Goal: Task Accomplishment & Management: Use online tool/utility

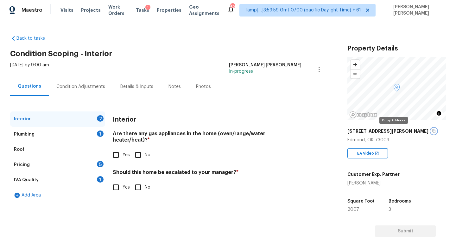
click at [432, 132] on icon "button" at bounding box center [434, 131] width 4 height 4
click at [120, 148] on input "Yes" at bounding box center [115, 154] width 13 height 13
checkbox input "true"
click at [90, 135] on div "Plumbing 1" at bounding box center [57, 133] width 95 height 15
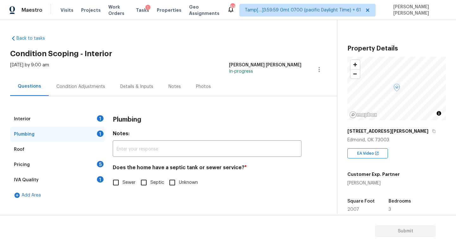
click at [112, 181] on input "Sewer" at bounding box center [115, 182] width 13 height 13
checkbox input "true"
click at [93, 163] on div "Pricing 5" at bounding box center [57, 164] width 95 height 15
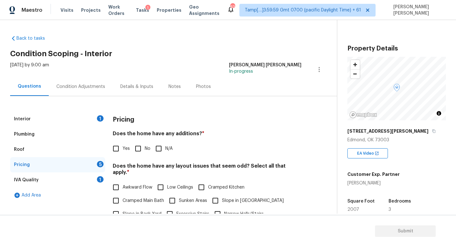
click at [138, 149] on input "No" at bounding box center [138, 148] width 13 height 13
checkbox input "true"
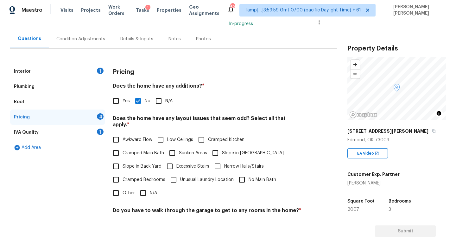
scroll to position [98, 0]
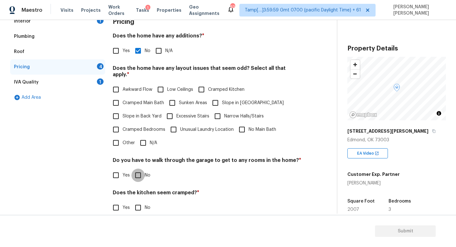
click at [141, 168] on input "No" at bounding box center [138, 174] width 13 height 13
checkbox input "true"
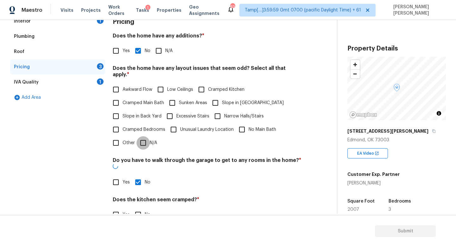
click at [144, 140] on input "N/A" at bounding box center [143, 142] width 13 height 13
checkbox input "true"
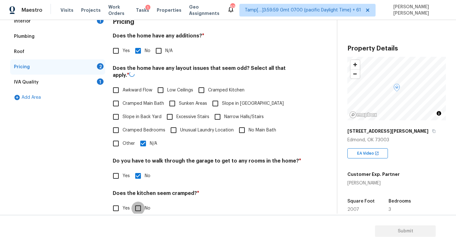
click at [139, 205] on input "No" at bounding box center [138, 207] width 13 height 13
checkbox input "true"
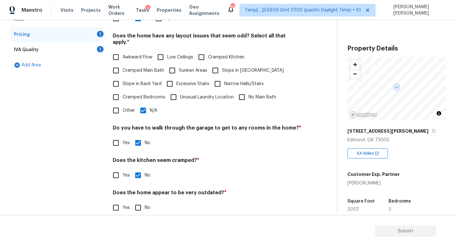
scroll to position [129, 0]
click at [136, 201] on input "No" at bounding box center [138, 207] width 13 height 13
checkbox input "true"
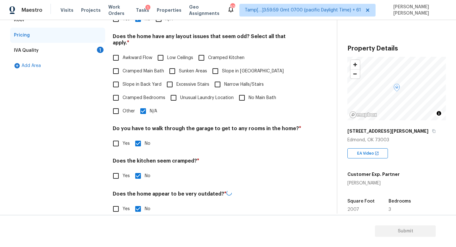
scroll to position [0, 0]
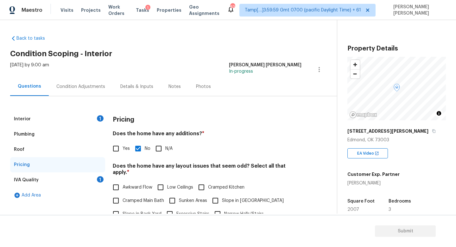
click at [95, 179] on div "IVA Quality 1" at bounding box center [57, 179] width 95 height 15
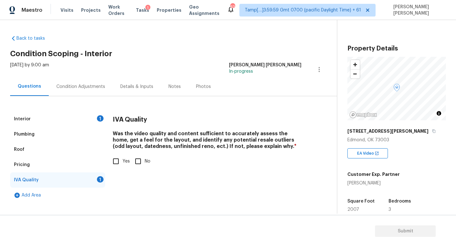
click at [119, 155] on input "Yes" at bounding box center [115, 160] width 13 height 13
checkbox input "true"
click at [97, 82] on div "Condition Adjustments" at bounding box center [81, 86] width 64 height 19
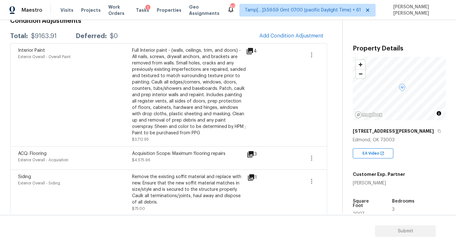
scroll to position [101, 0]
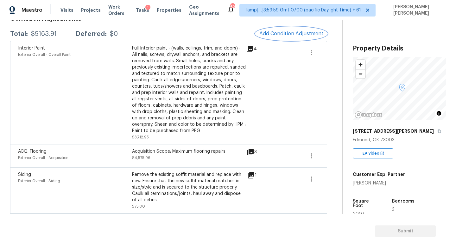
click at [295, 32] on span "Add Condition Adjustment" at bounding box center [292, 34] width 64 height 6
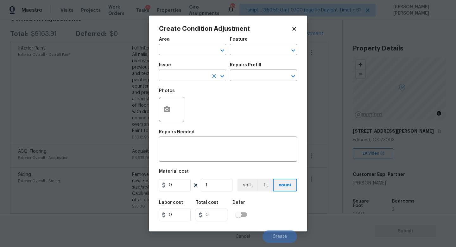
click at [179, 71] on input "text" at bounding box center [183, 76] width 49 height 10
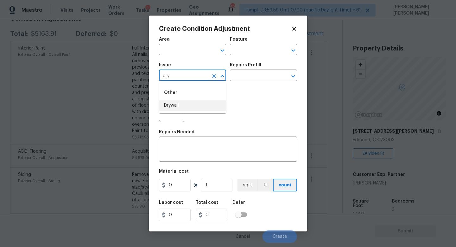
click at [176, 105] on li "Drywall" at bounding box center [192, 105] width 67 height 10
type input "Drywall"
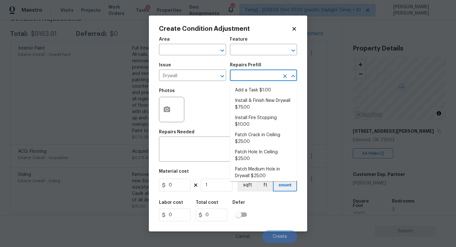
click at [236, 76] on input "text" at bounding box center [254, 76] width 49 height 10
click at [253, 99] on li "Install & Finish New Drywall $75.00" at bounding box center [263, 103] width 67 height 17
type input "Walls and Ceiling"
type textarea "Remove the existing damaged drywall and replace with new. Ensure that the new d…"
type input "75"
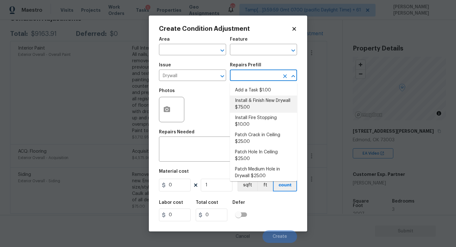
type input "75"
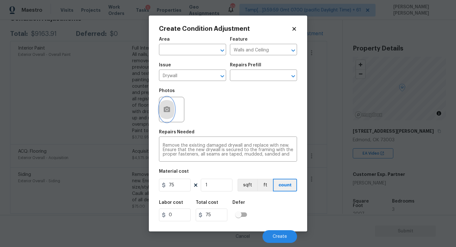
click at [166, 106] on icon "button" at bounding box center [167, 110] width 8 height 8
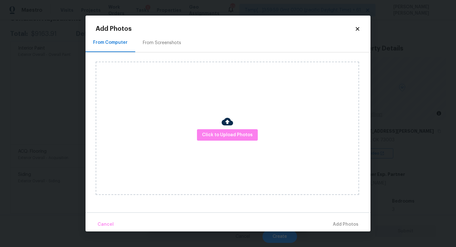
click at [226, 142] on div "Click to Upload Photos" at bounding box center [228, 127] width 264 height 133
click at [227, 140] on button "Click to Upload Photos" at bounding box center [227, 135] width 61 height 12
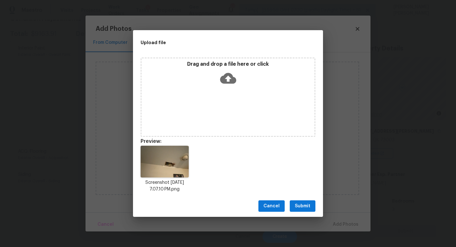
click at [305, 202] on span "Submit" at bounding box center [303, 206] width 16 height 8
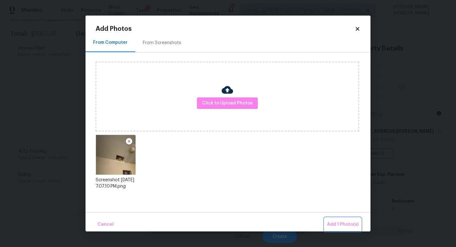
click at [338, 221] on span "Add 1 Photo(s)" at bounding box center [342, 224] width 31 height 8
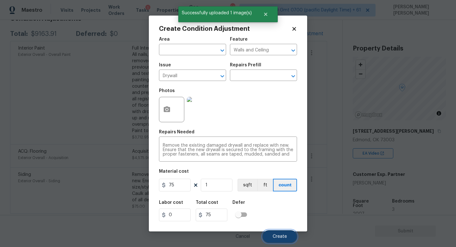
click at [274, 235] on span "Create" at bounding box center [280, 236] width 14 height 5
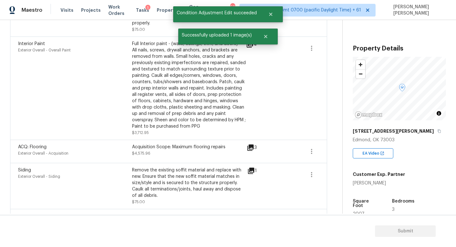
scroll to position [171, 0]
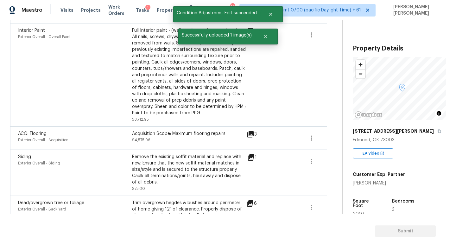
click at [252, 130] on icon at bounding box center [251, 134] width 8 height 8
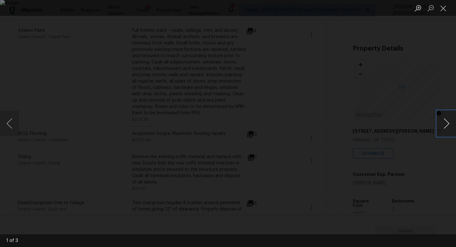
click at [446, 122] on button "Next image" at bounding box center [446, 123] width 19 height 25
click at [424, 67] on div "Lightbox" at bounding box center [228, 123] width 456 height 247
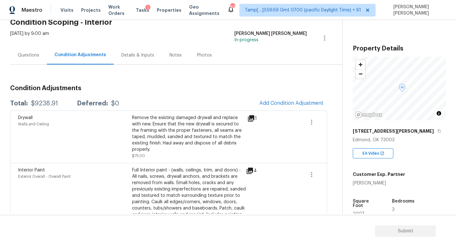
scroll to position [32, 0]
click at [280, 99] on button "Add Condition Adjustment" at bounding box center [292, 102] width 72 height 13
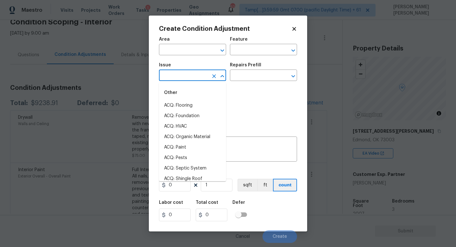
click at [204, 72] on input "text" at bounding box center [183, 76] width 49 height 10
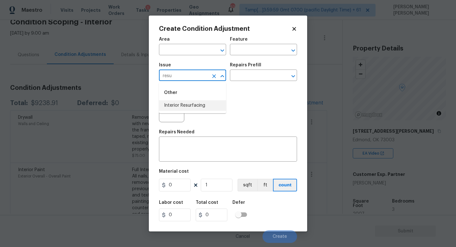
click at [200, 90] on div "Other" at bounding box center [192, 92] width 67 height 15
click at [198, 106] on li "Interior Resurfacing" at bounding box center [192, 105] width 67 height 10
type input "Interior Resurfacing"
click at [245, 81] on div "Issue Interior Resurfacing ​ Repairs Prefill ​" at bounding box center [228, 72] width 138 height 26
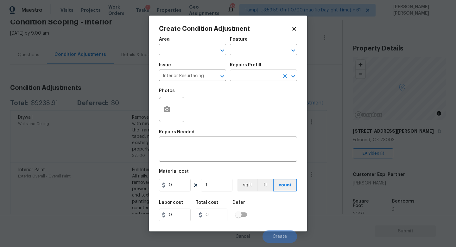
click at [250, 76] on input "text" at bounding box center [254, 76] width 49 height 10
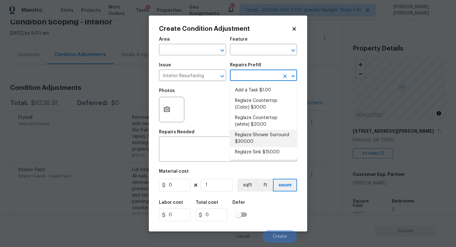
click at [247, 138] on li "Reglaze Shower Surround $300.00" at bounding box center [263, 138] width 67 height 17
type textarea "Prep, mask, clean and reglaze the fiberglass shower surround (white) both on th…"
type input "300"
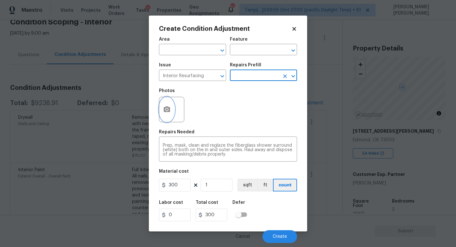
click at [168, 112] on icon "button" at bounding box center [167, 109] width 6 height 6
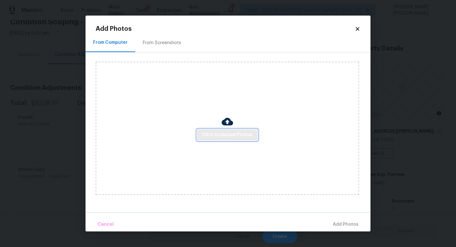
click at [220, 133] on span "Click to Upload Photos" at bounding box center [227, 135] width 51 height 8
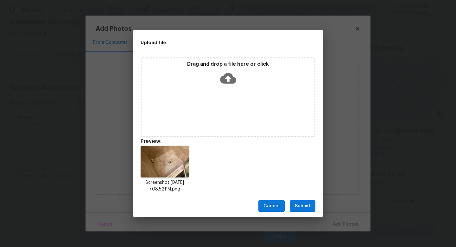
click at [301, 207] on span "Submit" at bounding box center [303, 206] width 16 height 8
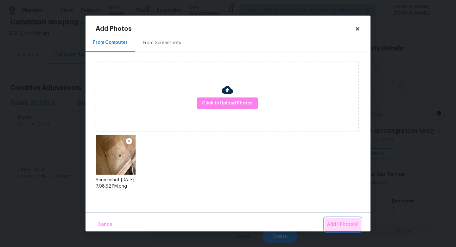
click at [338, 225] on span "Add 1 Photo(s)" at bounding box center [342, 224] width 31 height 8
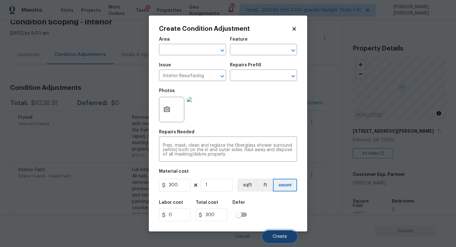
click at [279, 236] on span "Create" at bounding box center [280, 236] width 14 height 5
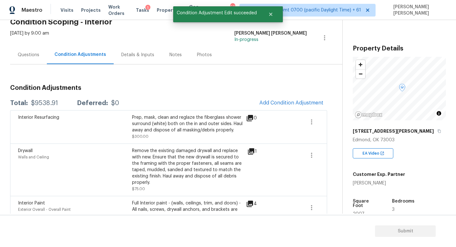
click at [42, 114] on div "Interior Resurfacing" at bounding box center [75, 117] width 114 height 6
click at [41, 105] on div "$9538.91" at bounding box center [44, 103] width 27 height 6
copy div "$9538.91"
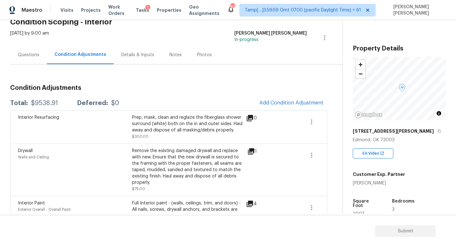
click at [31, 57] on div "Questions" at bounding box center [29, 55] width 22 height 6
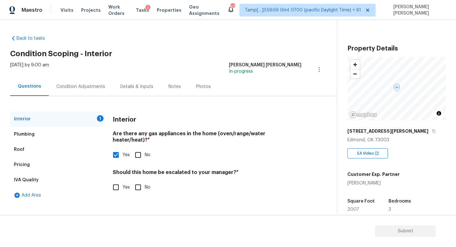
click at [140, 182] on input "No" at bounding box center [138, 186] width 13 height 13
checkbox input "true"
click at [392, 232] on span "Submit" at bounding box center [405, 231] width 51 height 8
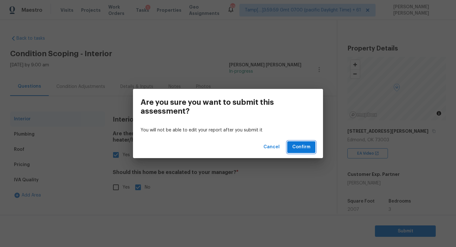
click at [300, 148] on span "Confirm" at bounding box center [301, 147] width 18 height 8
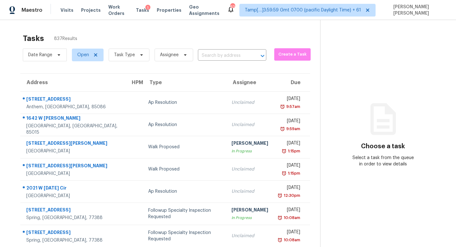
click at [237, 61] on div "Date Range Open Task Type Assignee ​" at bounding box center [145, 55] width 244 height 16
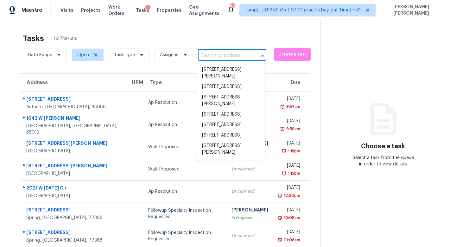
click at [235, 56] on input "text" at bounding box center [223, 56] width 51 height 10
paste input "25349 Silverwood Ln, Menifee, CA 92584"
type input "25349 Silverwood Ln, Menifee, CA 92584"
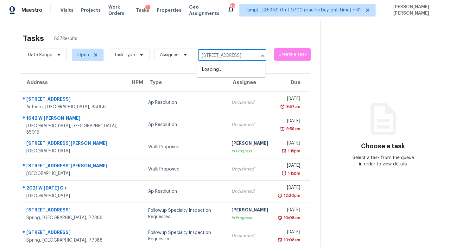
scroll to position [0, 39]
click at [228, 69] on li "25349 Silverwood Ln, Menifee, CA 92584" at bounding box center [231, 69] width 68 height 10
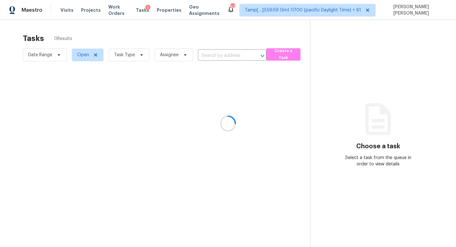
type input "25349 Silverwood Ln, Menifee, CA 92584"
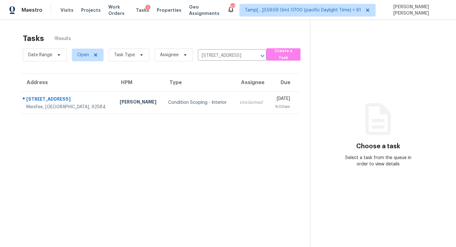
click at [240, 100] on div "Unclaimed" at bounding box center [252, 102] width 24 height 6
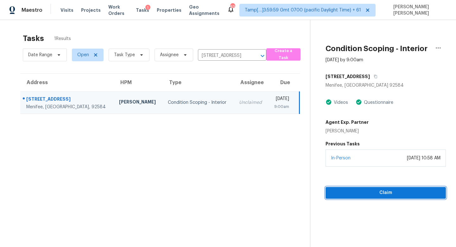
click at [372, 189] on span "Claim" at bounding box center [386, 193] width 110 height 8
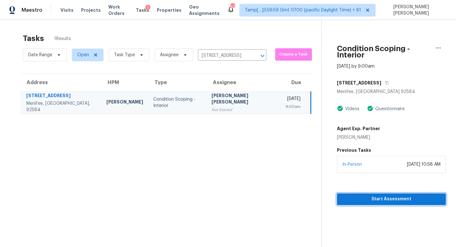
click at [386, 197] on button "Start Assessment" at bounding box center [391, 199] width 109 height 12
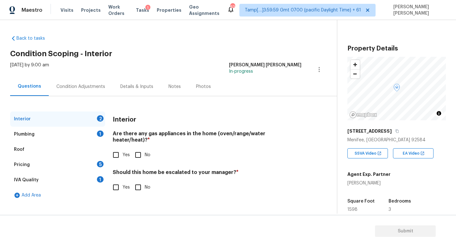
click at [115, 149] on input "Yes" at bounding box center [115, 154] width 13 height 13
checkbox input "true"
click at [79, 73] on div "Fri, Aug 22 2025 by 9:00 am Jishnu Manoj In-progress" at bounding box center [173, 69] width 327 height 15
click at [82, 86] on div "Condition Adjustments" at bounding box center [80, 86] width 49 height 6
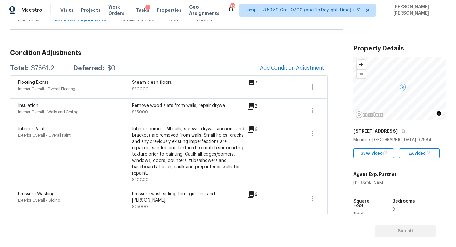
scroll to position [67, 0]
click at [275, 63] on button "Add Condition Adjustment" at bounding box center [292, 67] width 72 height 13
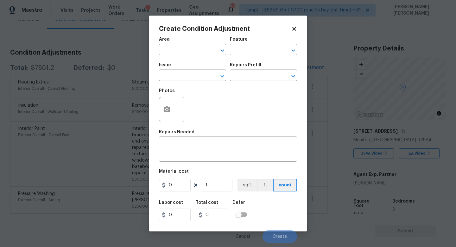
click at [189, 67] on div "Issue" at bounding box center [192, 67] width 67 height 8
click at [184, 68] on div "Issue" at bounding box center [192, 67] width 67 height 8
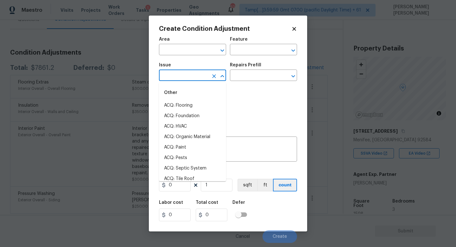
click at [178, 74] on input "text" at bounding box center [183, 76] width 49 height 10
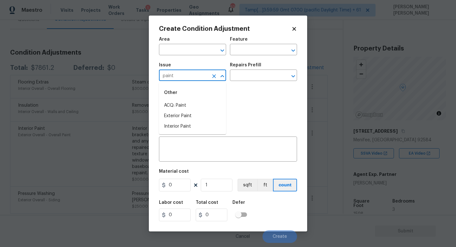
click at [178, 104] on li "ACQ: Paint" at bounding box center [192, 105] width 67 height 10
type input "ACQ: Paint"
click at [242, 74] on input "text" at bounding box center [254, 76] width 49 height 10
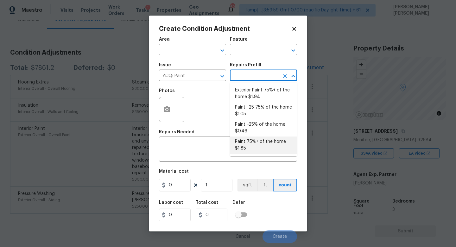
click at [259, 138] on li "Paint 75%+ of the home $1.85" at bounding box center [263, 144] width 67 height 17
type input "Acquisition"
type textarea "Acquisition Scope: 75%+ of the home will likely require interior paint"
type input "1.85"
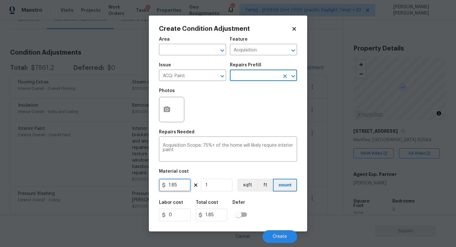
click at [186, 178] on input "1.85" at bounding box center [175, 184] width 32 height 13
click at [177, 191] on input "1.85" at bounding box center [175, 184] width 32 height 13
type input "1.9"
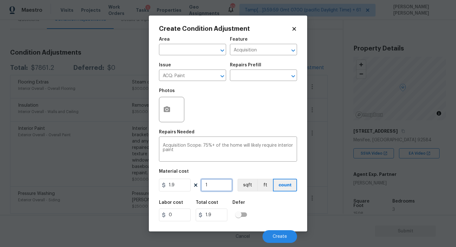
click at [221, 182] on input "1" at bounding box center [217, 184] width 32 height 13
type input "15"
type input "28.5"
type input "159"
type input "302.1"
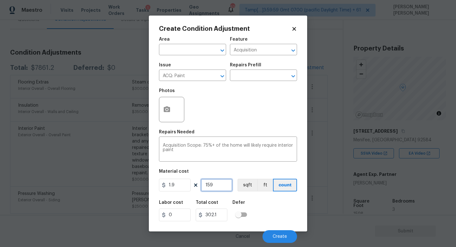
type input "1598"
type input "3036.2"
type input "1598"
click at [161, 110] on button "button" at bounding box center [166, 109] width 15 height 25
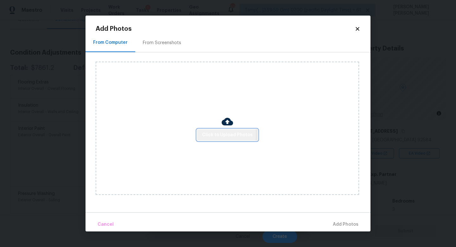
click at [223, 134] on span "Click to Upload Photos" at bounding box center [227, 135] width 51 height 8
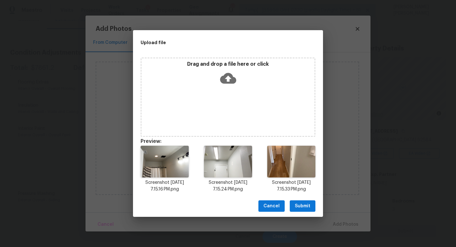
click at [303, 205] on span "Submit" at bounding box center [303, 206] width 16 height 8
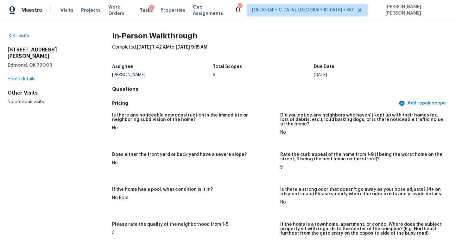
click at [167, 129] on div "No" at bounding box center [193, 127] width 163 height 4
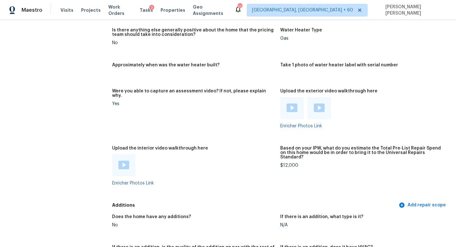
scroll to position [1075, 0]
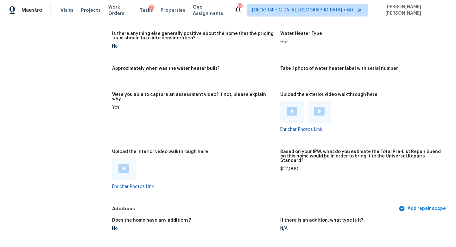
click at [126, 164] on img at bounding box center [124, 168] width 11 height 9
click at [163, 92] on div "Were you able to capture an assessment video? If not, please explain why." at bounding box center [193, 98] width 163 height 13
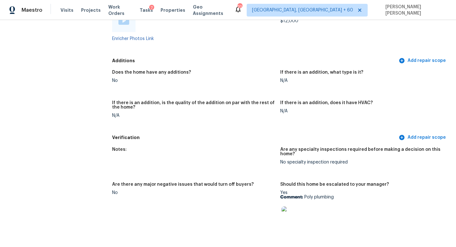
scroll to position [1230, 0]
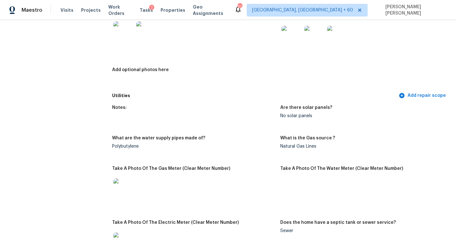
scroll to position [975, 0]
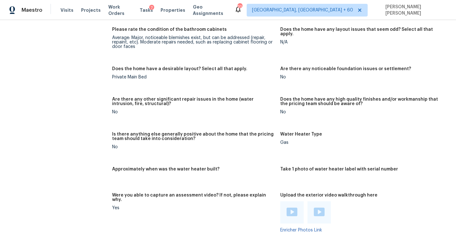
click at [115, 78] on figure "Does the home have a desirable layout? Select all that apply. Private Main Bed" at bounding box center [196, 78] width 168 height 23
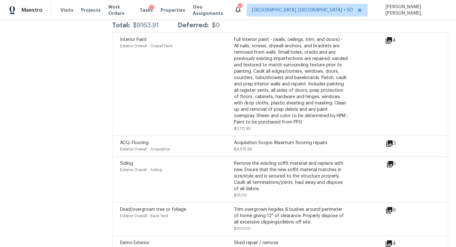
scroll to position [1536, 0]
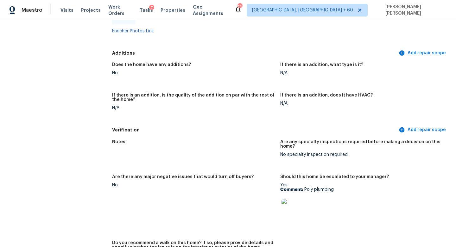
scroll to position [1336, 0]
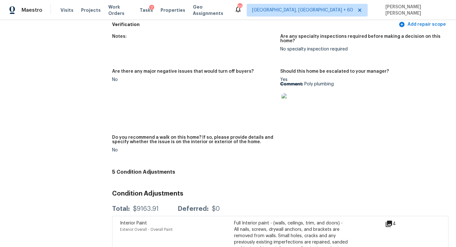
click at [290, 93] on img at bounding box center [292, 103] width 20 height 20
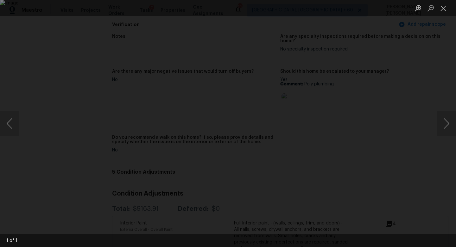
click at [414, 78] on div "Lightbox" at bounding box center [228, 123] width 456 height 247
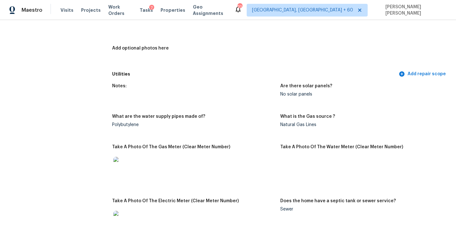
scroll to position [0, 0]
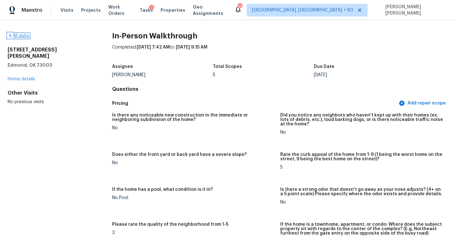
click at [26, 37] on link "All visits" at bounding box center [19, 36] width 22 height 4
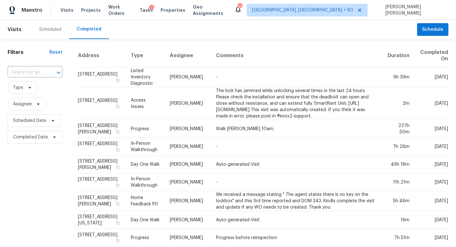
click at [45, 74] on div "​" at bounding box center [35, 72] width 55 height 10
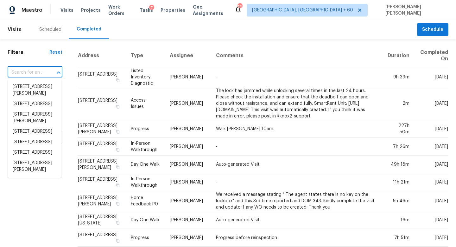
paste input "25349 Silverwood Ln, Menifee, CA 92584"
type input "25349 Silverwood Ln, Menifee, CA 92584"
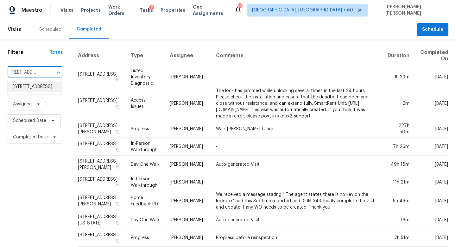
click at [44, 85] on li "25349 Silverwood Ln, Menifee, CA 92584" at bounding box center [35, 86] width 54 height 10
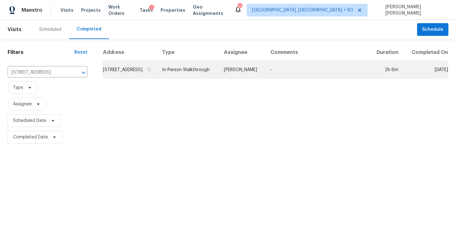
click at [216, 73] on td "In-Person Walkthrough" at bounding box center [188, 70] width 62 height 18
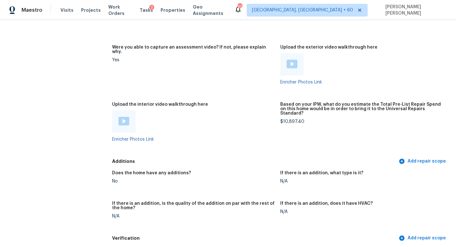
scroll to position [1155, 0]
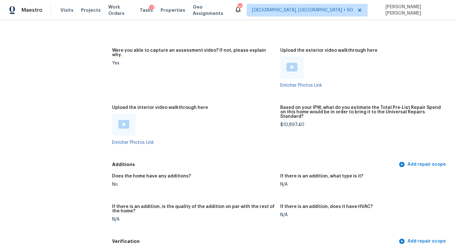
click at [118, 113] on div at bounding box center [123, 124] width 23 height 22
click at [121, 120] on img at bounding box center [124, 124] width 11 height 9
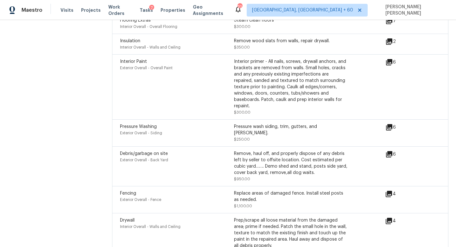
scroll to position [1512, 0]
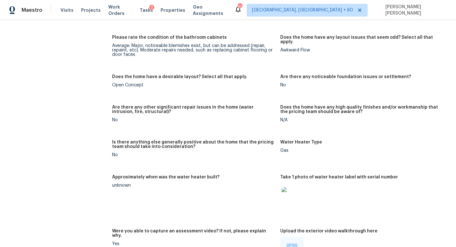
scroll to position [816, 0]
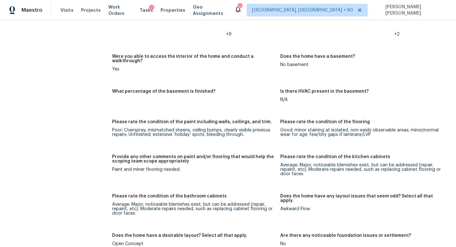
click at [83, 76] on div "All visits 25349 Silverwood Ln Menifee, CA 92584 Home details Other Visits No p…" at bounding box center [50, 200] width 84 height 1966
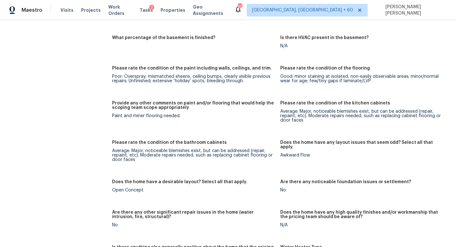
click at [99, 94] on div "All visits 25349 Silverwood Ln Menifee, CA 92584 Home details Other Visits No p…" at bounding box center [228, 146] width 441 height 1966
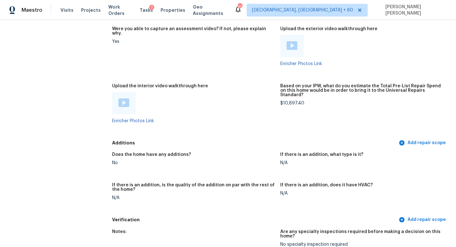
scroll to position [56, 0]
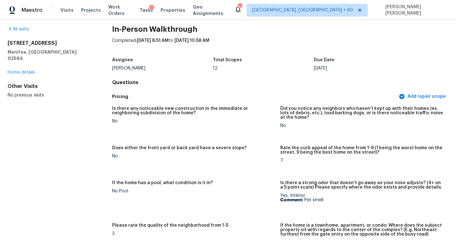
scroll to position [0, 0]
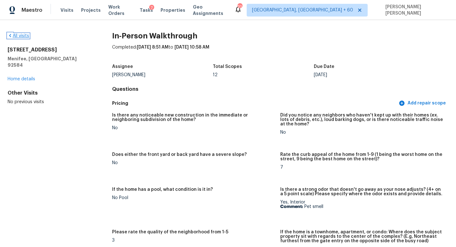
click at [24, 35] on link "All visits" at bounding box center [19, 36] width 22 height 4
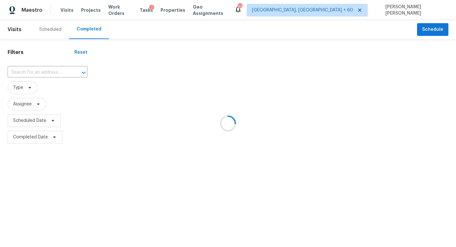
click at [48, 67] on div at bounding box center [228, 123] width 456 height 247
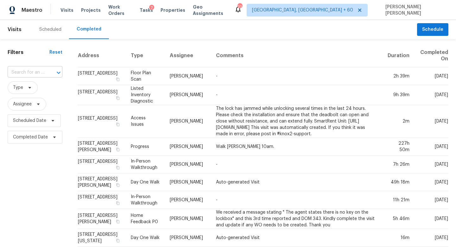
click at [44, 70] on div "​" at bounding box center [35, 72] width 55 height 10
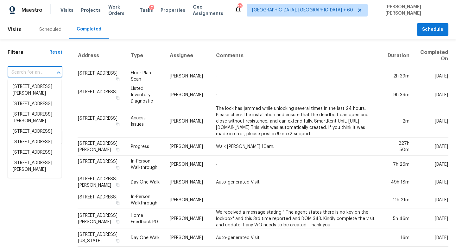
paste input "9 Stallion Ct, Charleston, SC 29407"
type input "9 Stallion Ct, Charleston, SC 29407"
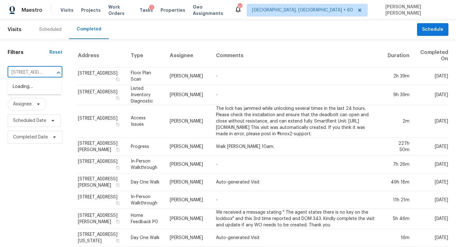
scroll to position [0, 41]
click at [52, 92] on li "9 Stallion Ct, Charleston, SC 29407" at bounding box center [35, 86] width 54 height 10
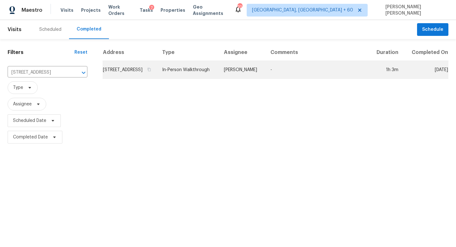
click at [234, 73] on td "Matt Davidson" at bounding box center [242, 70] width 47 height 18
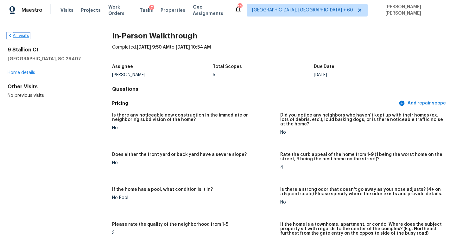
click at [22, 35] on link "All visits" at bounding box center [19, 36] width 22 height 4
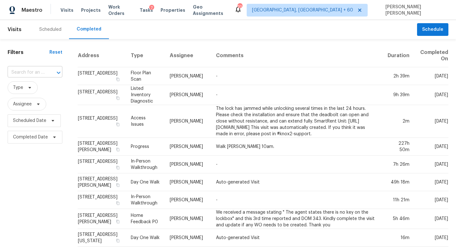
click at [42, 72] on input "text" at bounding box center [26, 72] width 37 height 10
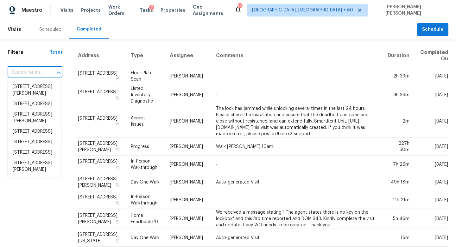
paste input "[STREET_ADDRESS][PERSON_NAME]"
type input "[STREET_ADDRESS][PERSON_NAME]"
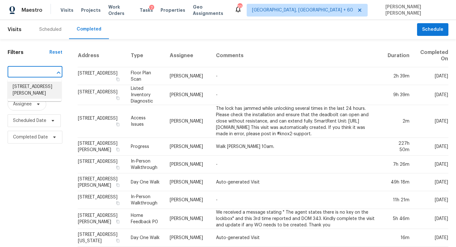
click at [48, 86] on li "[STREET_ADDRESS][PERSON_NAME]" at bounding box center [35, 89] width 54 height 17
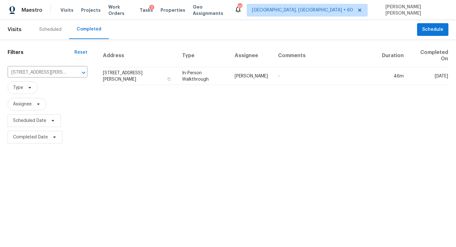
click at [227, 77] on td "In-Person Walkthrough" at bounding box center [203, 76] width 53 height 18
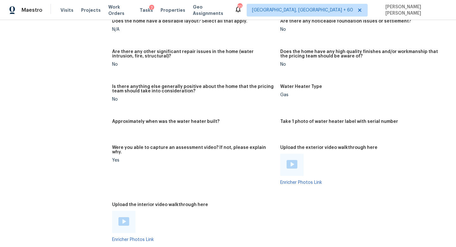
scroll to position [1095, 0]
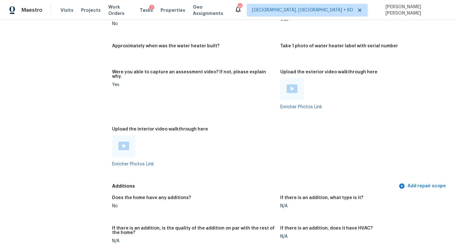
click at [118, 135] on div at bounding box center [123, 146] width 23 height 22
click at [123, 141] on img at bounding box center [124, 145] width 11 height 9
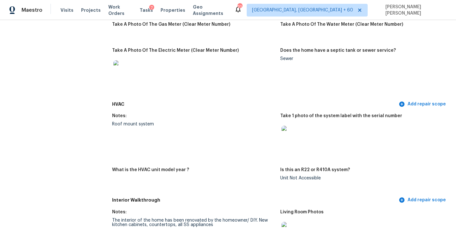
scroll to position [0, 0]
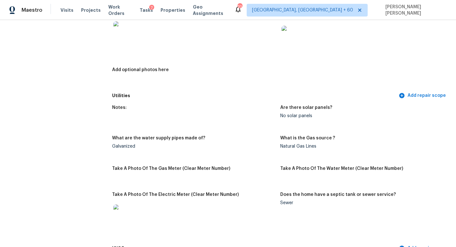
scroll to position [972, 0]
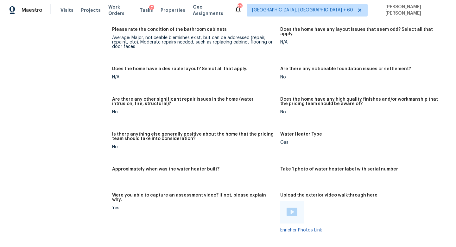
click at [128, 116] on div "Notes: The interior of the home has been renovated by the homeowner/ DIY. New k…" at bounding box center [280, 12] width 337 height 581
click at [108, 86] on div "All visits 6009 Anthony Dr Orangevale, CA 95662 Home details Other Visits No pr…" at bounding box center [228, 42] width 441 height 1964
click at [87, 104] on div "All visits 6009 Anthony Dr Orangevale, CA 95662 Home details Other Visits No pr…" at bounding box center [50, 42] width 84 height 1964
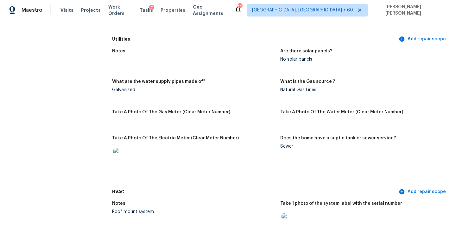
click at [117, 87] on div "Galvanized" at bounding box center [193, 89] width 163 height 4
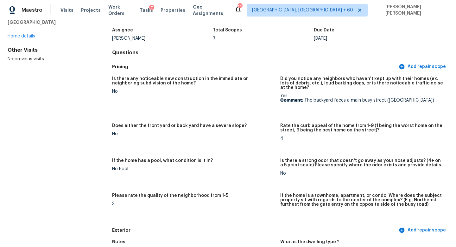
scroll to position [0, 0]
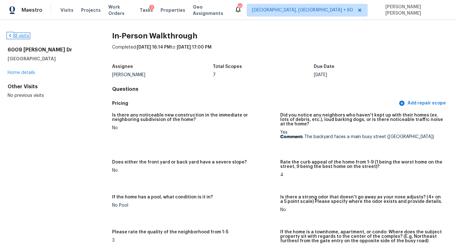
click at [21, 37] on link "All visits" at bounding box center [19, 36] width 22 height 4
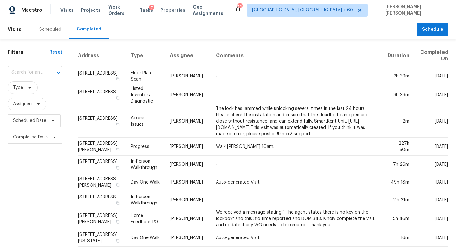
click at [25, 68] on input "text" at bounding box center [26, 72] width 37 height 10
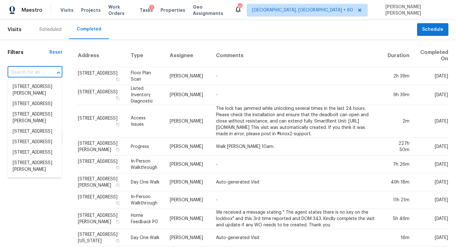
type input "v"
paste input "215 Highland Woods Dr, Safety Harbor, FL 34695"
type input "215 Highland Woods Dr, Safety Harbor, FL 34695"
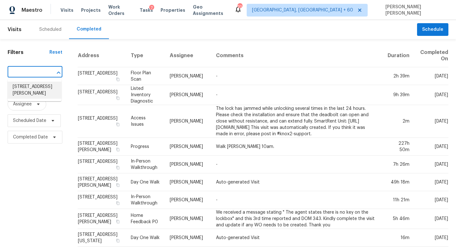
click at [38, 84] on li "215 Highland Woods Dr, Safety Harbor, FL 34695" at bounding box center [35, 89] width 54 height 17
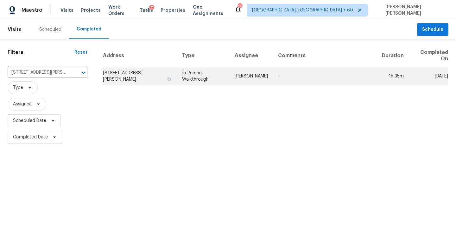
click at [295, 84] on td "-" at bounding box center [325, 76] width 104 height 18
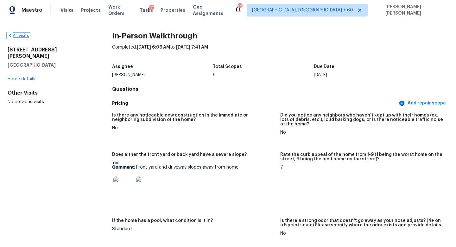
click at [13, 34] on link "All visits" at bounding box center [19, 36] width 22 height 4
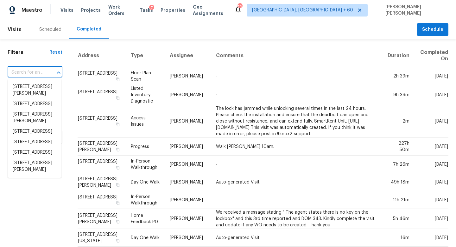
click at [32, 72] on input "text" at bounding box center [26, 72] width 37 height 10
paste input "[STREET_ADDRESS]"
type input "[STREET_ADDRESS]"
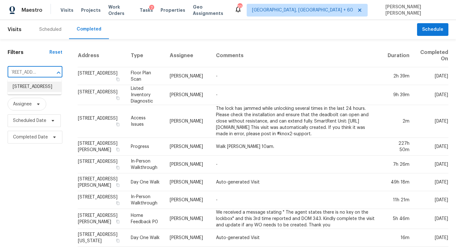
click at [41, 82] on li "[STREET_ADDRESS]" at bounding box center [35, 86] width 54 height 10
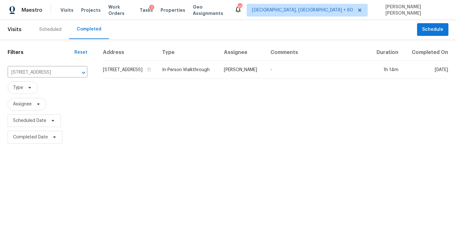
click at [219, 77] on td "In-Person Walkthrough" at bounding box center [188, 70] width 62 height 18
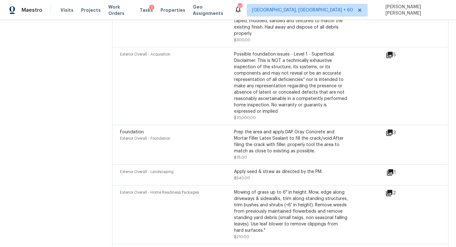
scroll to position [2009, 0]
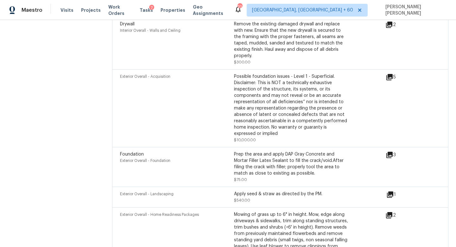
click at [391, 151] on icon at bounding box center [390, 154] width 6 height 6
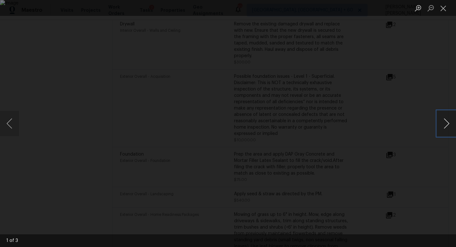
click at [453, 122] on button "Next image" at bounding box center [446, 123] width 19 height 25
click at [440, 84] on div "Lightbox" at bounding box center [228, 123] width 456 height 247
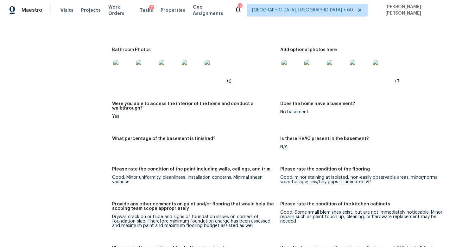
scroll to position [971, 0]
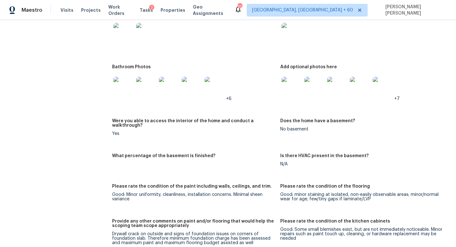
click at [129, 87] on img at bounding box center [123, 87] width 20 height 20
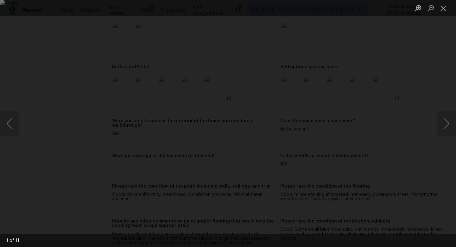
click at [429, 125] on div "Lightbox" at bounding box center [228, 123] width 456 height 247
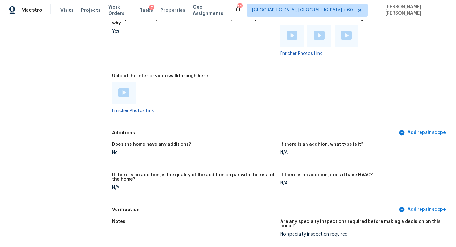
scroll to position [1520, 0]
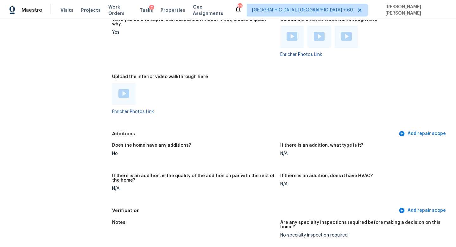
click at [124, 89] on img at bounding box center [124, 93] width 11 height 9
click at [113, 48] on figure "Were you able to capture an assessment video? If not, please explain why. Yes" at bounding box center [196, 41] width 168 height 49
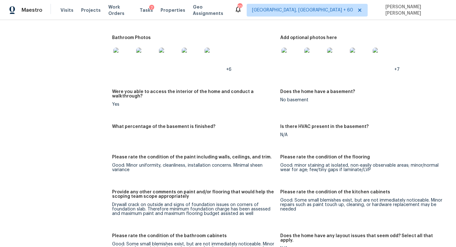
scroll to position [1023, 0]
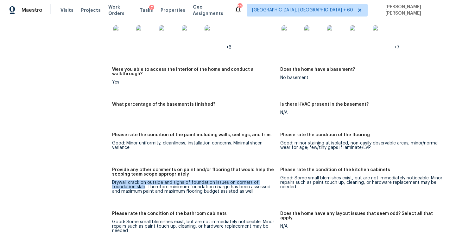
drag, startPoint x: 110, startPoint y: 170, endPoint x: 144, endPoint y: 177, distance: 34.5
click at [144, 177] on div "All visits 962 River Ter New Braunfels, TX 78130 Home details Other Visits No p…" at bounding box center [228, 169] width 441 height 2319
copy figure "Drywall crack on outside and signs of foundation issues on corners of foundatio…"
click at [85, 2] on div "Maestro Visits Projects Work Orders Tasks 7 Properties Geo Assignments 700 Knox…" at bounding box center [228, 10] width 456 height 20
drag, startPoint x: 268, startPoint y: 177, endPoint x: 114, endPoint y: 170, distance: 153.5
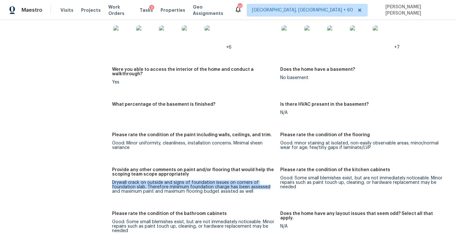
click at [114, 170] on figure "Provide any other comments on paint and/or flooring that would help the scoping…" at bounding box center [196, 185] width 168 height 36
copy figure "Drywall crack on outside and signs of foundation issues on corners of foundatio…"
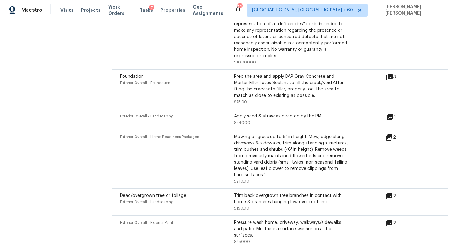
scroll to position [1981, 0]
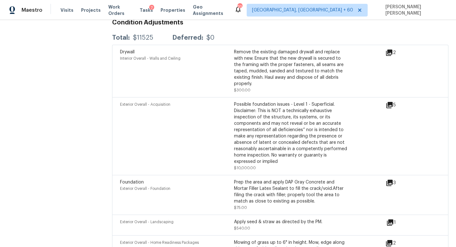
click at [395, 179] on div "3" at bounding box center [401, 183] width 30 height 8
click at [392, 179] on icon at bounding box center [390, 182] width 6 height 6
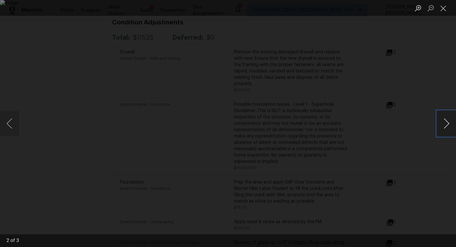
click at [450, 121] on button "Next image" at bounding box center [446, 123] width 19 height 25
click at [448, 129] on button "Next image" at bounding box center [446, 123] width 19 height 25
click at [68, 102] on img "Lightbox" at bounding box center [228, 123] width 456 height 247
click at [53, 102] on div "Lightbox" at bounding box center [228, 123] width 456 height 247
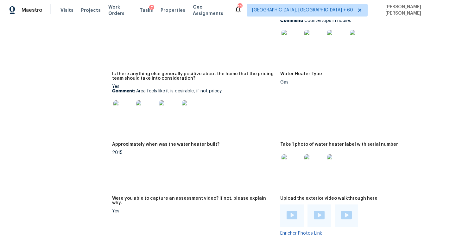
scroll to position [1075, 0]
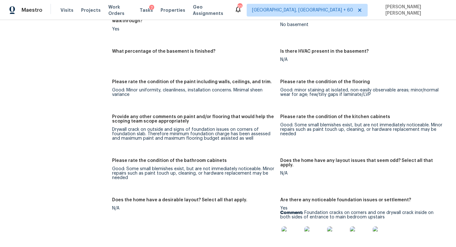
click at [386, 228] on img at bounding box center [383, 236] width 20 height 20
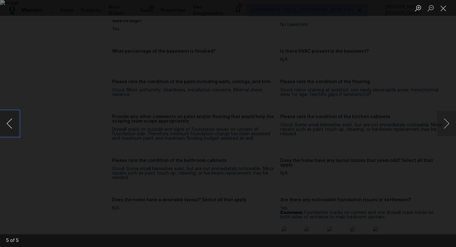
click at [13, 123] on button "Previous image" at bounding box center [9, 123] width 19 height 25
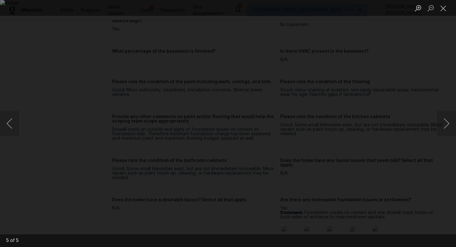
click at [25, 106] on div "Lightbox" at bounding box center [228, 123] width 456 height 247
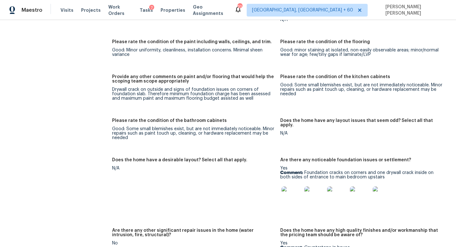
scroll to position [1118, 0]
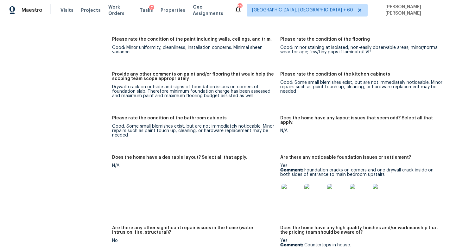
click at [76, 74] on div "All visits 962 River Ter New Braunfels, TX 78130 Home details Other Visits No p…" at bounding box center [50, 74] width 84 height 2319
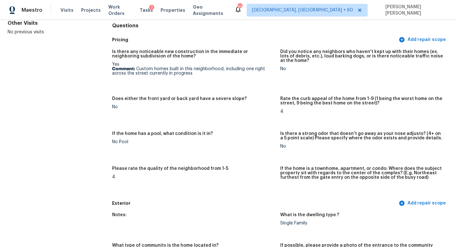
scroll to position [0, 0]
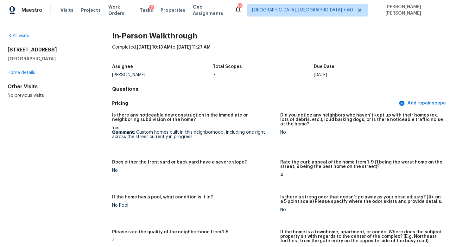
click at [20, 33] on div "All visits" at bounding box center [50, 36] width 84 height 6
click at [25, 35] on link "All visits" at bounding box center [19, 36] width 22 height 4
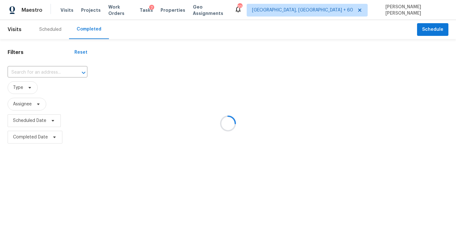
click at [44, 71] on div at bounding box center [228, 123] width 456 height 247
click at [42, 74] on div at bounding box center [228, 123] width 456 height 247
click at [32, 73] on div at bounding box center [228, 123] width 456 height 247
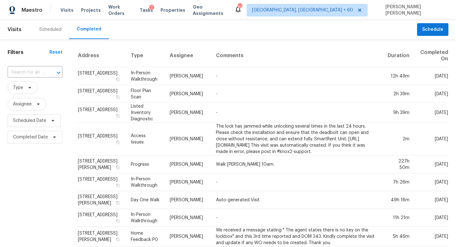
click at [32, 73] on input "text" at bounding box center [26, 72] width 37 height 10
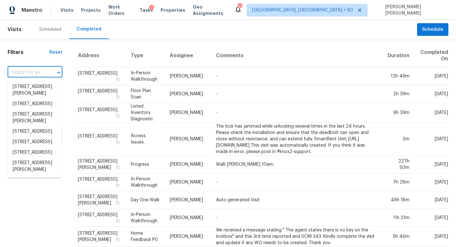
paste input "43862 W Scenic Dr, Maricopa, AZ 85139"
type input "43862 W Scenic Dr, Maricopa, AZ 85139"
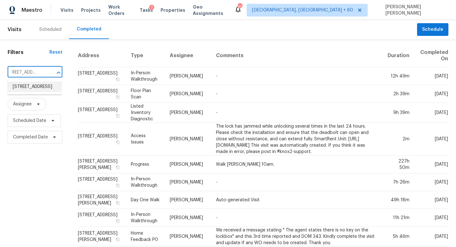
click at [41, 90] on li "43862 W Scenic Dr, Maricopa, AZ 85139" at bounding box center [35, 86] width 54 height 10
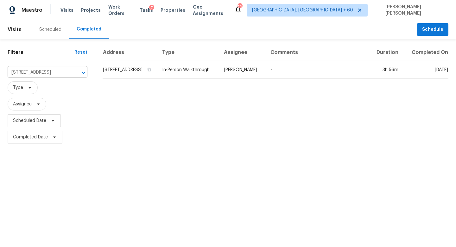
click at [266, 79] on td "Melissa Muralt-Ochoa" at bounding box center [242, 70] width 47 height 18
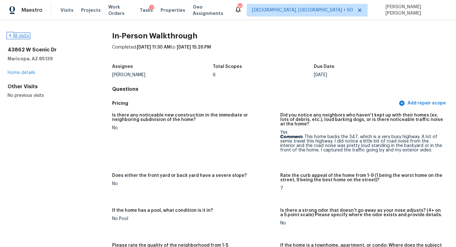
click at [24, 36] on link "All visits" at bounding box center [19, 36] width 22 height 4
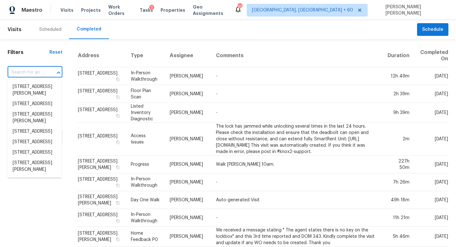
click at [31, 74] on input "text" at bounding box center [26, 72] width 37 height 10
paste input "7893 Rock Rose Ln, Fairburn, GA 30213"
type input "7893 Rock Rose Ln, Fairburn, GA 30213"
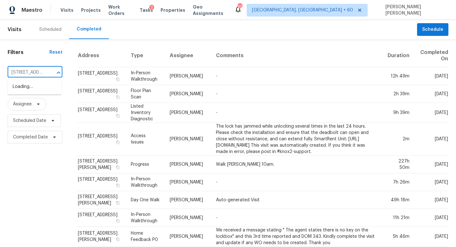
scroll to position [0, 48]
click at [45, 86] on li "7893 Rock Rose Ln, Fairburn, GA 30213" at bounding box center [35, 86] width 54 height 10
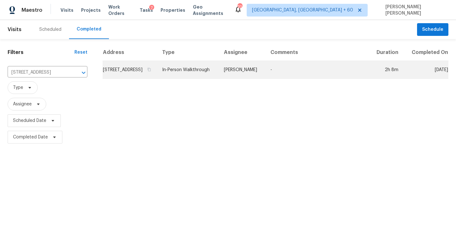
click at [241, 79] on td "Jaydon Entrekin" at bounding box center [242, 70] width 47 height 18
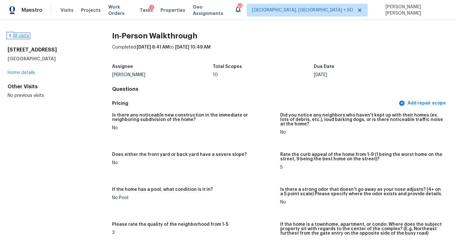
click at [19, 34] on link "All visits" at bounding box center [19, 36] width 22 height 4
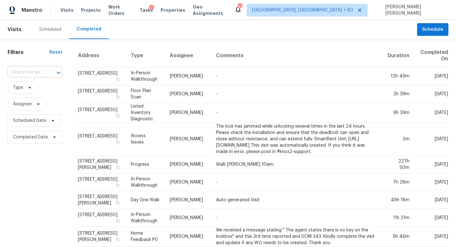
click at [32, 76] on input "text" at bounding box center [26, 72] width 37 height 10
paste input "12733 S 177th Ln, Goodyear, AZ 85338"
type input "12733 S 177th Ln, Goodyear, AZ 85338"
click at [35, 90] on li "12733 S 177th Ln, Goodyear, AZ 85338" at bounding box center [35, 86] width 54 height 10
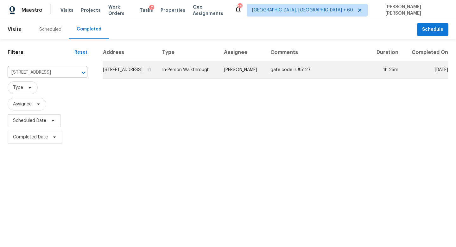
click at [213, 79] on td "In-Person Walkthrough" at bounding box center [188, 70] width 62 height 18
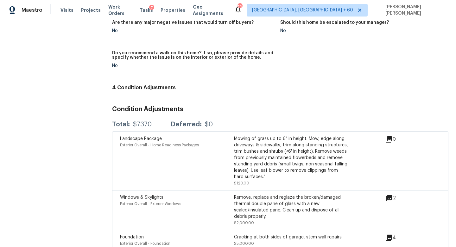
scroll to position [1790, 0]
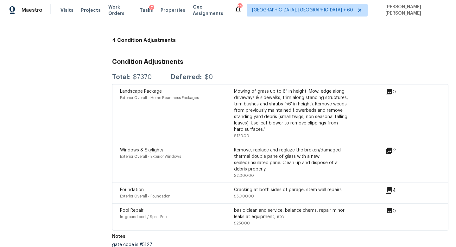
click at [389, 187] on icon at bounding box center [389, 190] width 6 height 6
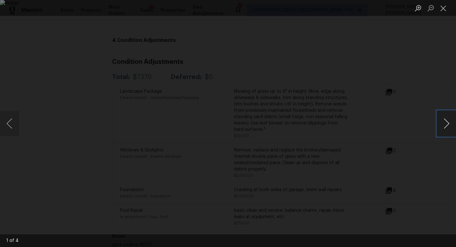
click at [449, 121] on button "Next image" at bounding box center [446, 123] width 19 height 25
click at [447, 103] on div "Lightbox" at bounding box center [228, 123] width 456 height 247
click at [438, 94] on div "Lightbox" at bounding box center [228, 123] width 456 height 247
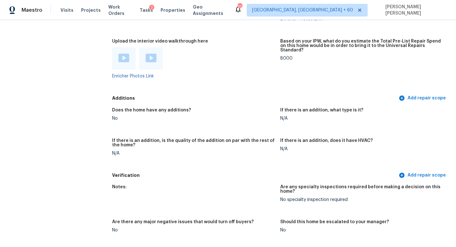
scroll to position [1473, 0]
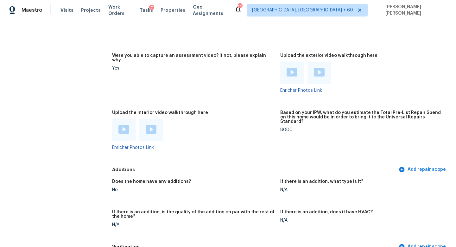
click at [123, 131] on div at bounding box center [123, 130] width 23 height 22
click at [123, 127] on img at bounding box center [124, 129] width 11 height 9
click at [153, 128] on img at bounding box center [151, 129] width 11 height 9
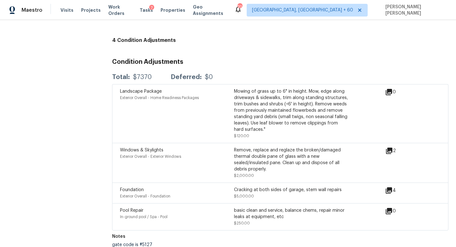
scroll to position [1201, 0]
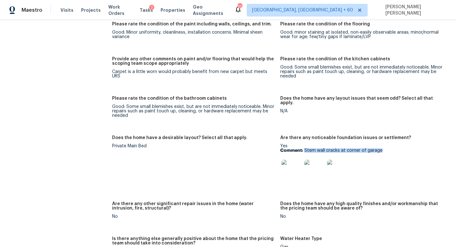
drag, startPoint x: 305, startPoint y: 145, endPoint x: 400, endPoint y: 146, distance: 95.4
click at [400, 148] on p "Comment: Stem wall cracks at corner of garage" at bounding box center [361, 150] width 163 height 4
copy p "Stem wall cracks at corner of garage"
click at [303, 164] on div at bounding box center [291, 170] width 23 height 28
click at [297, 164] on img at bounding box center [292, 169] width 20 height 20
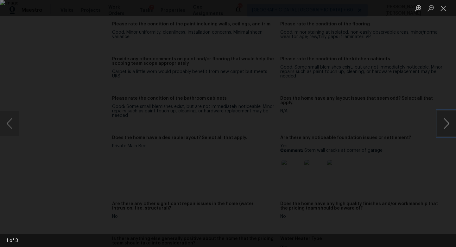
click at [442, 134] on button "Next image" at bounding box center [446, 123] width 19 height 25
click at [454, 119] on button "Next image" at bounding box center [446, 123] width 19 height 25
click at [45, 106] on div "Lightbox" at bounding box center [228, 123] width 456 height 247
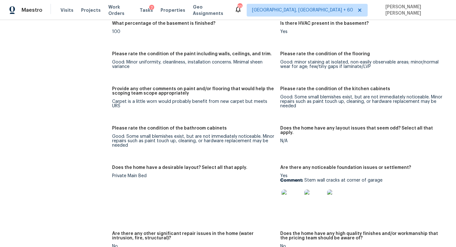
scroll to position [1169, 0]
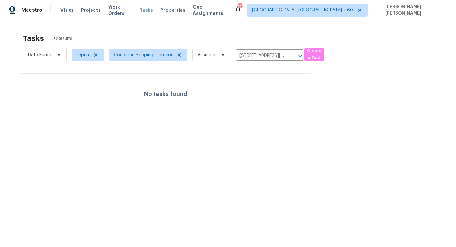
click at [144, 12] on span "Tasks" at bounding box center [146, 10] width 13 height 4
click at [291, 56] on icon "Clear" at bounding box center [292, 56] width 6 height 6
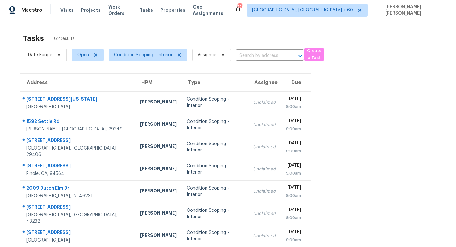
scroll to position [83, 0]
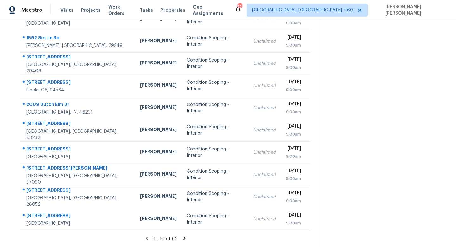
click at [185, 236] on icon at bounding box center [185, 238] width 6 height 6
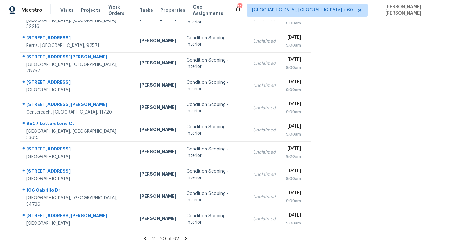
click at [183, 241] on div "11 - 20 of 62" at bounding box center [165, 238] width 311 height 7
click at [183, 237] on icon at bounding box center [186, 238] width 6 height 6
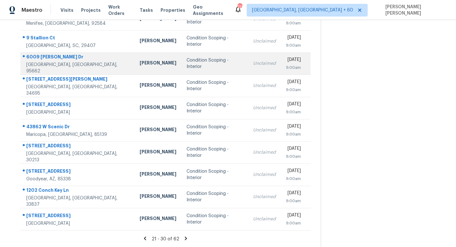
scroll to position [0, 0]
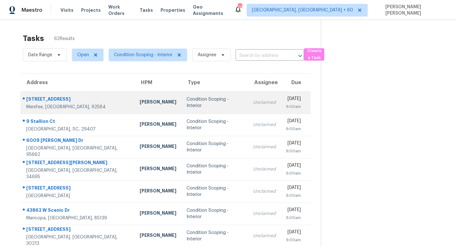
click at [202, 101] on div "Condition Scoping - Interior" at bounding box center [215, 102] width 57 height 13
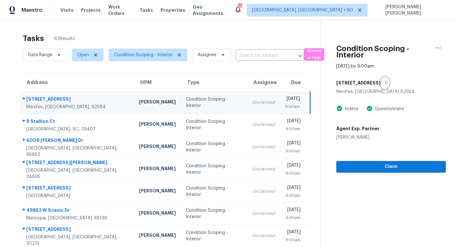
click at [389, 82] on button "button" at bounding box center [385, 82] width 9 height 11
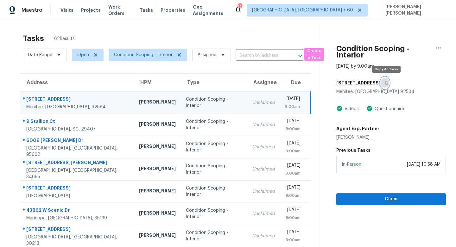
click at [389, 82] on button "button" at bounding box center [385, 82] width 9 height 11
click at [386, 81] on icon "button" at bounding box center [387, 83] width 4 height 4
click at [387, 81] on icon "button" at bounding box center [386, 82] width 3 height 3
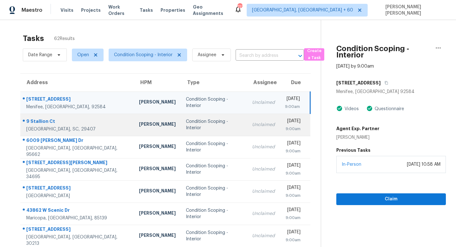
click at [247, 121] on td "Unclaimed" at bounding box center [263, 124] width 33 height 22
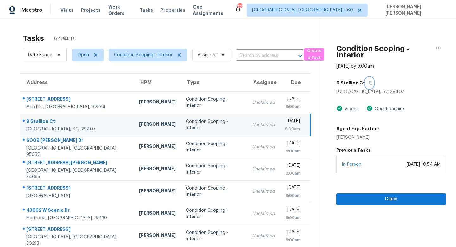
click at [369, 81] on icon "button" at bounding box center [371, 83] width 4 height 4
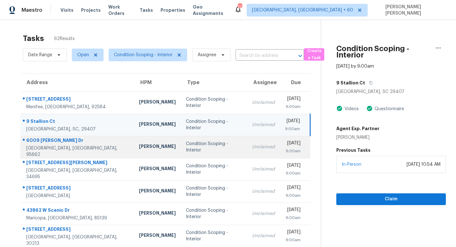
click at [193, 143] on td "Condition Scoping - Interior" at bounding box center [214, 147] width 66 height 22
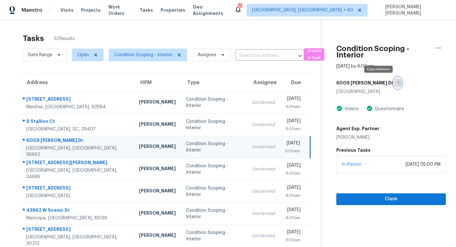
click at [394, 80] on button "button" at bounding box center [398, 82] width 9 height 11
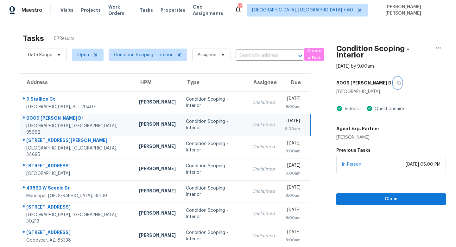
click at [397, 82] on icon "button" at bounding box center [399, 83] width 4 height 4
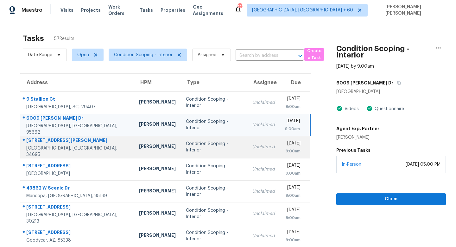
click at [249, 146] on td "Unclaimed" at bounding box center [263, 147] width 33 height 22
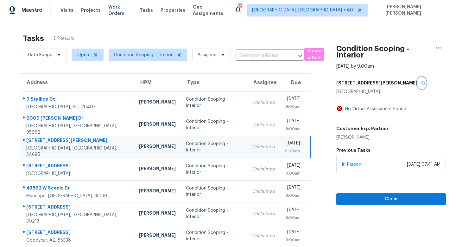
click at [418, 85] on button "button" at bounding box center [422, 82] width 9 height 11
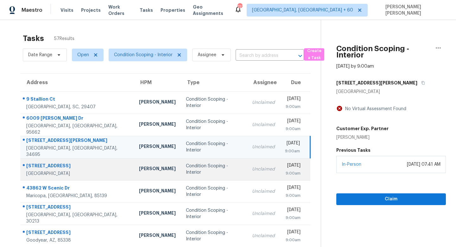
click at [285, 162] on div "Fri, Aug 22nd 2025" at bounding box center [293, 166] width 16 height 8
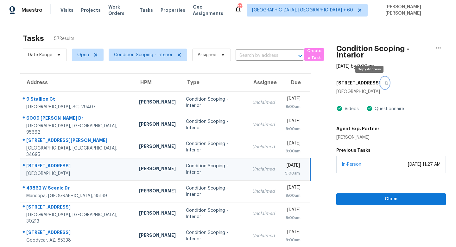
click at [381, 80] on button "button" at bounding box center [385, 82] width 9 height 11
click at [385, 82] on icon "button" at bounding box center [387, 83] width 4 height 4
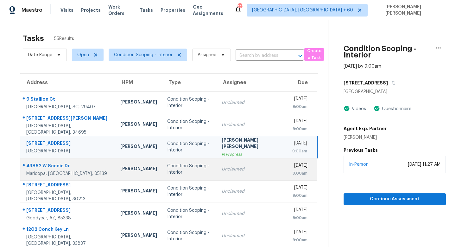
click at [197, 165] on td "Condition Scoping - Interior" at bounding box center [189, 169] width 55 height 22
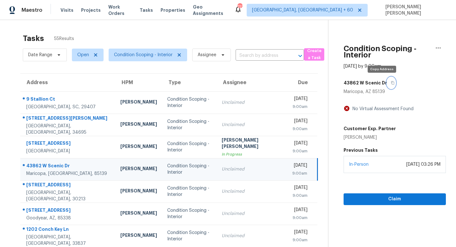
click at [387, 80] on button "button" at bounding box center [391, 82] width 9 height 11
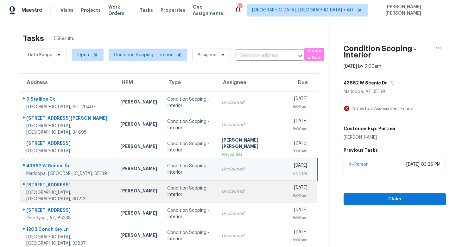
click at [225, 190] on div "Unclaimed" at bounding box center [252, 191] width 61 height 6
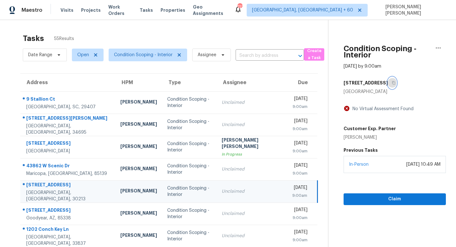
click at [392, 83] on icon "button" at bounding box center [393, 82] width 3 height 3
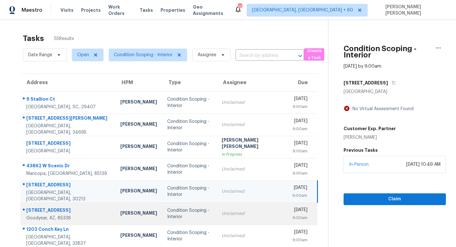
click at [222, 214] on div "Unclaimed" at bounding box center [252, 213] width 61 height 6
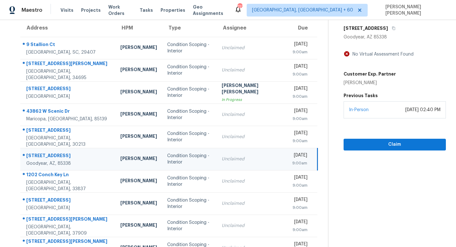
scroll to position [43, 0]
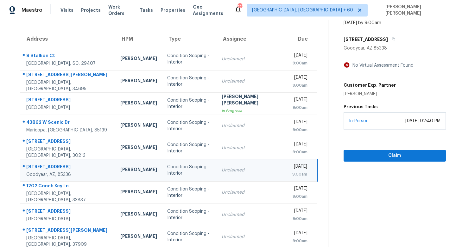
click at [379, 41] on div "[STREET_ADDRESS]" at bounding box center [395, 39] width 102 height 11
click at [388, 40] on button "button" at bounding box center [392, 39] width 9 height 11
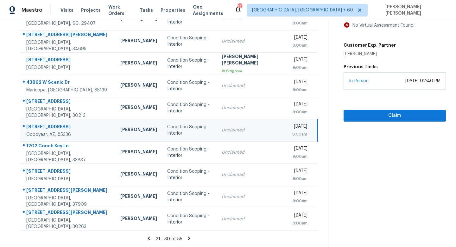
scroll to position [34, 0]
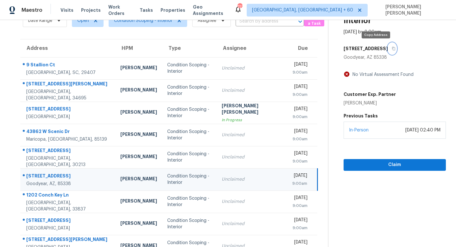
click at [392, 47] on icon "button" at bounding box center [393, 48] width 3 height 3
click at [379, 50] on div "[STREET_ADDRESS]" at bounding box center [395, 48] width 102 height 11
click at [392, 49] on icon "button" at bounding box center [394, 49] width 4 height 4
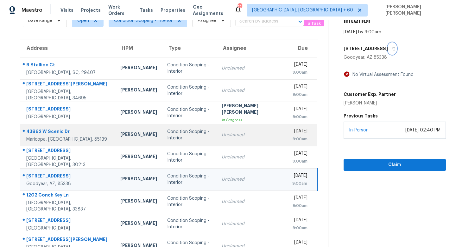
scroll to position [83, 0]
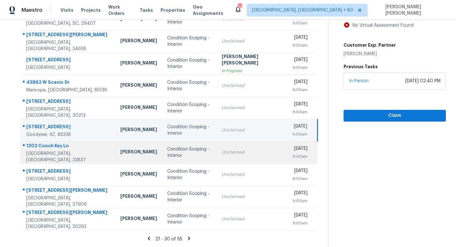
click at [230, 151] on div "Unclaimed" at bounding box center [252, 152] width 61 height 6
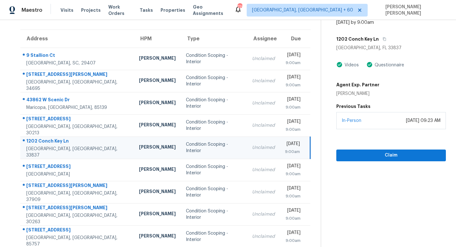
scroll to position [43, 0]
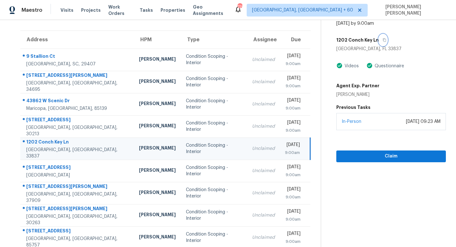
click at [383, 40] on icon "button" at bounding box center [385, 40] width 4 height 4
click at [383, 35] on button "button" at bounding box center [383, 39] width 9 height 11
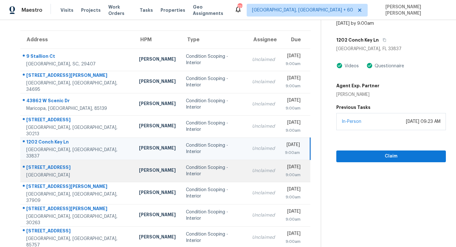
click at [250, 177] on td "Unclaimed" at bounding box center [263, 170] width 33 height 22
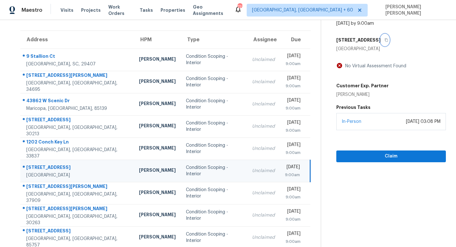
click at [386, 39] on icon "button" at bounding box center [387, 40] width 4 height 4
click at [285, 170] on div "Fri, Aug 22nd 2025" at bounding box center [292, 168] width 15 height 8
click at [387, 39] on icon "button" at bounding box center [387, 40] width 4 height 4
click at [387, 38] on icon "button" at bounding box center [387, 40] width 4 height 4
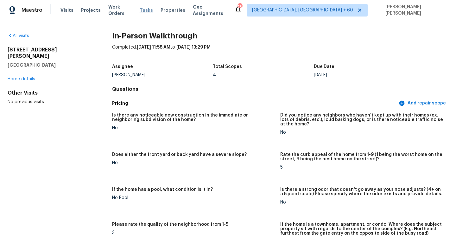
click at [140, 10] on span "Tasks" at bounding box center [146, 10] width 13 height 4
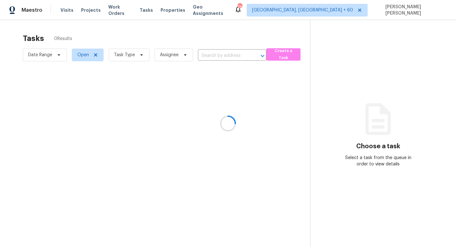
click at [286, 58] on div at bounding box center [228, 123] width 456 height 247
click at [276, 55] on div at bounding box center [228, 123] width 456 height 247
click at [264, 40] on div at bounding box center [228, 123] width 456 height 247
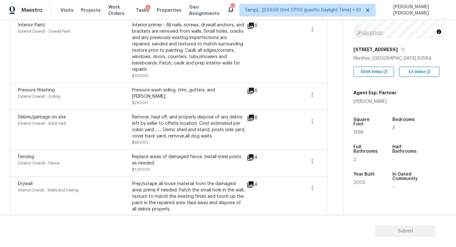
scroll to position [42, 0]
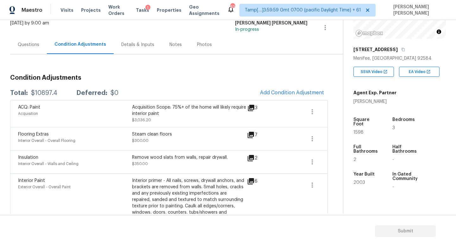
click at [27, 44] on div "Questions" at bounding box center [29, 45] width 22 height 6
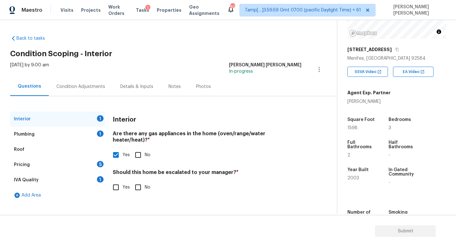
click at [80, 128] on div "Plumbing 1" at bounding box center [57, 133] width 95 height 15
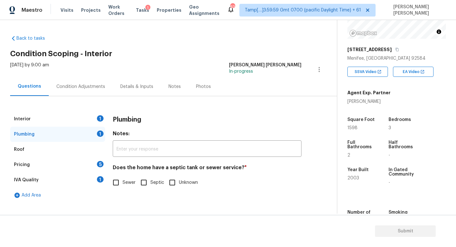
click at [119, 188] on input "Sewer" at bounding box center [115, 182] width 13 height 13
checkbox input "true"
click at [86, 161] on div "Pricing 5" at bounding box center [57, 164] width 95 height 15
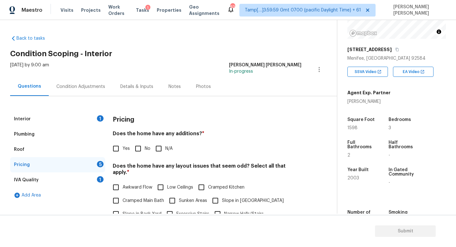
click at [116, 185] on input "Awkward Flow" at bounding box center [115, 186] width 13 height 13
checkbox input "true"
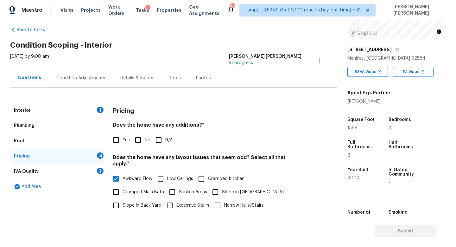
click at [138, 138] on input "No" at bounding box center [138, 139] width 13 height 13
checkbox input "true"
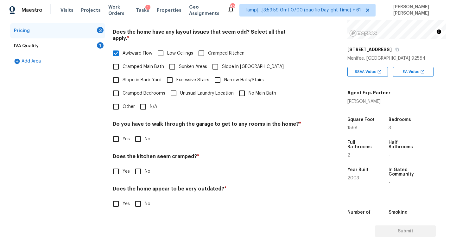
click at [138, 138] on input "No" at bounding box center [138, 138] width 13 height 13
checkbox input "true"
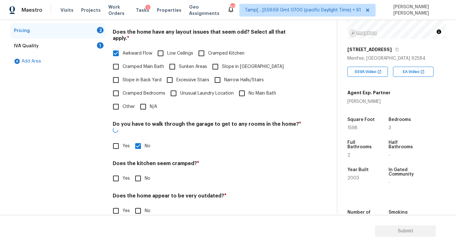
click at [137, 171] on input "No" at bounding box center [138, 177] width 13 height 13
checkbox input "true"
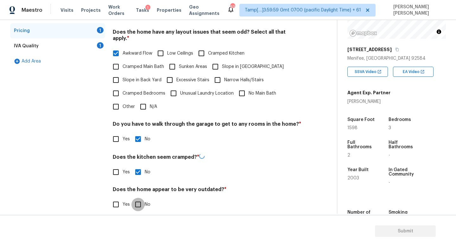
click at [137, 197] on input "No" at bounding box center [138, 203] width 13 height 13
checkbox input "true"
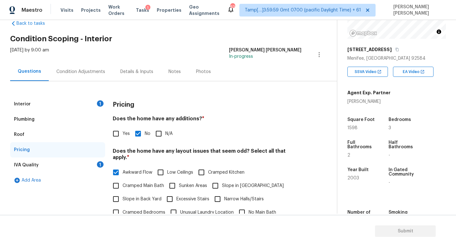
click at [89, 161] on div "IVA Quality 1" at bounding box center [57, 164] width 95 height 15
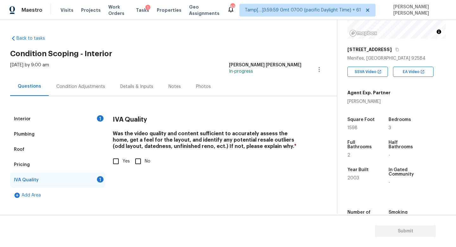
click at [120, 159] on input "Yes" at bounding box center [115, 160] width 13 height 13
checkbox input "true"
click at [80, 82] on div "Condition Adjustments" at bounding box center [81, 86] width 64 height 19
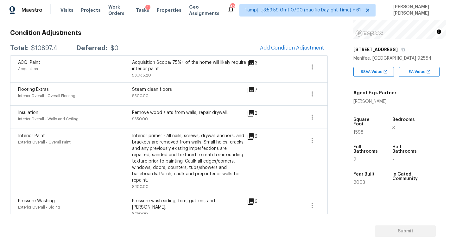
scroll to position [99, 0]
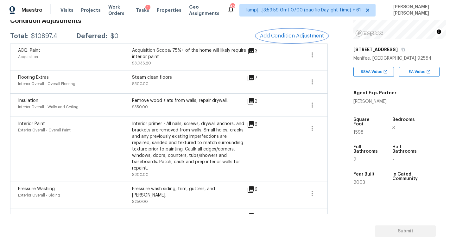
click at [295, 37] on span "Add Condition Adjustment" at bounding box center [292, 36] width 64 height 6
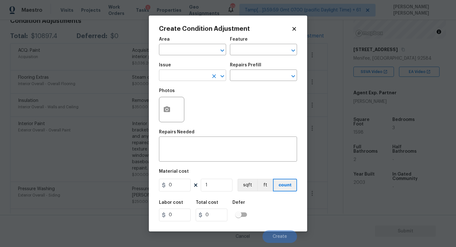
click at [181, 77] on input "text" at bounding box center [183, 76] width 49 height 10
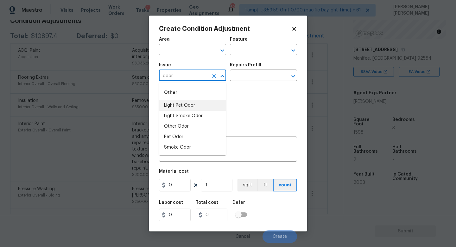
click at [175, 102] on li "Light Pet Odor" at bounding box center [192, 105] width 67 height 10
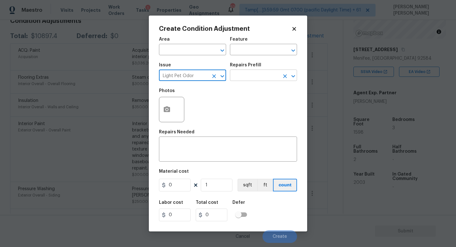
type input "Light Pet Odor"
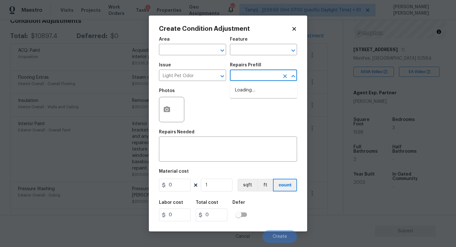
click at [233, 73] on input "text" at bounding box center [254, 76] width 49 height 10
click at [258, 99] on li "Acquisition Scope: 1-2 pets present $575.00" at bounding box center [263, 93] width 67 height 17
type textarea "Acquisition Scope: 1-2 pets present"
type input "575"
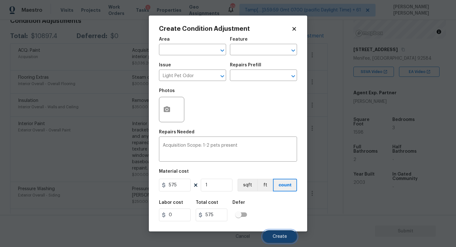
click at [286, 230] on button "Create" at bounding box center [280, 236] width 35 height 13
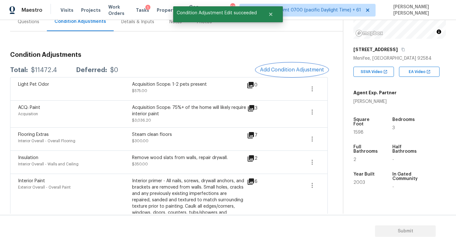
scroll to position [63, 0]
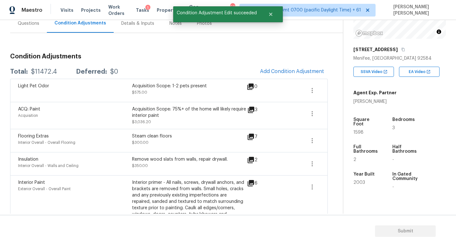
click at [41, 72] on div "$11472.4" at bounding box center [44, 71] width 26 height 6
copy div "$11472.4"
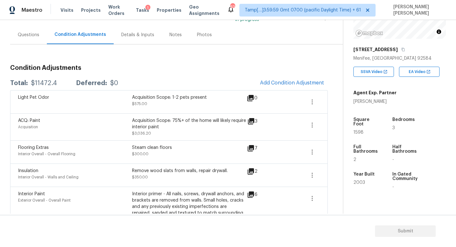
scroll to position [38, 0]
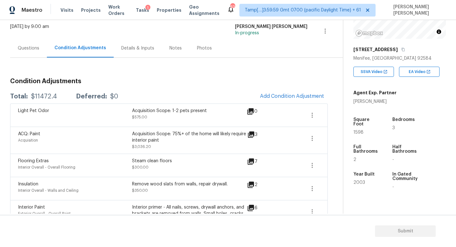
click at [23, 48] on div "Questions" at bounding box center [29, 48] width 22 height 6
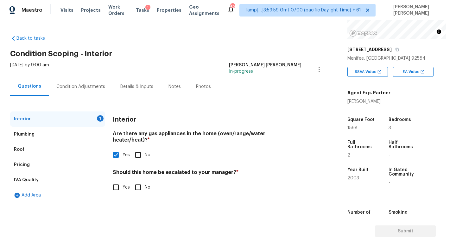
click at [145, 173] on div "Should this home be escalated to your manager? * Yes No" at bounding box center [207, 181] width 189 height 25
click at [138, 180] on input "No" at bounding box center [138, 186] width 13 height 13
checkbox input "true"
click at [86, 86] on div "Condition Adjustments" at bounding box center [80, 86] width 49 height 6
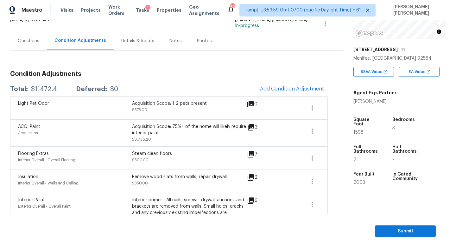
scroll to position [48, 0]
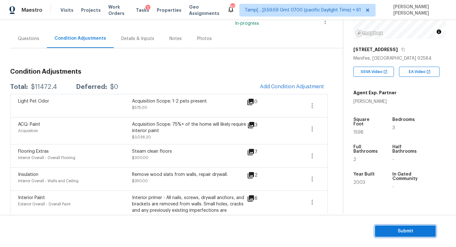
click at [401, 232] on span "Submit" at bounding box center [405, 231] width 51 height 8
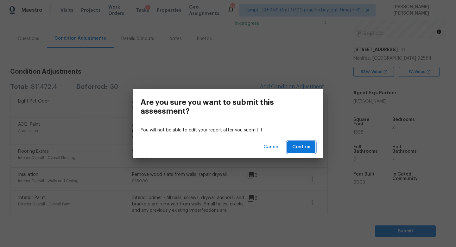
click at [311, 142] on button "Confirm" at bounding box center [301, 147] width 28 height 12
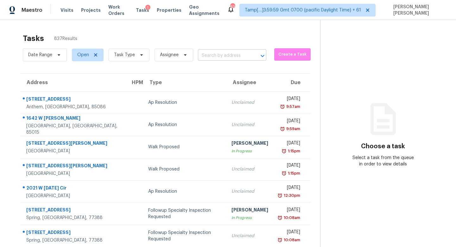
click at [210, 51] on input "text" at bounding box center [223, 56] width 51 height 10
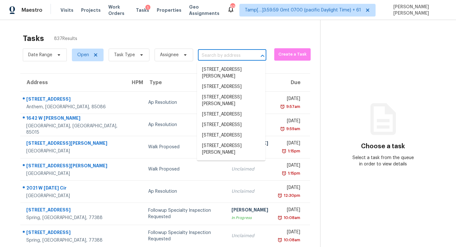
paste input "[STREET_ADDRESS][PERSON_NAME]"
type input "[STREET_ADDRESS][PERSON_NAME]"
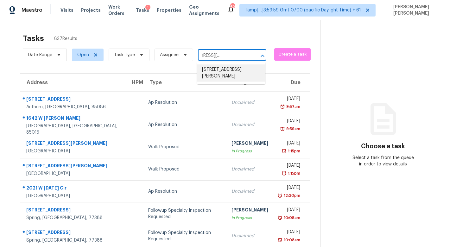
click at [226, 70] on li "[STREET_ADDRESS][PERSON_NAME]" at bounding box center [231, 72] width 68 height 17
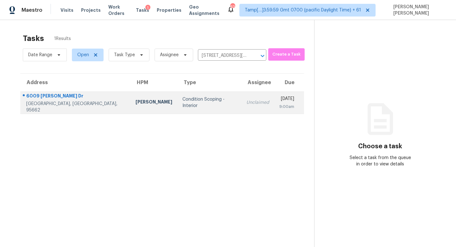
click at [241, 112] on td "Unclaimed" at bounding box center [257, 102] width 33 height 22
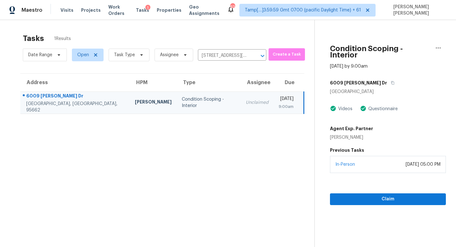
click at [396, 200] on section "Condition Scoping - Interior [DATE] by 9:00am [STREET_ADDRESS][PERSON_NAME] Vid…" at bounding box center [381, 143] width 132 height 247
click at [395, 196] on button "Claim" at bounding box center [388, 199] width 116 height 12
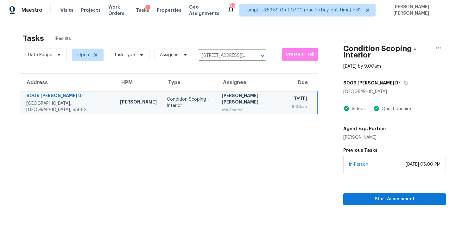
click at [367, 200] on section "Condition Scoping - Interior [DATE] by 9:00am [STREET_ADDRESS][PERSON_NAME] Vid…" at bounding box center [387, 143] width 118 height 247
click at [367, 195] on span "Start Assessment" at bounding box center [395, 199] width 93 height 8
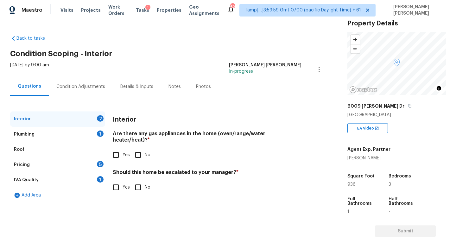
scroll to position [84, 0]
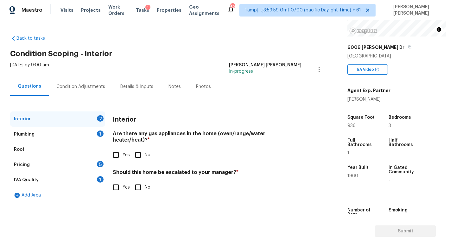
click at [116, 148] on input "Yes" at bounding box center [115, 154] width 13 height 13
checkbox input "true"
click at [138, 180] on input "No" at bounding box center [138, 186] width 13 height 13
checkbox input "true"
click at [77, 131] on div "Plumbing 1" at bounding box center [57, 133] width 95 height 15
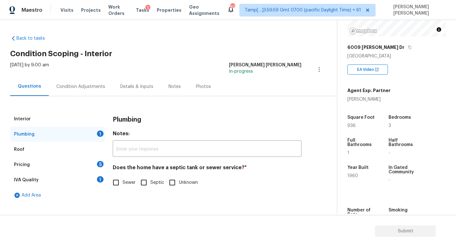
click at [114, 179] on input "Sewer" at bounding box center [115, 182] width 13 height 13
checkbox input "true"
click at [98, 167] on div "Pricing 5" at bounding box center [57, 164] width 95 height 15
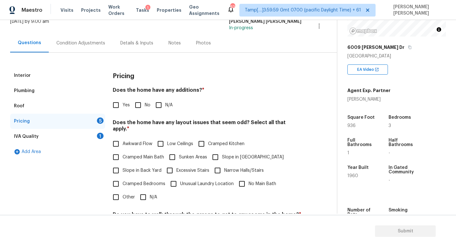
scroll to position [89, 0]
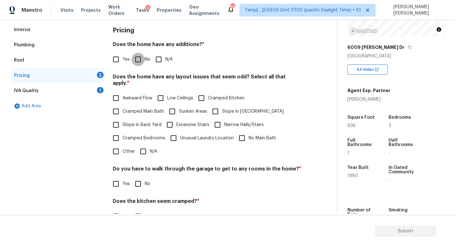
click at [138, 58] on input "No" at bounding box center [138, 59] width 13 height 13
checkbox input "true"
click at [145, 148] on input "N/A" at bounding box center [143, 151] width 13 height 13
checkbox input "true"
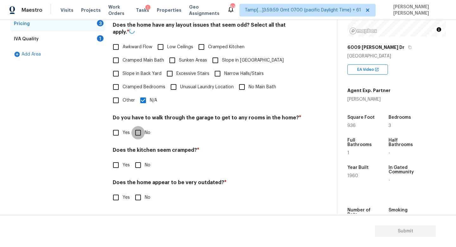
click at [144, 132] on input "No" at bounding box center [138, 132] width 13 height 13
checkbox input "true"
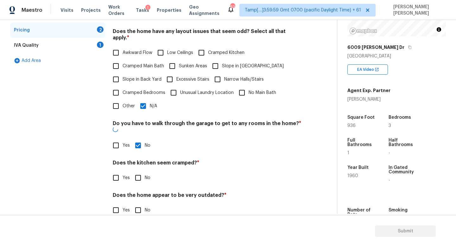
click at [141, 159] on div "Does the kitchen seem cramped? * Yes No" at bounding box center [207, 171] width 189 height 25
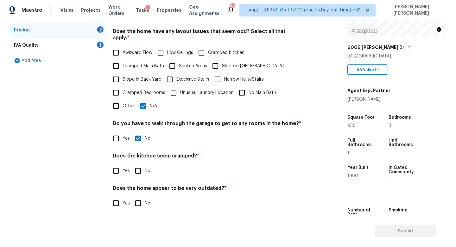
scroll to position [134, 0]
click at [140, 165] on input "No" at bounding box center [138, 170] width 13 height 13
checkbox input "true"
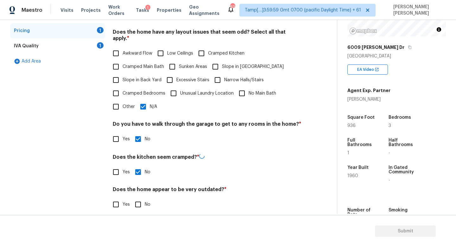
click at [137, 205] on div "Pricing Does the home have any additions? * Yes No N/A Does the home have any l…" at bounding box center [207, 98] width 189 height 241
click at [140, 197] on input "No" at bounding box center [138, 203] width 13 height 13
checkbox input "true"
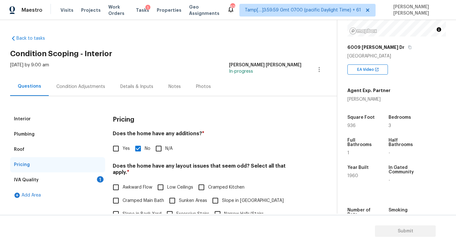
click at [96, 176] on div "IVA Quality 1" at bounding box center [57, 179] width 95 height 15
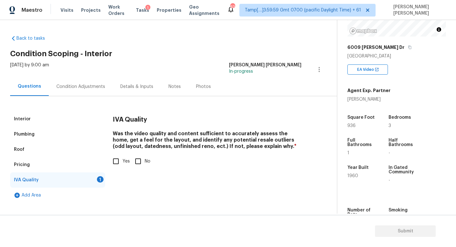
click at [108, 163] on div "Interior Plumbing Roof Pricing IVA Quality 1 Add Area IVA Quality Was the video…" at bounding box center [166, 156] width 312 height 91
click at [120, 163] on input "Yes" at bounding box center [115, 160] width 13 height 13
checkbox input "true"
click at [79, 67] on div "[DATE] by 9:00 am [PERSON_NAME] [PERSON_NAME] In-progress" at bounding box center [173, 69] width 327 height 15
click at [76, 85] on div "Condition Adjustments" at bounding box center [80, 86] width 49 height 6
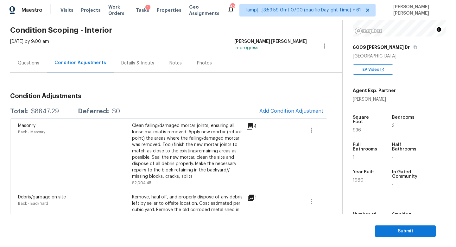
scroll to position [9, 0]
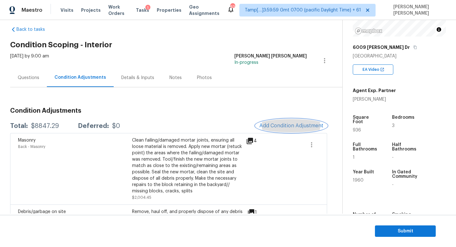
click at [279, 131] on button "Add Condition Adjustment" at bounding box center [292, 125] width 72 height 13
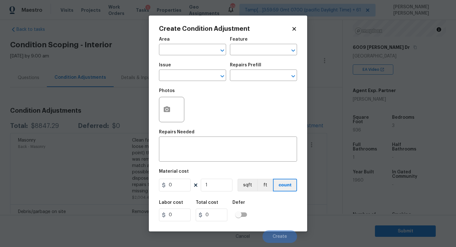
click at [169, 70] on div "Issue" at bounding box center [192, 67] width 67 height 8
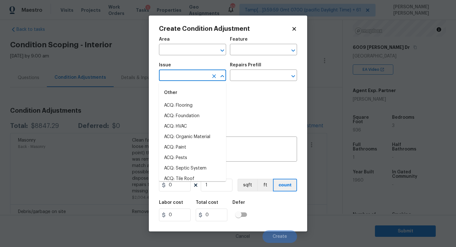
click at [181, 78] on input "text" at bounding box center [183, 76] width 49 height 10
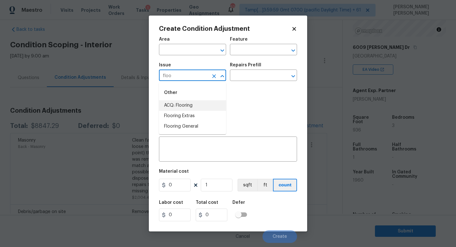
click at [191, 107] on li "ACQ: Flooring" at bounding box center [192, 105] width 67 height 10
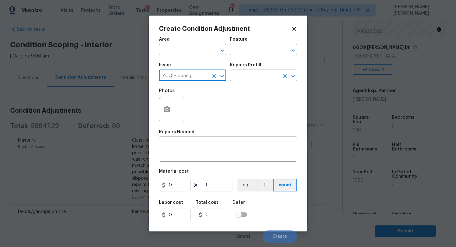
type input "ACQ: Flooring"
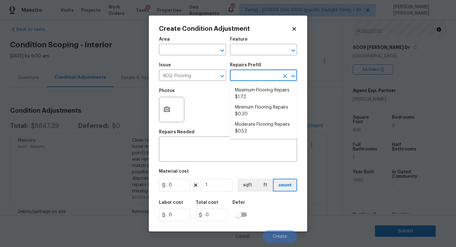
click at [247, 75] on input "text" at bounding box center [254, 76] width 49 height 10
click at [255, 109] on li "Minimum Flooring Repairs $0.20" at bounding box center [263, 110] width 67 height 17
type input "Acquisition"
type textarea "Acquisition Scope: Minimum flooring repairs"
type input "0.2"
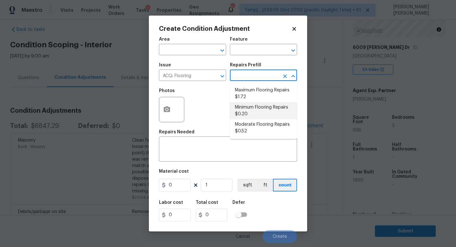
type input "0.2"
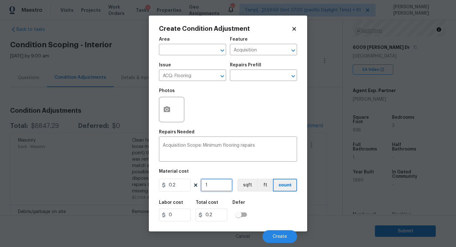
click at [220, 183] on input "1" at bounding box center [217, 184] width 32 height 13
type input "0"
type input "9"
type input "1.8"
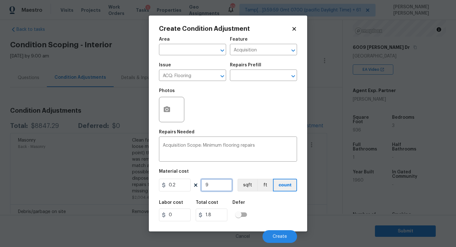
type input "93"
type input "18.6"
type input "936"
type input "187.2"
type input "936"
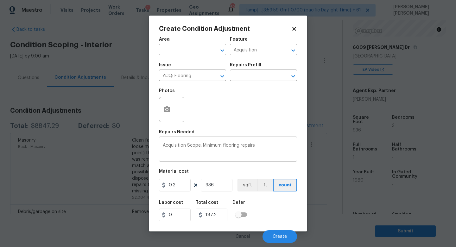
click at [283, 143] on div "Acquisition Scope: Minimum flooring repairs x ​" at bounding box center [228, 149] width 138 height 23
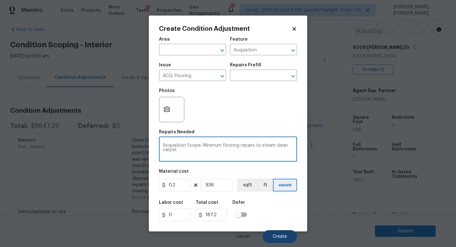
type textarea "Acquisition Scope: Minimum flooring repairs to steam clean carpet"
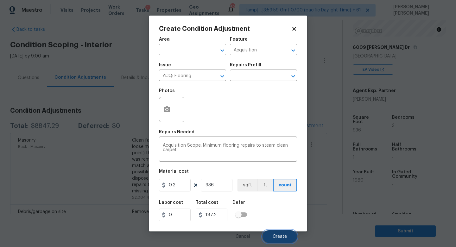
click at [279, 237] on span "Create" at bounding box center [280, 236] width 14 height 5
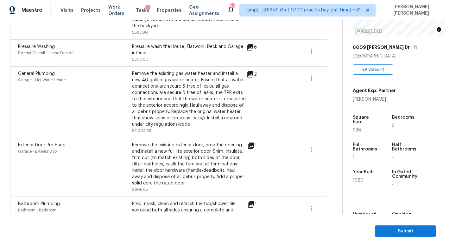
scroll to position [382, 0]
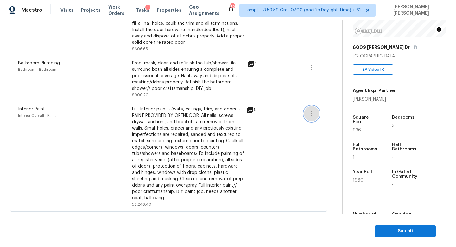
click at [312, 110] on icon "button" at bounding box center [312, 114] width 8 height 8
click at [324, 115] on div "Edit" at bounding box center [347, 112] width 49 height 6
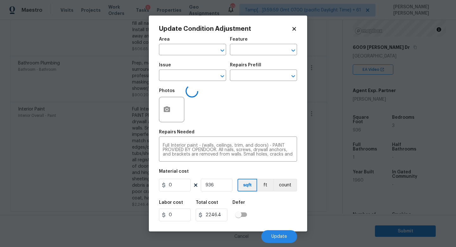
type input "Interior Overall"
type input "Paint"
type input "Interior Paint"
type input "2.4"
click at [329, 122] on body "Maestro Visits Projects Work Orders Tasks 1 Properties Geo Assignments 622 Tamp…" at bounding box center [228, 123] width 456 height 247
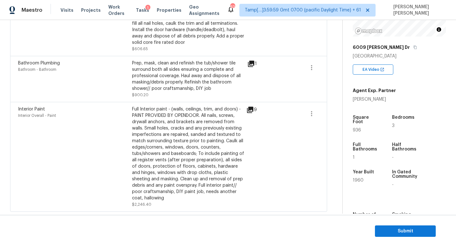
scroll to position [0, 0]
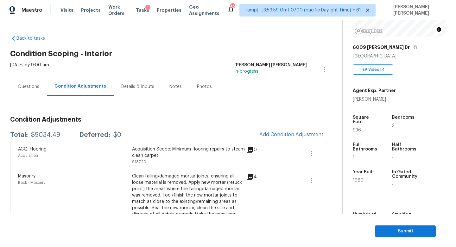
click at [38, 130] on div "Total: $9034.49 Deferred: $0 Add Condition Adjustment" at bounding box center [168, 135] width 317 height 14
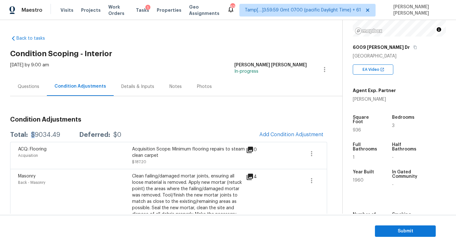
click at [38, 130] on div "Total: $9034.49 Deferred: $0 Add Condition Adjustment" at bounding box center [168, 135] width 317 height 14
copy div "$9034.49"
click at [415, 229] on span "Submit" at bounding box center [405, 231] width 51 height 8
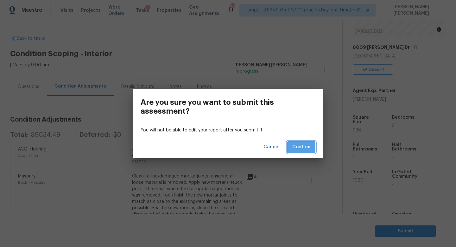
click at [306, 147] on span "Confirm" at bounding box center [301, 147] width 18 height 8
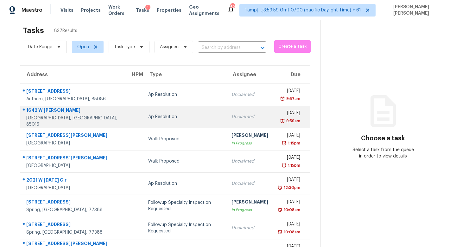
scroll to position [9, 0]
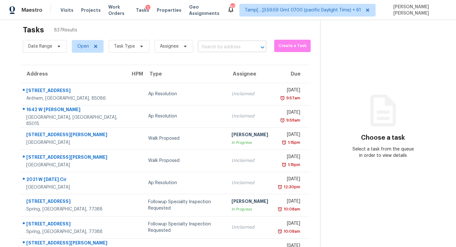
click at [222, 44] on input "text" at bounding box center [223, 47] width 51 height 10
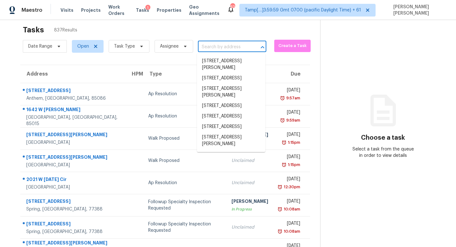
paste input "[STREET_ADDRESS]"
type input "[STREET_ADDRESS]"
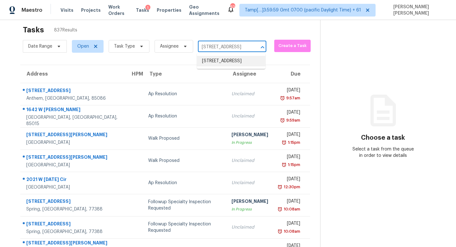
click at [228, 56] on li "[STREET_ADDRESS]" at bounding box center [231, 61] width 68 height 10
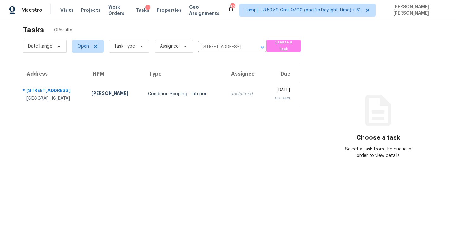
click at [237, 108] on section "Tasks 0 Results Date Range Open Task Type Assignee [STREET_ADDRESS] ​ Create a …" at bounding box center [160, 140] width 300 height 236
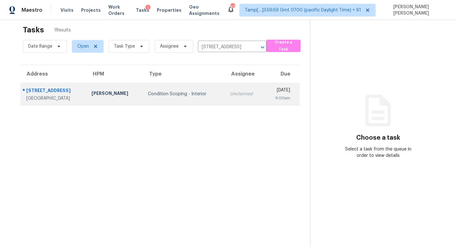
click at [265, 99] on td "[DATE] 9:00am" at bounding box center [283, 94] width 36 height 22
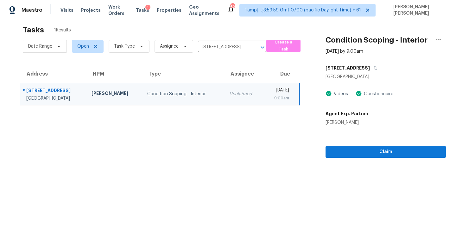
click at [351, 160] on section "Condition Scoping - Interior [DATE] by 9:00am [STREET_ADDRESS] Videos Questionn…" at bounding box center [378, 134] width 136 height 247
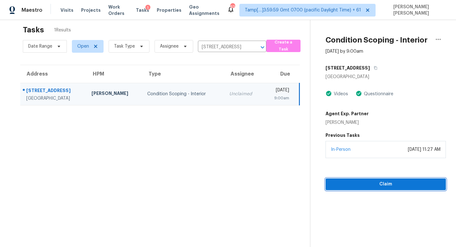
click at [352, 179] on button "Claim" at bounding box center [386, 184] width 120 height 12
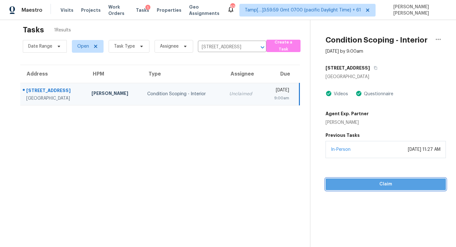
click at [367, 183] on span "Claim" at bounding box center [386, 184] width 110 height 8
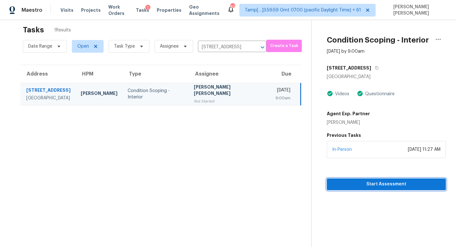
click at [367, 183] on span "Start Assessment" at bounding box center [386, 184] width 109 height 8
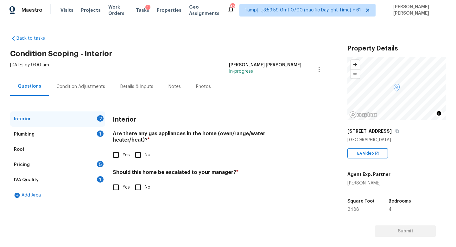
click at [120, 148] on input "Yes" at bounding box center [115, 154] width 13 height 13
checkbox input "true"
click at [114, 180] on input "Yes" at bounding box center [115, 186] width 13 height 13
checkbox input "true"
click at [164, 196] on input "text" at bounding box center [207, 203] width 189 height 15
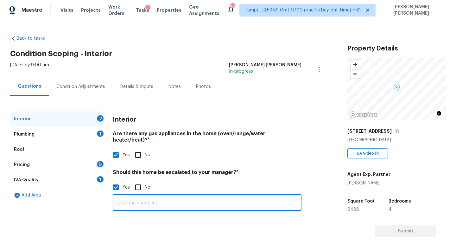
scroll to position [43, 0]
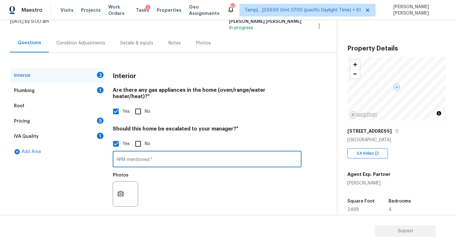
paste input "Drywall crack on outside and signs of foundation issues on corners of foundatio…"
type input "HPM mentioned " Drywall crack on outside and signs of foundation issues on corn…"
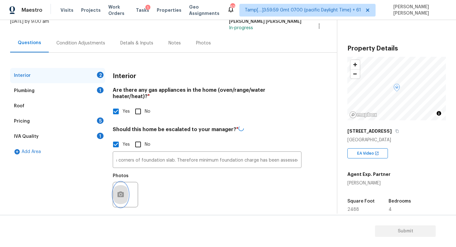
click at [125, 189] on button "button" at bounding box center [120, 194] width 15 height 25
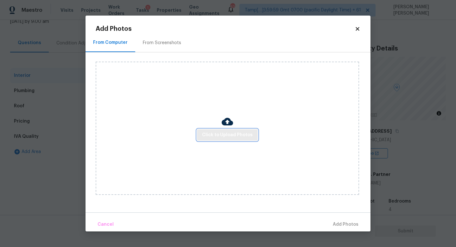
click at [224, 135] on span "Click to Upload Photos" at bounding box center [227, 135] width 51 height 8
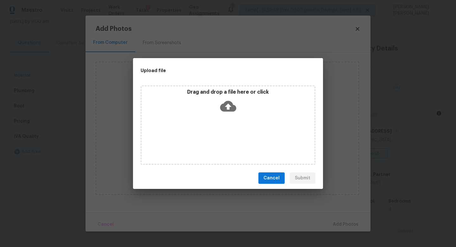
click at [235, 98] on icon at bounding box center [228, 106] width 16 height 16
click at [273, 180] on span "Cancel" at bounding box center [272, 178] width 16 height 8
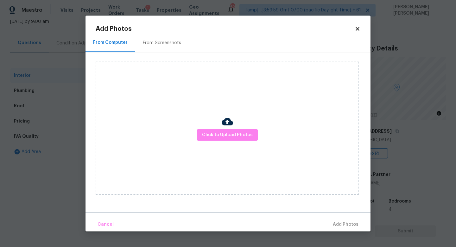
click at [363, 28] on div "Add Photos From Computer From Screenshots Click to Upload Photos Cancel Add Pho…" at bounding box center [228, 123] width 285 height 215
click at [359, 28] on icon at bounding box center [357, 28] width 3 height 3
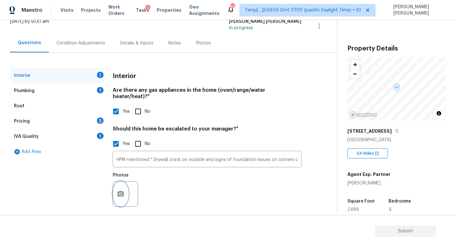
click at [122, 190] on icon "button" at bounding box center [121, 193] width 6 height 6
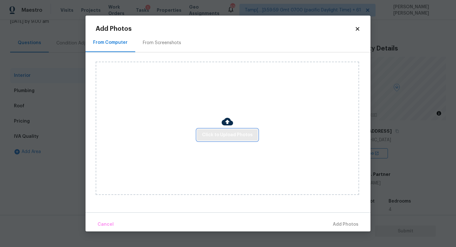
click at [221, 135] on span "Click to Upload Photos" at bounding box center [227, 135] width 51 height 8
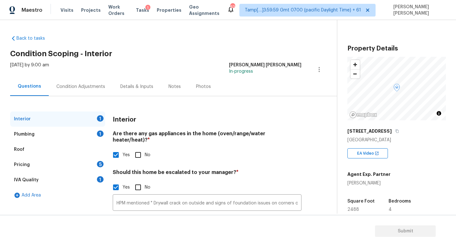
scroll to position [43, 0]
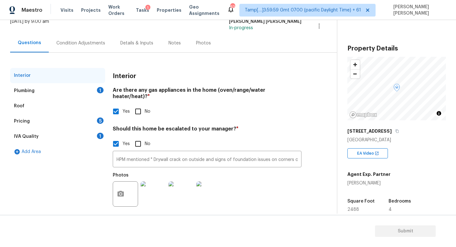
click at [76, 91] on div "Plumbing 1" at bounding box center [57, 90] width 95 height 15
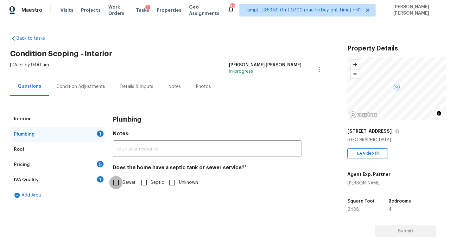
click at [112, 181] on input "Sewer" at bounding box center [115, 182] width 13 height 13
checkbox input "true"
click at [91, 167] on div "Pricing 5" at bounding box center [57, 164] width 95 height 15
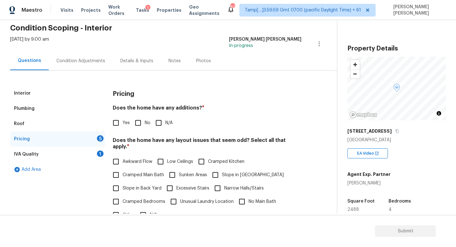
click at [136, 119] on input "No" at bounding box center [138, 122] width 13 height 13
checkbox input "true"
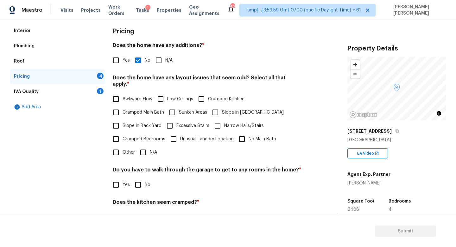
click at [143, 145] on input "N/A" at bounding box center [143, 151] width 13 height 13
checkbox input "true"
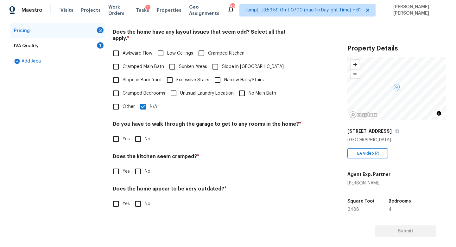
click at [137, 135] on input "No" at bounding box center [138, 138] width 13 height 13
checkbox input "true"
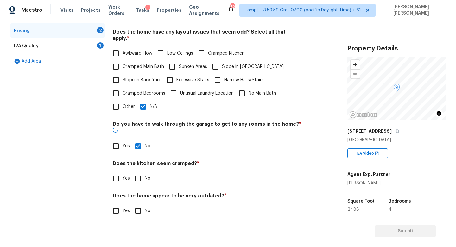
click at [137, 171] on input "No" at bounding box center [138, 177] width 13 height 13
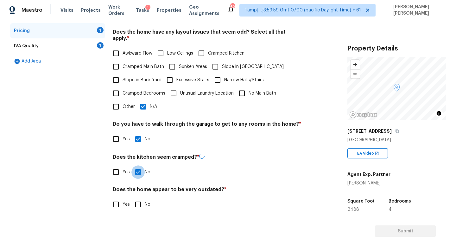
drag, startPoint x: 137, startPoint y: 161, endPoint x: 137, endPoint y: 169, distance: 7.9
click at [137, 165] on input "No" at bounding box center [138, 171] width 13 height 13
checkbox input "false"
click at [134, 197] on input "No" at bounding box center [138, 203] width 13 height 13
checkbox input "true"
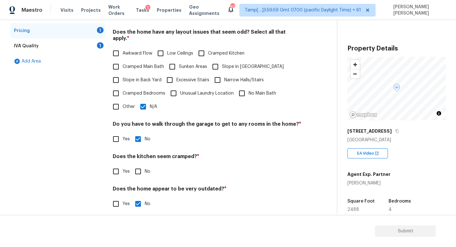
click at [135, 172] on div "Pricing Does the home have any additions? * Yes No N/A Does the home have any l…" at bounding box center [207, 98] width 189 height 240
click at [136, 169] on input "No" at bounding box center [138, 170] width 13 height 13
checkbox input "true"
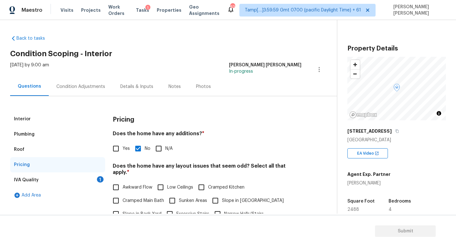
click at [94, 180] on div "IVA Quality 1" at bounding box center [57, 179] width 95 height 15
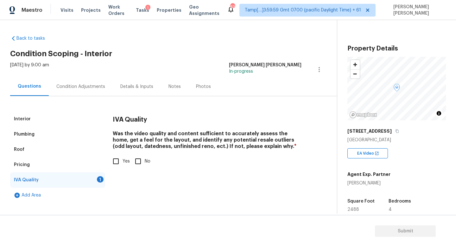
click at [112, 161] on input "Yes" at bounding box center [115, 160] width 13 height 13
checkbox input "true"
click at [66, 80] on div "Condition Adjustments" at bounding box center [81, 86] width 64 height 19
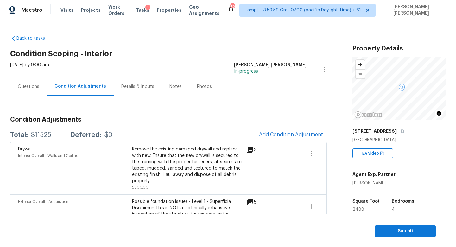
click at [30, 83] on div "Questions" at bounding box center [28, 86] width 37 height 19
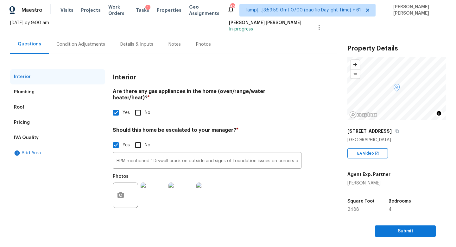
scroll to position [42, 0]
click at [80, 46] on div "Condition Adjustments" at bounding box center [80, 45] width 49 height 6
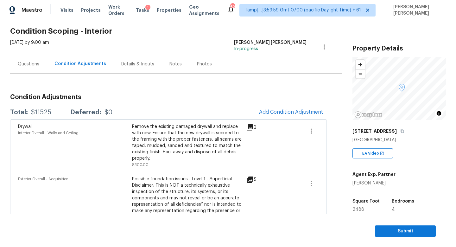
scroll to position [74, 0]
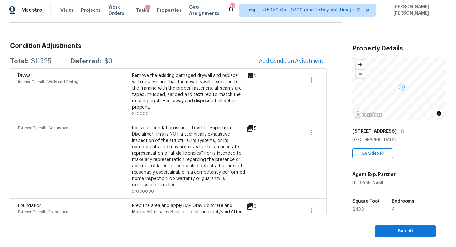
click at [309, 55] on span "Add Condition Adjustment" at bounding box center [291, 61] width 72 height 14
click at [298, 61] on span "Add Condition Adjustment" at bounding box center [291, 61] width 64 height 6
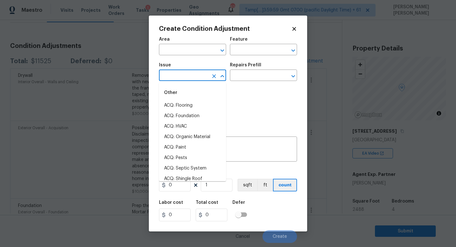
click at [184, 76] on input "text" at bounding box center [183, 76] width 49 height 10
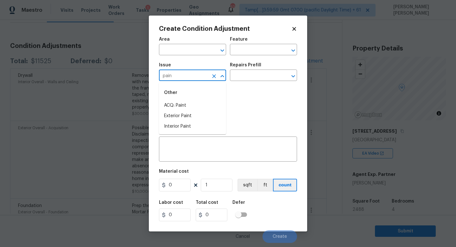
click at [196, 99] on div "Other" at bounding box center [192, 92] width 67 height 15
click at [196, 108] on li "ACQ: Paint" at bounding box center [192, 105] width 67 height 10
type input "ACQ: Paint"
click at [252, 77] on input "text" at bounding box center [254, 76] width 49 height 10
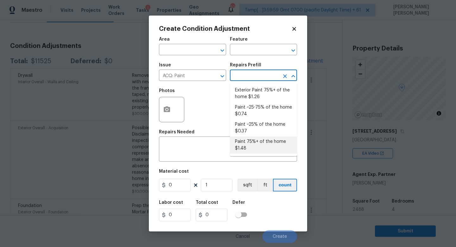
click at [260, 147] on li "Paint 75%+ of the home $1.48" at bounding box center [263, 144] width 67 height 17
type input "Acquisition"
type textarea "Acquisition Scope: 75%+ of the home will likely require interior paint"
type input "1.48"
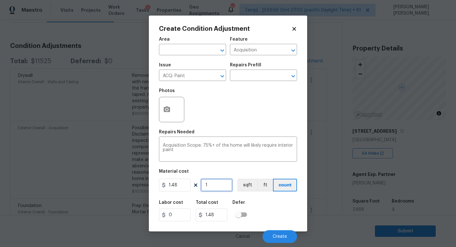
click at [222, 185] on input "1" at bounding box center [217, 184] width 32 height 13
type input "0"
type input "2"
type input "2.96"
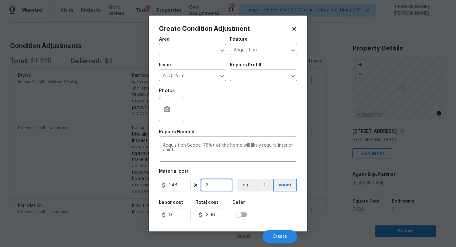
type input "24"
type input "35.52"
type input "248"
type input "367.04"
type input "2488"
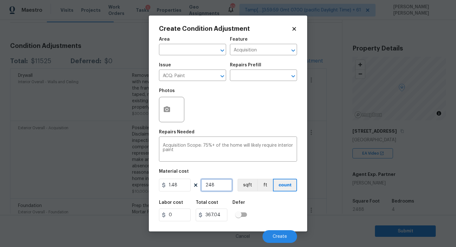
type input "3682.24"
type input "2488"
click at [173, 112] on button "button" at bounding box center [166, 109] width 15 height 25
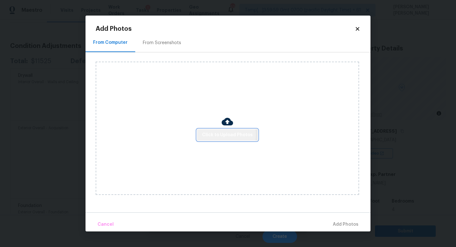
click at [220, 134] on span "Click to Upload Photos" at bounding box center [227, 135] width 51 height 8
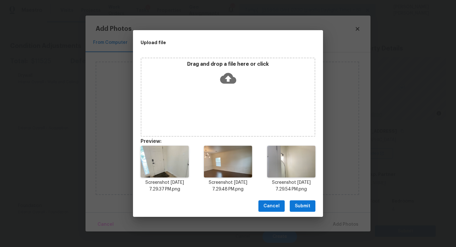
click at [307, 203] on span "Submit" at bounding box center [303, 206] width 16 height 8
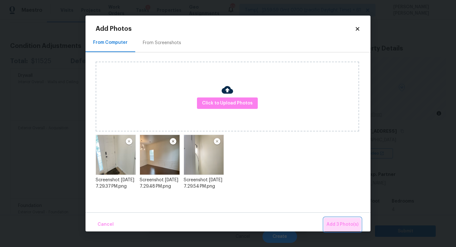
click at [338, 224] on span "Add 3 Photo(s)" at bounding box center [343, 224] width 32 height 8
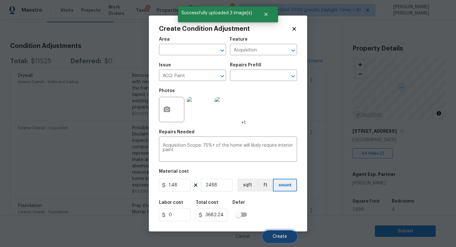
click at [285, 234] on span "Create" at bounding box center [280, 236] width 14 height 5
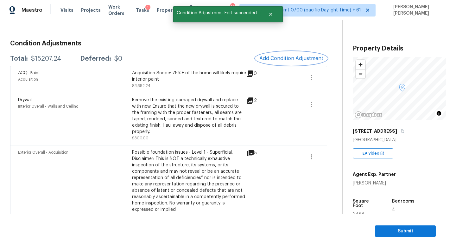
scroll to position [78, 0]
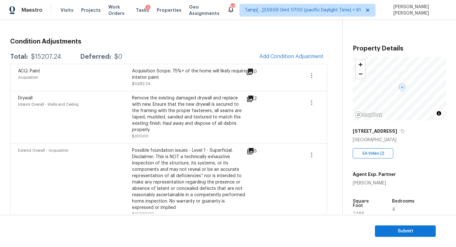
click at [264, 64] on div "ACQ: Paint Acquisition Acquisition Scope: 75%+ of the home will likely require …" at bounding box center [168, 77] width 317 height 27
click at [265, 62] on span "Add Condition Adjustment" at bounding box center [292, 57] width 72 height 14
click at [284, 59] on span "Add Condition Adjustment" at bounding box center [292, 57] width 64 height 6
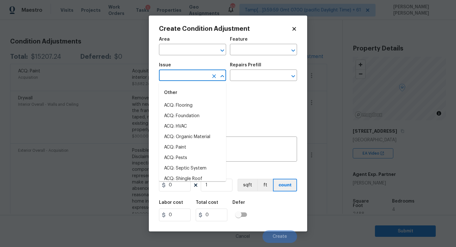
click at [172, 73] on input "text" at bounding box center [183, 76] width 49 height 10
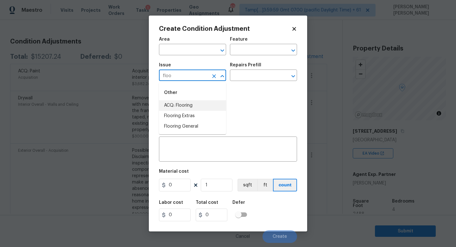
click at [180, 101] on li "ACQ: Flooring" at bounding box center [192, 105] width 67 height 10
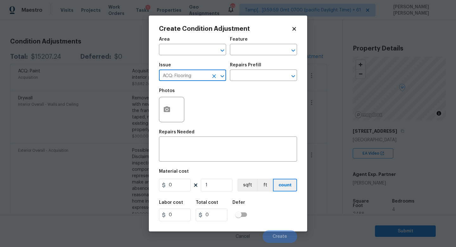
type input "ACQ: Flooring"
click at [172, 187] on input "0" at bounding box center [175, 184] width 32 height 13
click at [185, 157] on div "x ​" at bounding box center [228, 149] width 138 height 23
click at [172, 114] on button "button" at bounding box center [166, 109] width 15 height 25
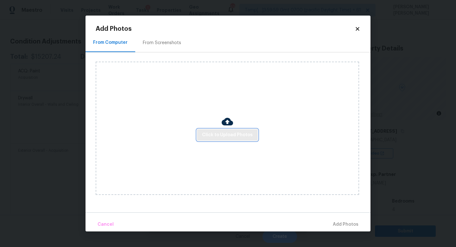
click at [221, 137] on span "Click to Upload Photos" at bounding box center [227, 135] width 51 height 8
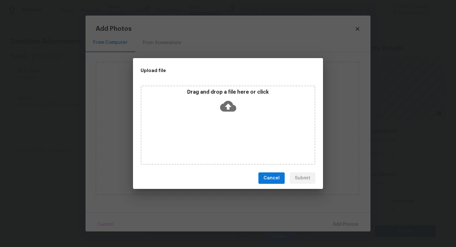
click at [262, 178] on button "Cancel" at bounding box center [272, 178] width 26 height 12
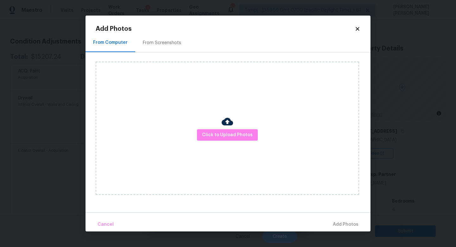
click at [360, 32] on div "Add Photos From Computer From Screenshots Click to Upload Photos Cancel Add Pho…" at bounding box center [228, 128] width 265 height 205
click at [360, 28] on icon at bounding box center [358, 29] width 6 height 6
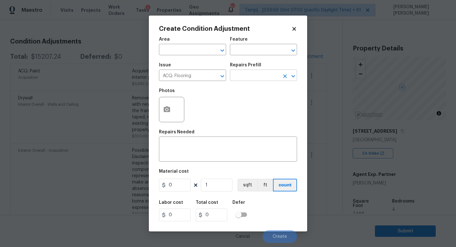
click at [247, 74] on input "text" at bounding box center [254, 76] width 49 height 10
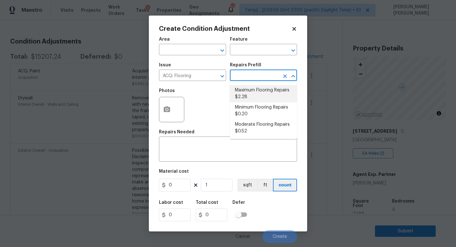
click at [254, 101] on li "Maximum Flooring Repairs $2.28" at bounding box center [263, 93] width 67 height 17
type input "Acquisition"
type textarea "Acquisition Scope: Maximum flooring repairs"
type input "2.28"
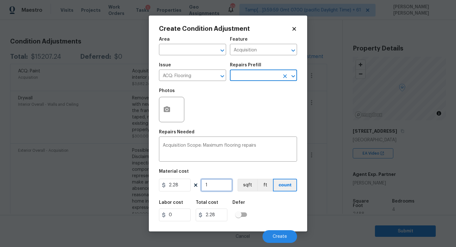
click at [209, 184] on input "1" at bounding box center [217, 184] width 32 height 13
type input "0"
type input "2"
type input "4.56"
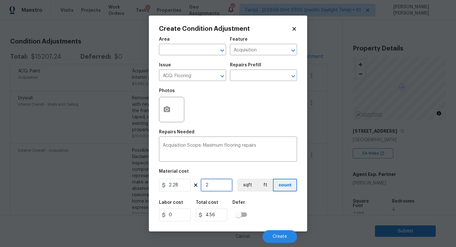
type input "24"
type input "54.72"
type input "248"
type input "565.44"
type input "2488"
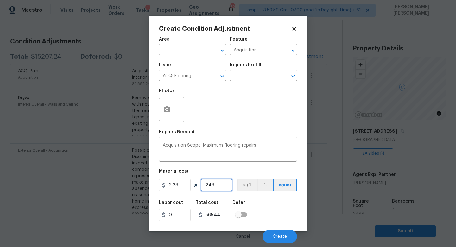
type input "5672.64"
type input "2488"
click at [169, 108] on icon "button" at bounding box center [167, 109] width 6 height 6
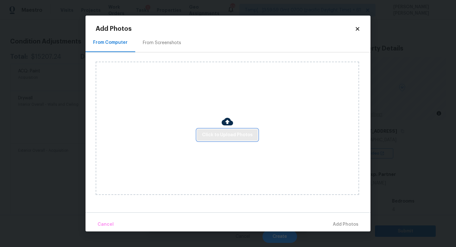
click at [217, 133] on span "Click to Upload Photos" at bounding box center [227, 135] width 51 height 8
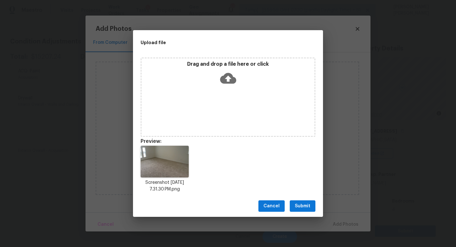
drag, startPoint x: 330, startPoint y: 162, endPoint x: 226, endPoint y: 100, distance: 121.5
click at [226, 99] on div "Drag and drop a file here or click" at bounding box center [228, 96] width 175 height 79
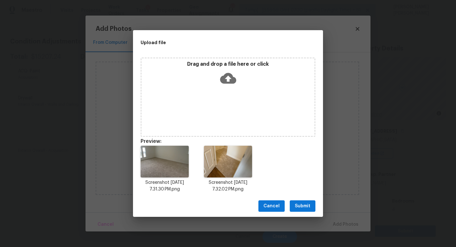
click at [304, 206] on span "Submit" at bounding box center [303, 206] width 16 height 8
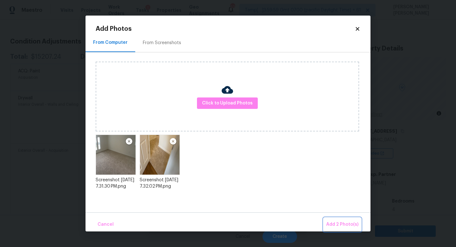
click at [353, 231] on button "Add 2 Photo(s)" at bounding box center [342, 224] width 37 height 14
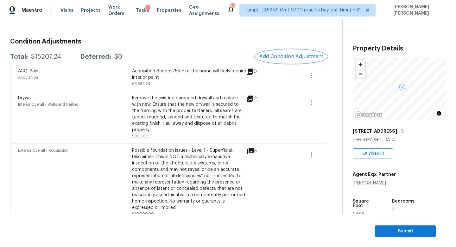
click at [284, 57] on span "Add Condition Adjustment" at bounding box center [292, 57] width 64 height 6
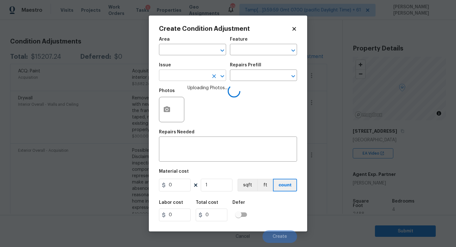
click at [186, 75] on input "text" at bounding box center [183, 76] width 49 height 10
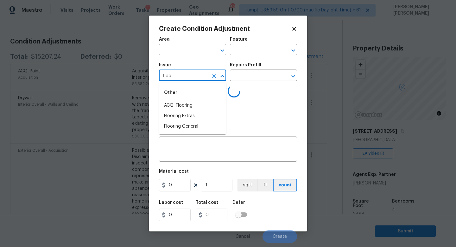
click at [188, 103] on li "ACQ: Flooring" at bounding box center [192, 105] width 67 height 10
type input "ACQ: Flooring"
click at [266, 74] on input "text" at bounding box center [254, 76] width 49 height 10
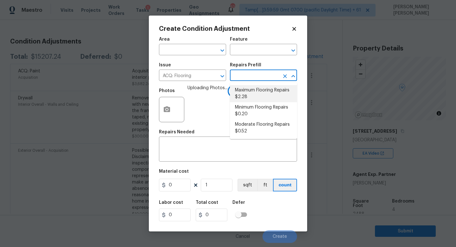
click at [268, 97] on li "Maximum Flooring Repairs $2.28" at bounding box center [263, 93] width 67 height 17
type input "Acquisition"
type textarea "Acquisition Scope: Maximum flooring repairs"
type input "2.28"
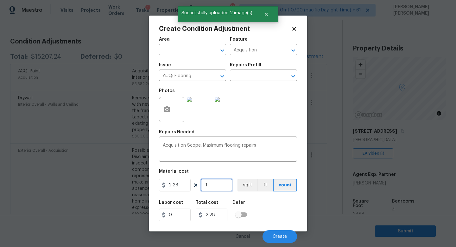
click at [223, 185] on input "1" at bounding box center [217, 184] width 32 height 13
type input "0"
type input "2"
type input "4.56"
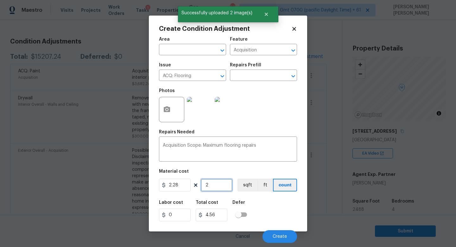
type input "24"
type input "54.72"
type input "248"
type input "565.44"
type input "2488"
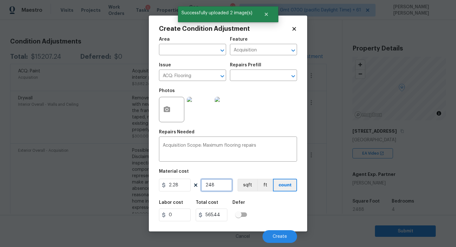
type input "5672.64"
type input "2488"
click at [276, 234] on button "Create" at bounding box center [280, 236] width 35 height 13
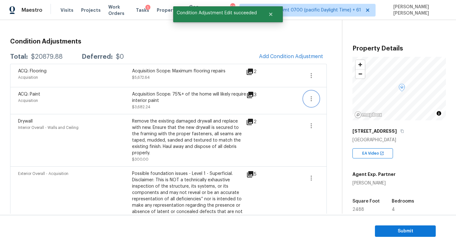
click at [309, 99] on icon "button" at bounding box center [312, 99] width 8 height 8
click at [345, 99] on div "Edit" at bounding box center [347, 97] width 49 height 6
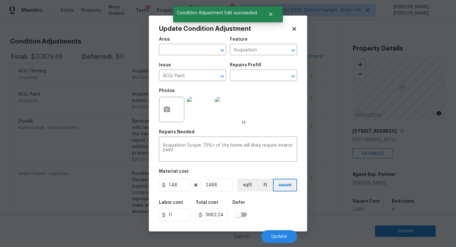
click at [329, 135] on body "Maestro Visits Projects Work Orders Tasks 1 Properties Geo Assignments 622 Tamp…" at bounding box center [228, 123] width 456 height 247
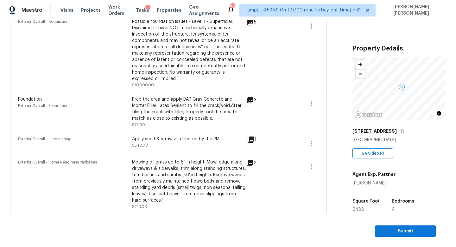
scroll to position [0, 0]
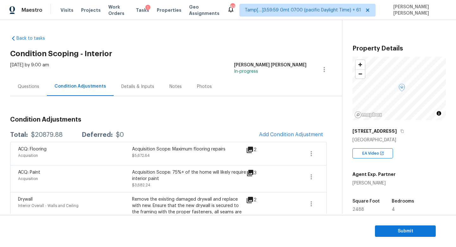
click at [26, 88] on div "Questions" at bounding box center [29, 86] width 22 height 6
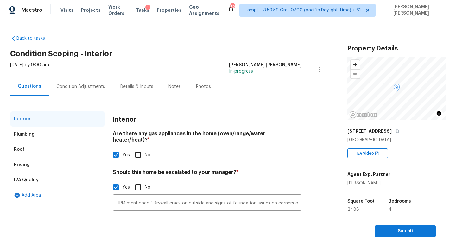
click at [77, 80] on div "Condition Adjustments" at bounding box center [81, 86] width 64 height 19
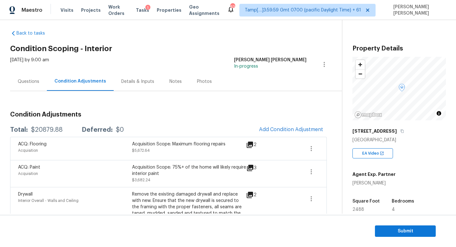
scroll to position [6, 0]
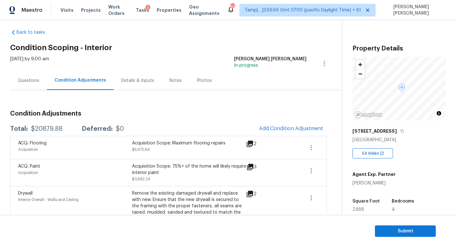
click at [50, 129] on div "$20879.88" at bounding box center [47, 128] width 32 height 6
copy div "$20879.88"
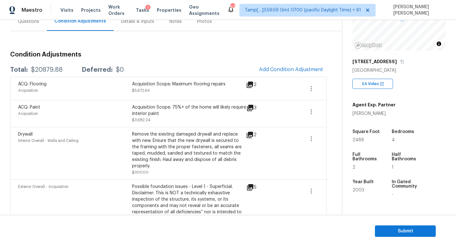
scroll to position [64, 0]
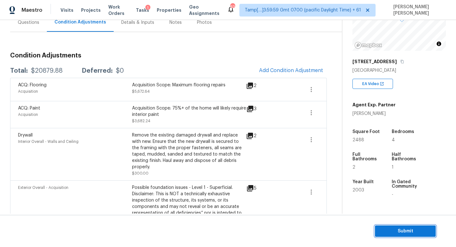
click at [400, 233] on span "Submit" at bounding box center [405, 231] width 51 height 8
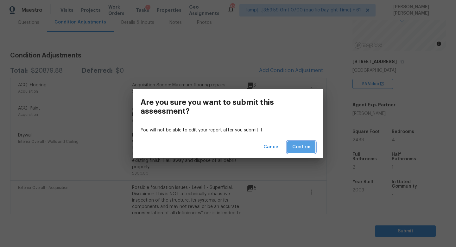
click at [292, 143] on button "Confirm" at bounding box center [301, 147] width 28 height 12
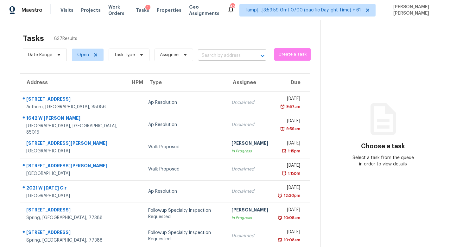
click at [228, 55] on input "text" at bounding box center [223, 56] width 51 height 10
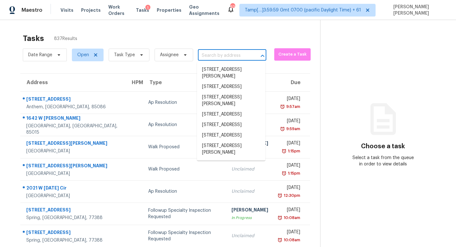
paste input "[STREET_ADDRESS]"
type input "[STREET_ADDRESS]"
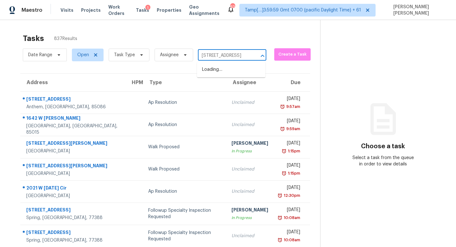
scroll to position [0, 32]
click at [222, 68] on li "[STREET_ADDRESS]" at bounding box center [231, 69] width 68 height 10
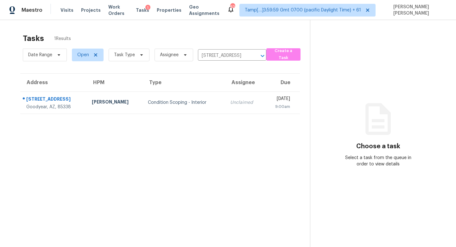
click at [230, 104] on div "Unclaimed" at bounding box center [244, 102] width 29 height 6
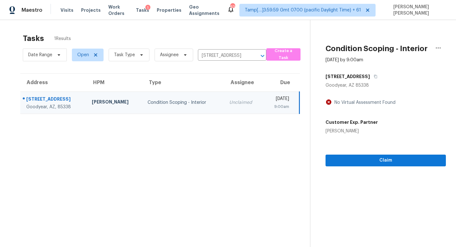
click at [366, 153] on div "Claim" at bounding box center [386, 150] width 120 height 32
click at [362, 159] on div "Condition Scoping - Interior Aug 22nd 2025 by 9:00am 12733 S 177th Ln Goodyear,…" at bounding box center [379, 93] width 136 height 146
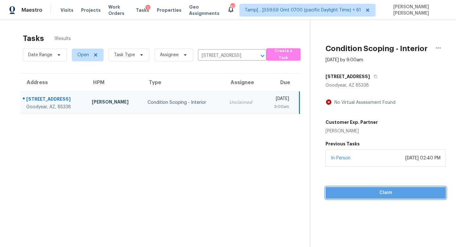
click at [385, 192] on span "Claim" at bounding box center [386, 193] width 110 height 8
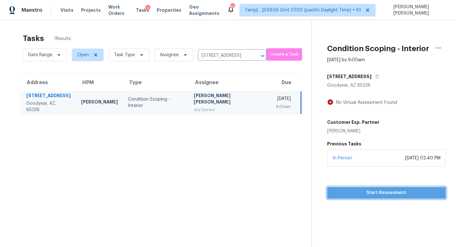
click at [345, 192] on span "Start Assessment" at bounding box center [386, 193] width 109 height 8
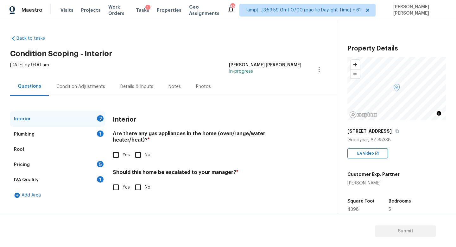
click at [119, 149] on input "Yes" at bounding box center [115, 154] width 13 height 13
checkbox input "true"
click at [117, 182] on input "Yes" at bounding box center [115, 186] width 13 height 13
checkbox input "true"
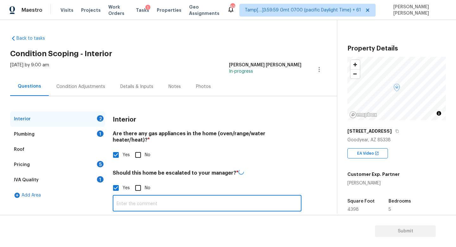
click at [173, 196] on input "text" at bounding box center [207, 203] width 189 height 15
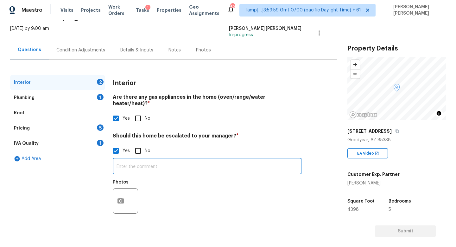
scroll to position [43, 0]
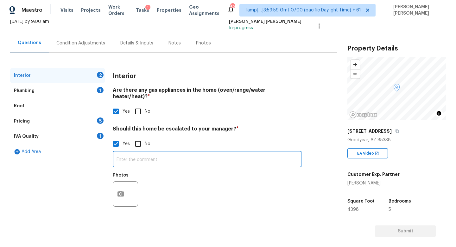
paste input "Stem wall cracks at corner of garage"
type input "Stem wall cracks at corner of garage"
click at [122, 190] on icon "button" at bounding box center [121, 193] width 6 height 6
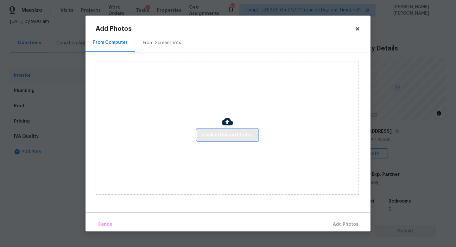
click at [236, 132] on span "Click to Upload Photos" at bounding box center [227, 135] width 51 height 8
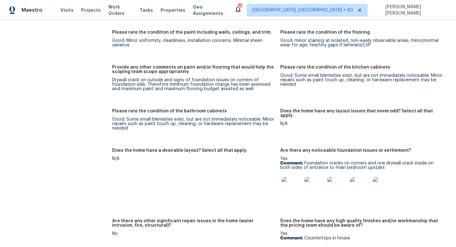
scroll to position [1088, 0]
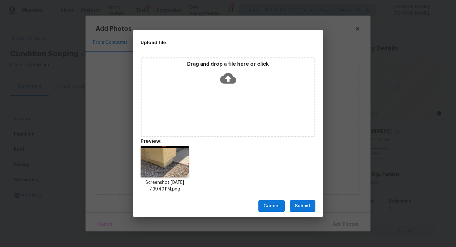
scroll to position [43, 0]
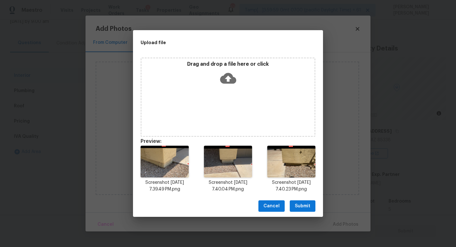
click at [298, 203] on span "Submit" at bounding box center [303, 206] width 16 height 8
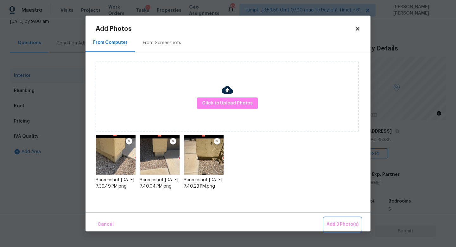
click at [344, 225] on span "Add 3 Photo(s)" at bounding box center [343, 224] width 32 height 8
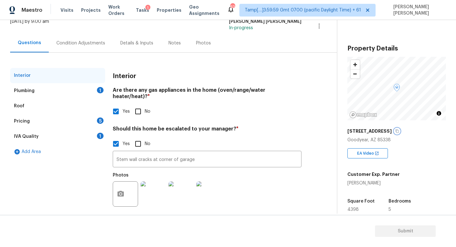
click at [395, 129] on icon "button" at bounding box center [397, 131] width 4 height 4
click at [63, 92] on div "Plumbing 1" at bounding box center [57, 90] width 95 height 15
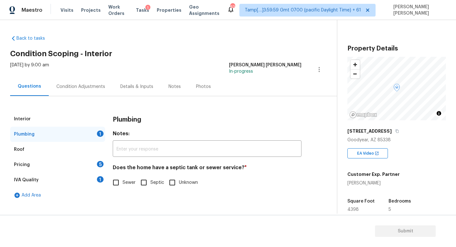
click at [124, 183] on span "Sewer" at bounding box center [129, 182] width 13 height 7
click at [123, 183] on input "Sewer" at bounding box center [115, 182] width 13 height 13
checkbox input "true"
click at [99, 163] on div "5" at bounding box center [100, 164] width 7 height 6
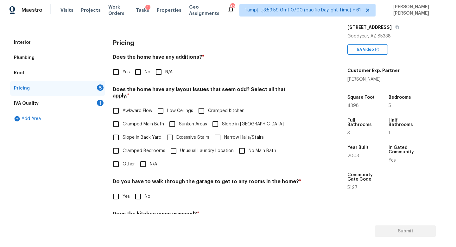
scroll to position [108, 0]
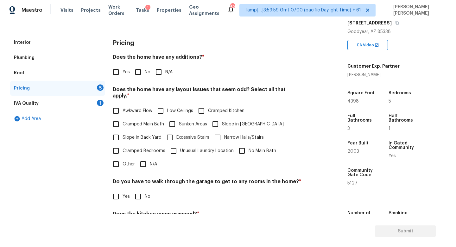
click at [145, 80] on div "Pricing Does the home have any additions? * Yes No N/A Does the home have any l…" at bounding box center [207, 155] width 189 height 240
click at [135, 75] on input "No" at bounding box center [138, 71] width 13 height 13
checkbox input "true"
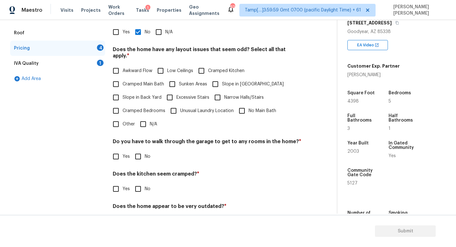
click at [146, 108] on label "Cramped Bedrooms" at bounding box center [137, 110] width 56 height 13
click at [123, 108] on input "Cramped Bedrooms" at bounding box center [115, 110] width 13 height 13
checkbox input "true"
click at [144, 118] on input "N/A" at bounding box center [143, 123] width 13 height 13
checkbox input "true"
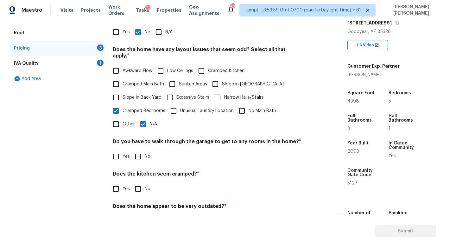
click at [146, 150] on label "No" at bounding box center [141, 156] width 19 height 13
click at [145, 150] on input "No" at bounding box center [138, 156] width 13 height 13
checkbox input "true"
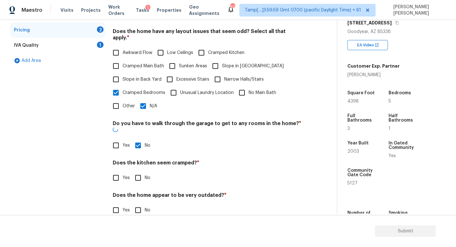
scroll to position [134, 0]
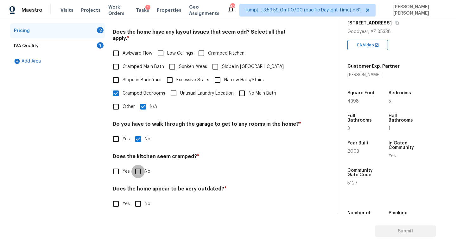
click at [137, 164] on input "No" at bounding box center [138, 170] width 13 height 13
checkbox input "true"
click at [145, 201] on span "No" at bounding box center [148, 204] width 6 height 7
click at [144, 200] on input "No" at bounding box center [138, 203] width 13 height 13
checkbox input "true"
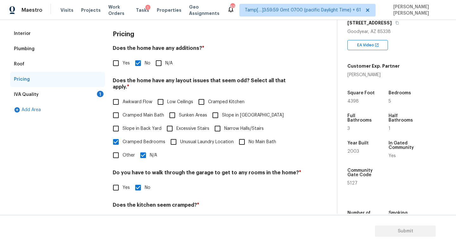
scroll to position [66, 0]
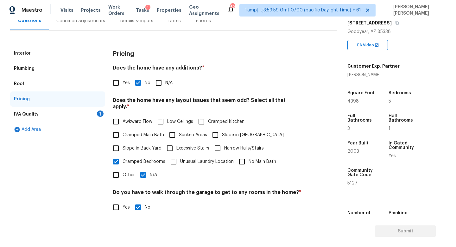
click at [78, 122] on div "Add Area" at bounding box center [57, 129] width 95 height 15
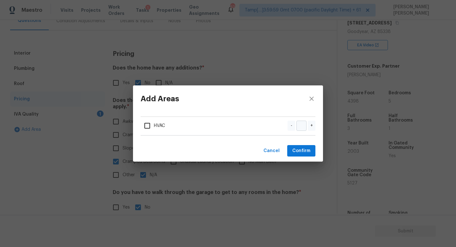
click at [79, 118] on div "Add Areas HVAC - + Cancel Confirm" at bounding box center [228, 123] width 456 height 247
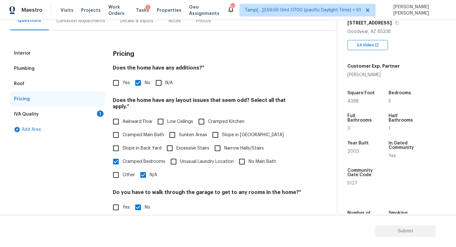
click at [83, 116] on div "IVA Quality 1" at bounding box center [57, 113] width 95 height 15
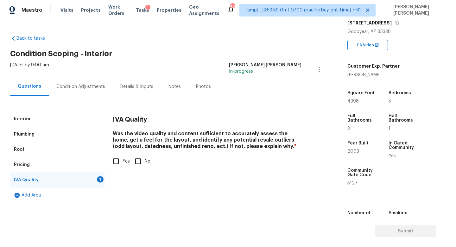
click at [116, 162] on input "Yes" at bounding box center [115, 160] width 13 height 13
checkbox input "true"
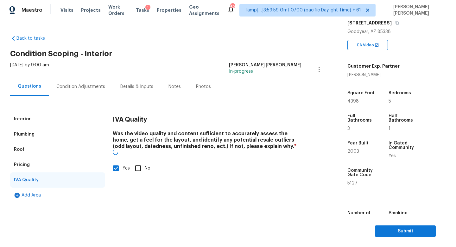
click at [91, 86] on div "Condition Adjustments" at bounding box center [80, 86] width 49 height 6
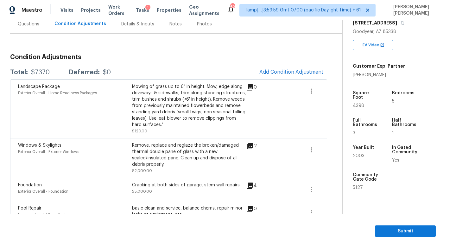
scroll to position [79, 0]
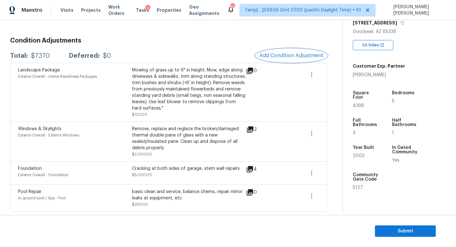
click at [286, 52] on button "Add Condition Adjustment" at bounding box center [292, 55] width 72 height 13
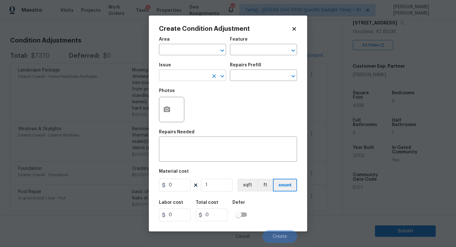
click at [184, 74] on input "text" at bounding box center [183, 76] width 49 height 10
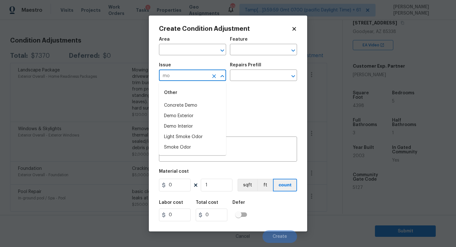
type input "mod"
click at [203, 107] on li "ACQ: Paint" at bounding box center [192, 105] width 67 height 10
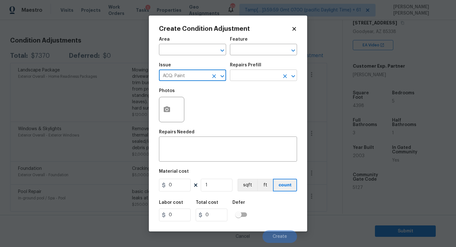
type input "ACQ: Paint"
click at [242, 77] on input "text" at bounding box center [254, 76] width 49 height 10
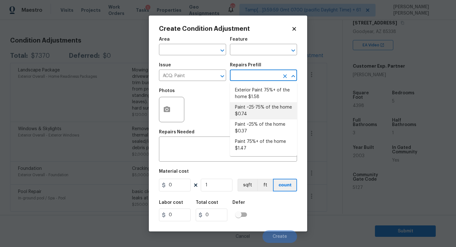
click at [262, 114] on li "Paint ~25-75% of the home $0.74" at bounding box center [263, 110] width 67 height 17
type input "Acquisition"
type textarea "Acquisition Scope: ~25 - 75% of the home needs interior paint"
type input "0.74"
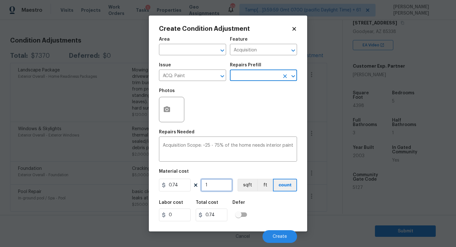
click at [222, 188] on input "1" at bounding box center [217, 184] width 32 height 13
type input "0"
type input "4"
type input "2.96"
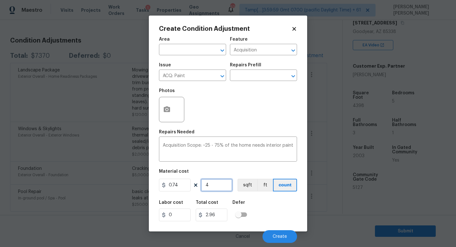
type input "43"
type input "31.82"
type input "438"
type input "324.12"
type input "4389"
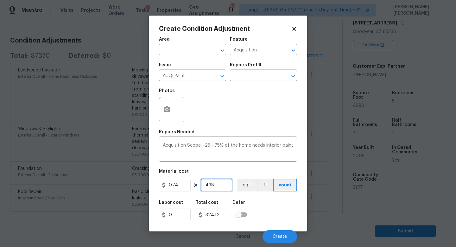
type input "3247.86"
type input "4389"
click at [173, 110] on button "button" at bounding box center [166, 109] width 15 height 25
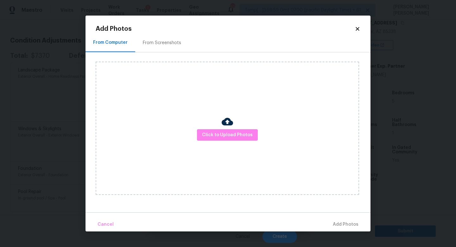
click at [245, 144] on div "Click to Upload Photos" at bounding box center [228, 127] width 264 height 133
click at [241, 135] on span "Click to Upload Photos" at bounding box center [227, 135] width 51 height 8
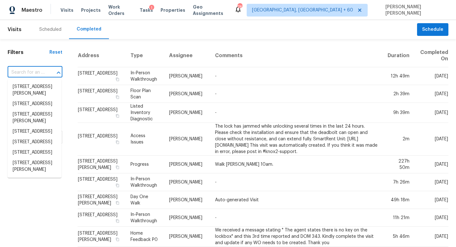
click at [38, 70] on input "text" at bounding box center [26, 72] width 37 height 10
paste input "[STREET_ADDRESS]"
type input "[STREET_ADDRESS]"
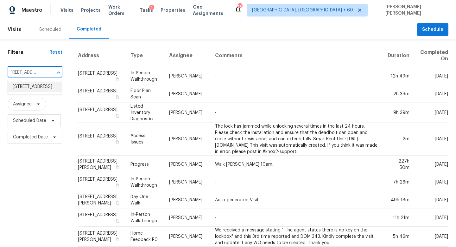
click at [38, 85] on li "[STREET_ADDRESS]" at bounding box center [35, 86] width 54 height 10
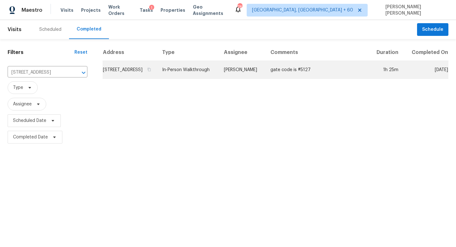
click at [252, 76] on td "[PERSON_NAME]" at bounding box center [242, 70] width 47 height 18
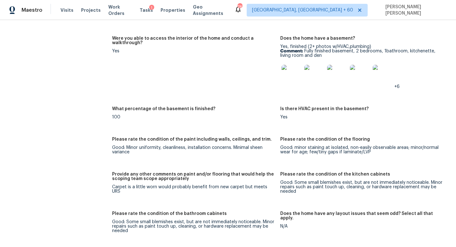
scroll to position [1090, 0]
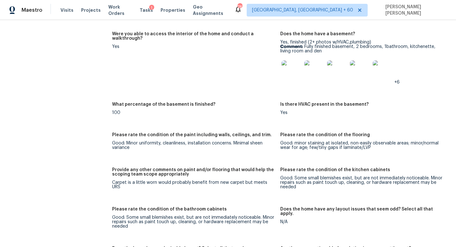
click at [176, 157] on div "Notes: Living Room Photos +3 Kitchen Photos Main Bedroom Photos Bathroom Photos…" at bounding box center [280, 205] width 337 height 679
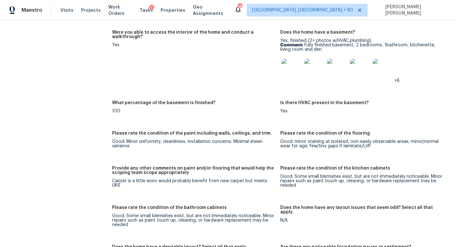
click at [228, 213] on div "Good: Some small blemishes exist, but are not immediately noticeable. Minor rep…" at bounding box center [193, 219] width 163 height 13
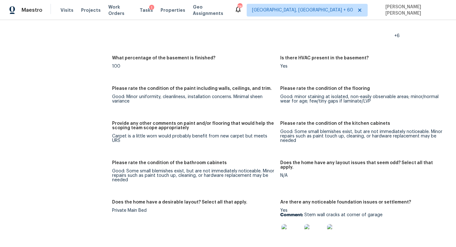
scroll to position [1142, 0]
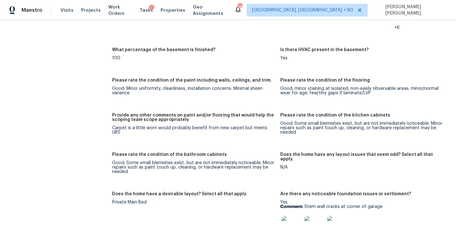
scroll to position [1145, 0]
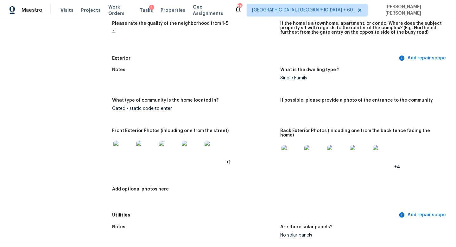
scroll to position [0, 0]
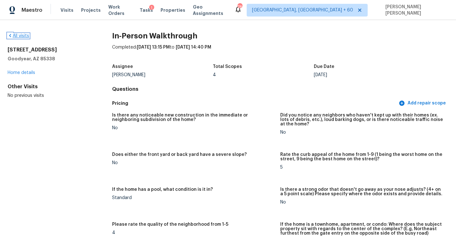
click at [19, 36] on link "All visits" at bounding box center [19, 36] width 22 height 4
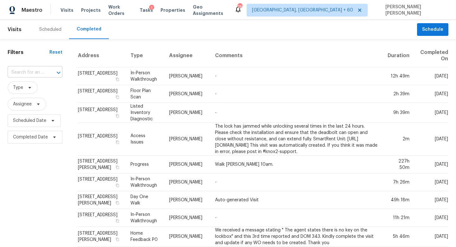
click at [32, 67] on input "text" at bounding box center [26, 72] width 37 height 10
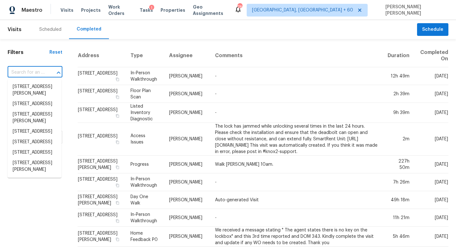
paste input "1202 Conch Key Ln, Davenport, FL 33837"
type input "1202 Conch Key Ln, Davenport, FL 33837"
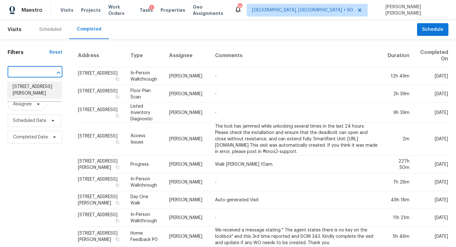
click at [35, 82] on li "1202 Conch Key Ln, Davenport, FL 33837" at bounding box center [35, 89] width 54 height 17
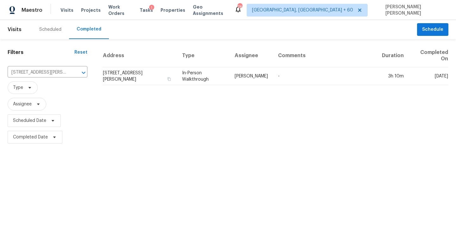
click at [256, 66] on th "Assignee" at bounding box center [251, 55] width 43 height 23
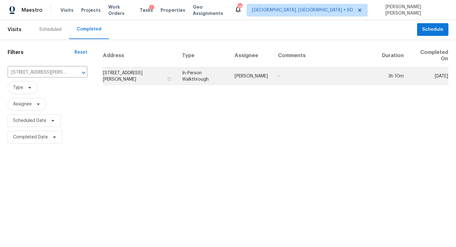
click at [257, 76] on td "Nick Christian" at bounding box center [251, 76] width 43 height 18
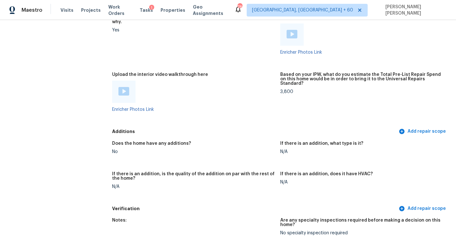
scroll to position [1212, 0]
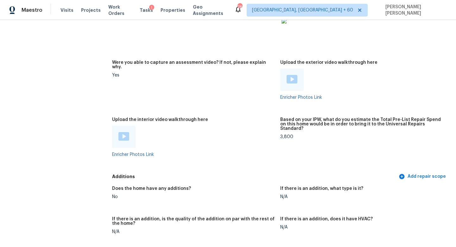
click at [119, 132] on img at bounding box center [124, 136] width 11 height 9
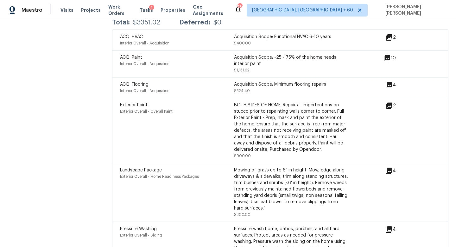
scroll to position [1581, 0]
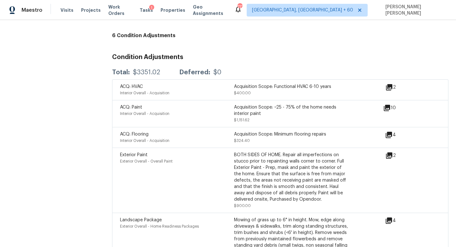
scroll to position [1638, 0]
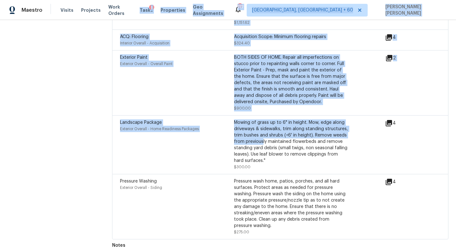
drag, startPoint x: 261, startPoint y: 135, endPoint x: 82, endPoint y: 2, distance: 223.3
click at [82, 2] on div "Maestro Visits Projects Work Orders Tasks 1 Properties Geo Assignments 777 Knox…" at bounding box center [228, 123] width 456 height 247
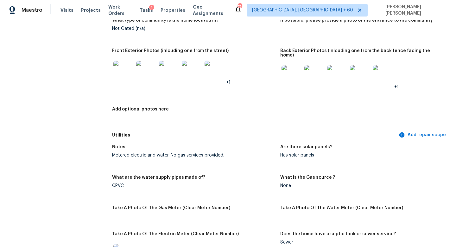
scroll to position [0, 0]
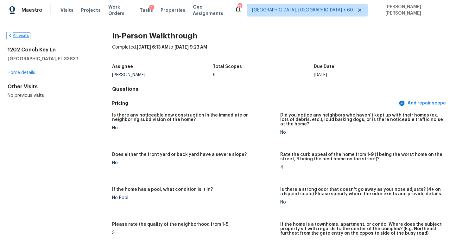
click at [23, 34] on link "All visits" at bounding box center [19, 36] width 22 height 4
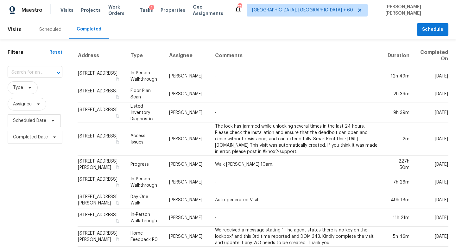
click at [27, 74] on input "text" at bounding box center [26, 72] width 37 height 10
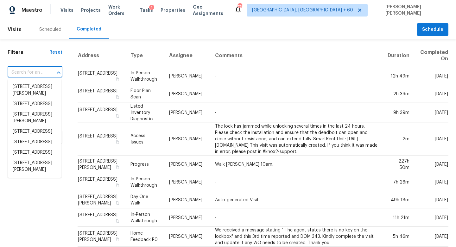
paste input "4263 Rocky Ridge Pl, Sanford, FL 32773"
type input "4263 Rocky Ridge Pl, Sanford, FL 32773"
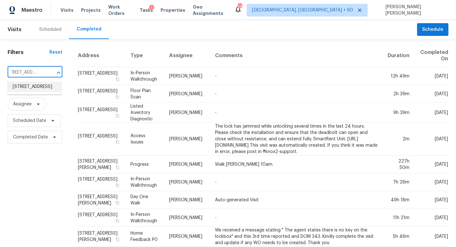
click at [43, 83] on li "4263 Rocky Ridge Pl, Sanford, FL 32773" at bounding box center [35, 86] width 54 height 10
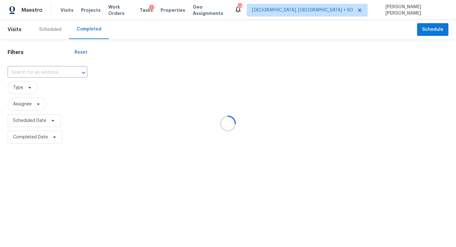
type input "4263 Rocky Ridge Pl, Sanford, FL 32773"
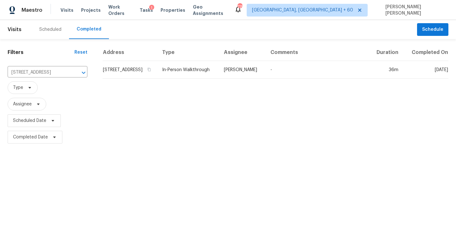
click at [219, 61] on th "Type" at bounding box center [188, 52] width 62 height 17
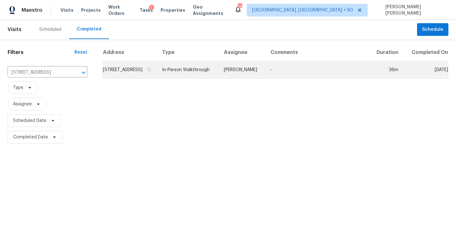
click at [219, 74] on td "In-Person Walkthrough" at bounding box center [188, 70] width 62 height 18
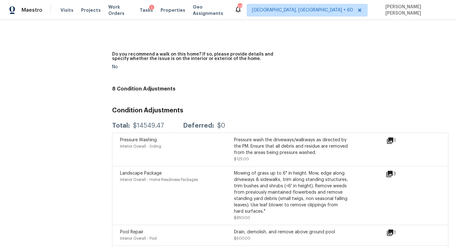
scroll to position [1633, 0]
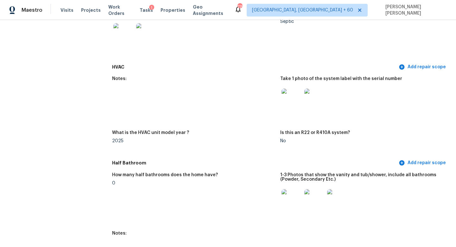
click at [194, 138] on div "2025" at bounding box center [193, 140] width 163 height 4
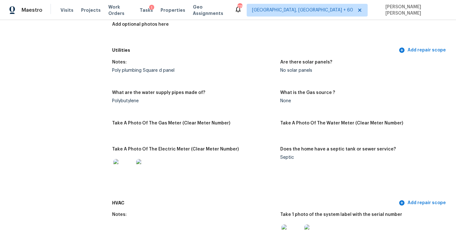
scroll to position [398, 0]
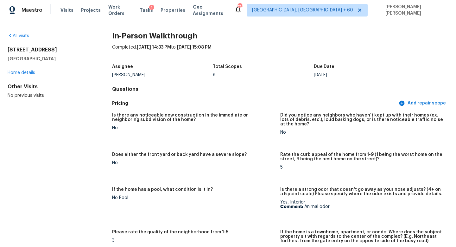
scroll to position [410, 0]
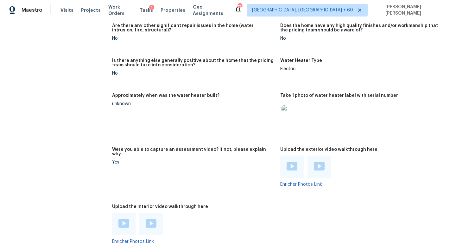
scroll to position [1326, 0]
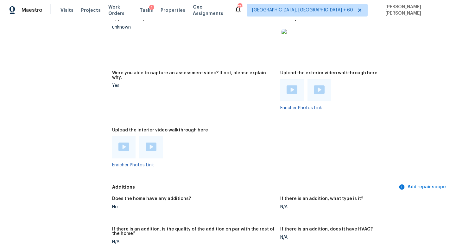
click at [123, 142] on img at bounding box center [124, 146] width 11 height 9
click at [153, 142] on img at bounding box center [151, 146] width 11 height 9
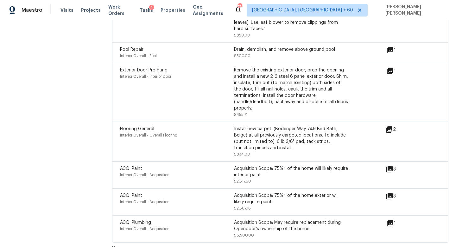
scroll to position [1829, 0]
click at [395, 220] on div "1" at bounding box center [402, 224] width 30 height 8
click at [390, 220] on icon at bounding box center [390, 223] width 6 height 6
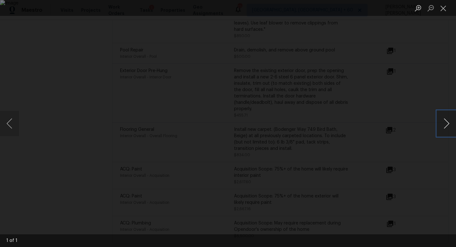
click at [449, 128] on button "Next image" at bounding box center [446, 123] width 19 height 25
click at [420, 74] on div "Lightbox" at bounding box center [228, 123] width 456 height 247
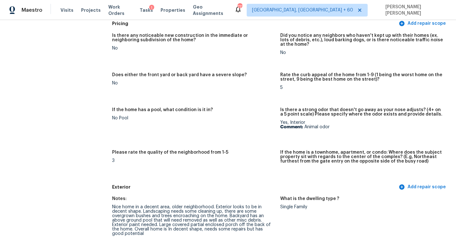
scroll to position [0, 0]
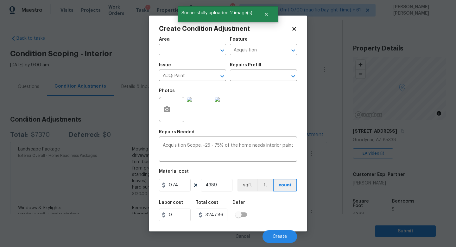
scroll to position [108, 0]
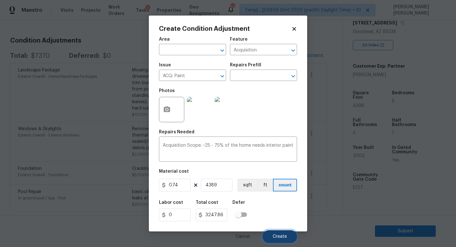
click at [284, 234] on span "Create" at bounding box center [280, 236] width 14 height 5
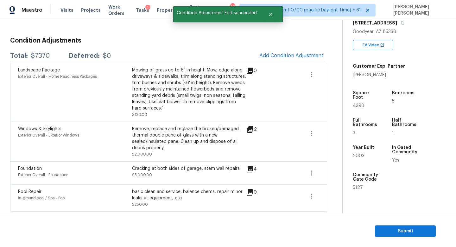
scroll to position [79, 0]
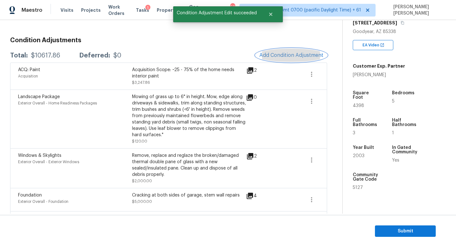
click at [288, 50] on button "Add Condition Adjustment" at bounding box center [292, 54] width 72 height 13
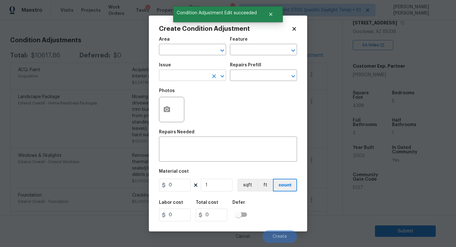
click at [190, 72] on input "text" at bounding box center [183, 76] width 49 height 10
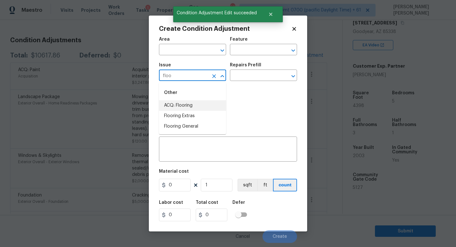
click at [183, 102] on li "ACQ: Flooring" at bounding box center [192, 105] width 67 height 10
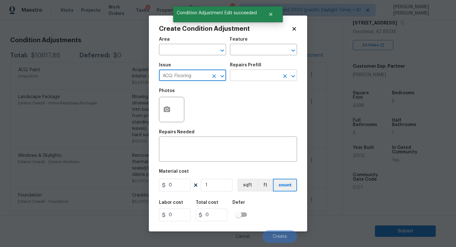
type input "ACQ: Flooring"
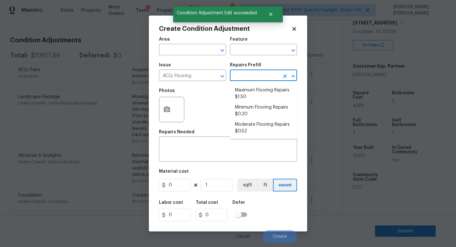
click at [241, 72] on input "text" at bounding box center [254, 76] width 49 height 10
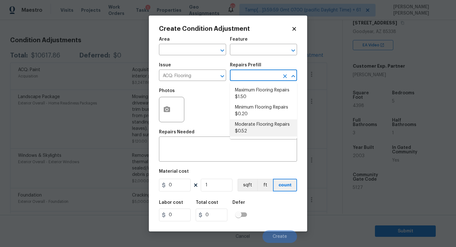
click at [252, 123] on li "Moderate Flooring Repairs $0.52" at bounding box center [263, 127] width 67 height 17
type input "Acquisition"
type textarea "Acquisition Scope: Moderate flooring repairs"
type input "0.52"
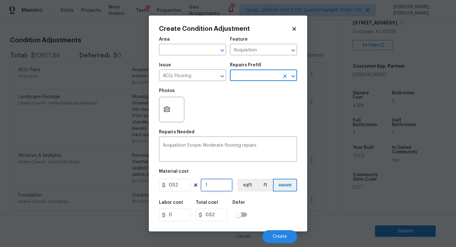
click at [219, 186] on input "1" at bounding box center [217, 184] width 32 height 13
type input "0"
type input "4"
type input "2.08"
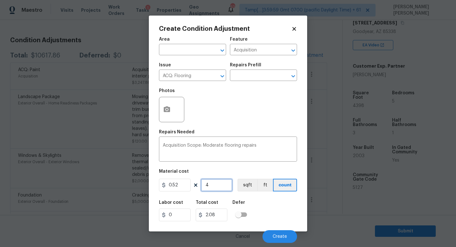
type input "43"
type input "22.36"
type input "439"
type input "228.28"
type input "4398"
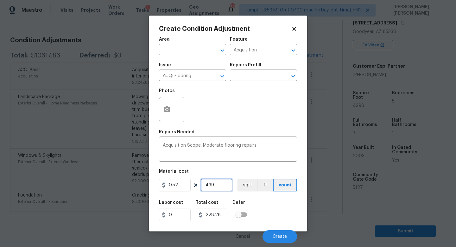
type input "2286.96"
type input "4398"
click at [166, 110] on icon "button" at bounding box center [167, 110] width 8 height 8
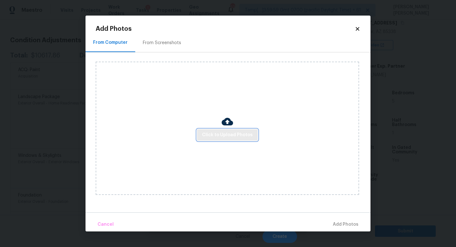
click at [245, 131] on span "Click to Upload Photos" at bounding box center [227, 135] width 51 height 8
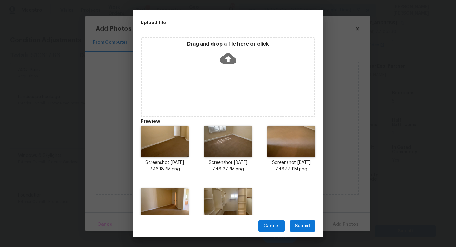
click at [296, 225] on span "Submit" at bounding box center [303, 226] width 16 height 8
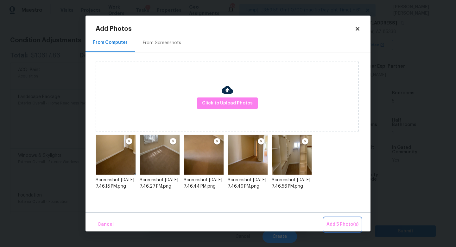
click at [331, 224] on span "Add 5 Photo(s)" at bounding box center [343, 224] width 32 height 8
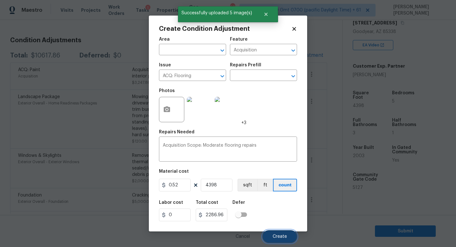
click at [281, 234] on span "Create" at bounding box center [280, 236] width 14 height 5
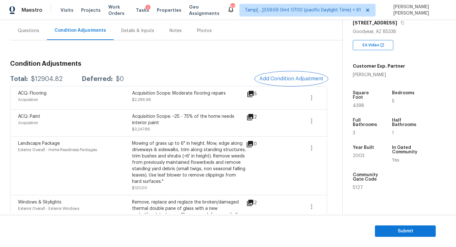
scroll to position [0, 0]
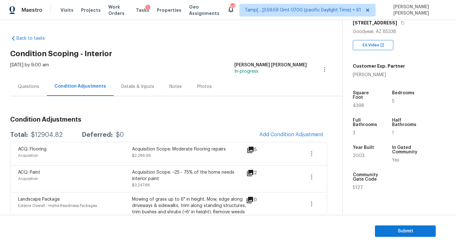
click at [32, 88] on div "Questions" at bounding box center [29, 86] width 22 height 6
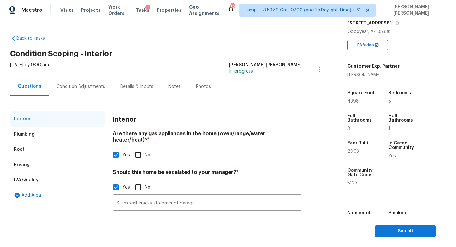
scroll to position [43, 0]
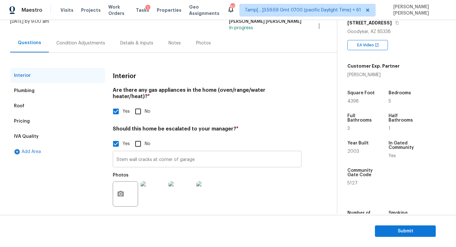
click at [227, 154] on input "Stem wall cracks at corner of garage" at bounding box center [207, 159] width 189 height 15
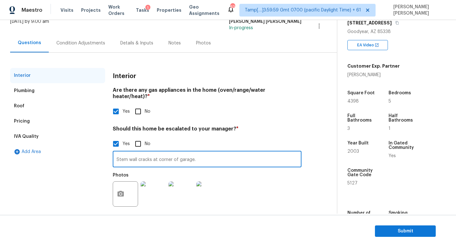
type input "Stem wall cracks at corner of garage."
click at [70, 36] on div "Condition Adjustments" at bounding box center [81, 43] width 64 height 19
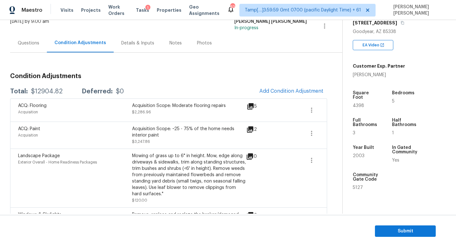
click at [55, 91] on div "$12904.82" at bounding box center [47, 91] width 32 height 6
copy div "$12904.82"
click at [171, 70] on div "Condition Adjustments Total: $12904.82 Deferred: $0 Add Condition Adjustment AC…" at bounding box center [168, 182] width 317 height 229
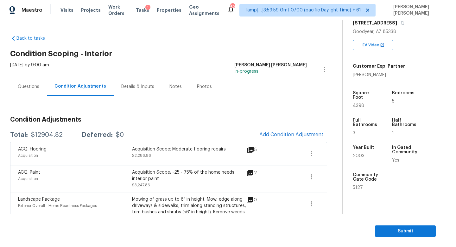
click at [170, 37] on div "Back to tasks Condition Scoping - Interior Fri, Aug 22 2025 by 9:00 am Jishnu M…" at bounding box center [176, 186] width 332 height 312
click at [33, 85] on div "Questions" at bounding box center [29, 86] width 22 height 6
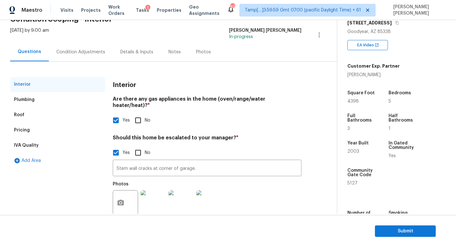
scroll to position [43, 0]
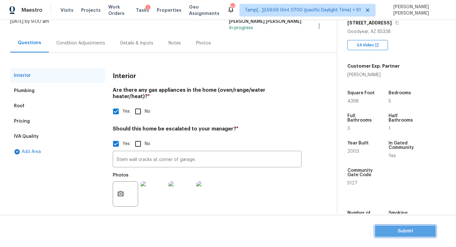
click at [397, 227] on span "Submit" at bounding box center [405, 231] width 51 height 8
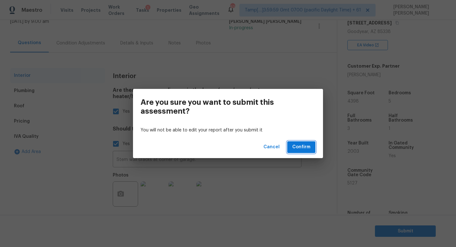
click at [296, 147] on span "Confirm" at bounding box center [301, 147] width 18 height 8
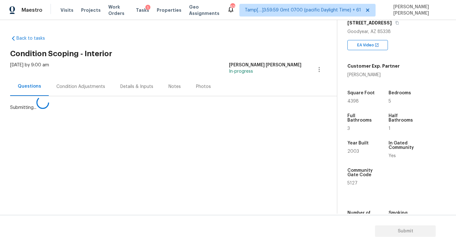
scroll to position [0, 0]
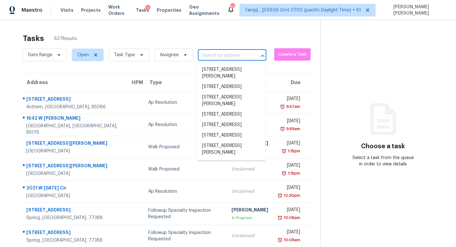
click at [229, 59] on input "text" at bounding box center [223, 56] width 51 height 10
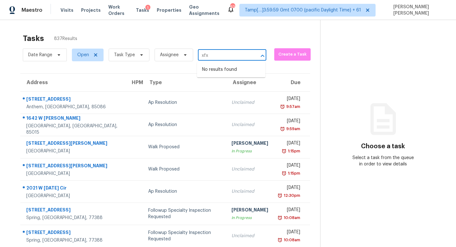
paste input "1202 Conch Key Ln, Davenport, FL 33837"
type input "1202 Conch Key Ln, Davenport, FL 33837"
click at [231, 68] on li "1202 Conch Key Ln, Davenport, FL 33837" at bounding box center [231, 72] width 68 height 17
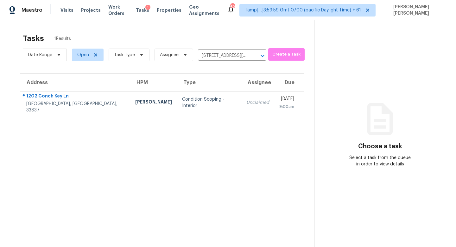
click at [241, 106] on td "Unclaimed" at bounding box center [257, 102] width 33 height 22
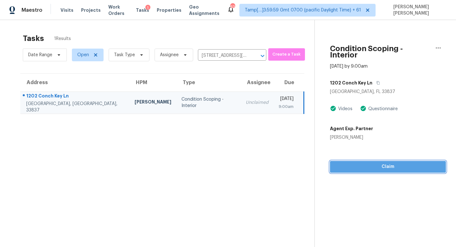
click at [389, 163] on span "Claim" at bounding box center [388, 167] width 106 height 8
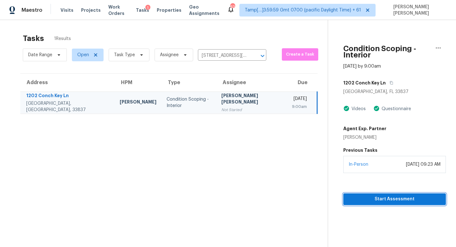
click at [370, 195] on span "Start Assessment" at bounding box center [395, 199] width 93 height 8
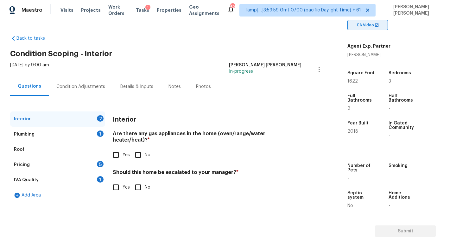
scroll to position [135, 0]
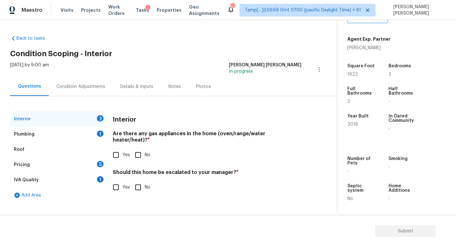
click at [134, 57] on div "Back to tasks Condition Scoping - Interior Fri, Aug 22 2025 by 9:00 am Jishnu M…" at bounding box center [173, 117] width 327 height 174
click at [143, 148] on input "No" at bounding box center [138, 154] width 13 height 13
checkbox input "true"
click at [139, 180] on input "No" at bounding box center [138, 186] width 13 height 13
checkbox input "true"
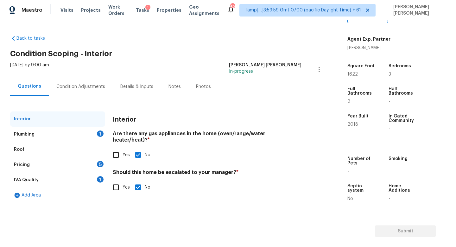
click at [89, 134] on div "Plumbing 1" at bounding box center [57, 133] width 95 height 15
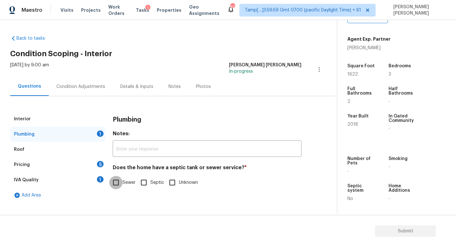
click at [120, 183] on input "Sewer" at bounding box center [115, 182] width 13 height 13
checkbox input "true"
click at [91, 164] on div "Pricing 5" at bounding box center [57, 164] width 95 height 15
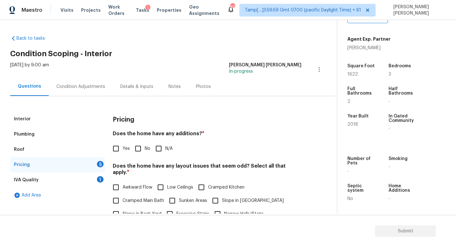
scroll to position [70, 0]
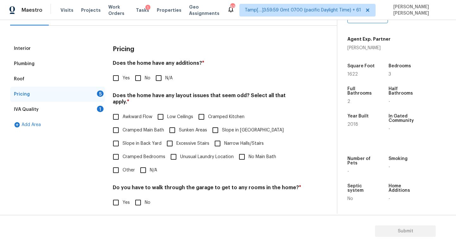
click at [144, 77] on input "No" at bounding box center [138, 77] width 13 height 13
checkbox input "true"
click at [142, 164] on input "N/A" at bounding box center [143, 169] width 13 height 13
click at [142, 164] on input "N/A" at bounding box center [143, 170] width 13 height 13
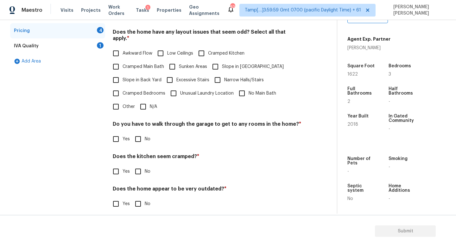
click at [143, 100] on input "N/A" at bounding box center [143, 106] width 13 height 13
checkbox input "true"
click at [138, 138] on input "No" at bounding box center [138, 139] width 13 height 13
checkbox input "true"
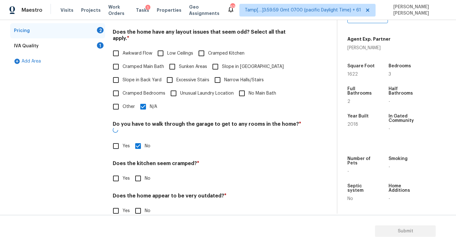
click at [139, 171] on input "No" at bounding box center [138, 177] width 13 height 13
checkbox input "true"
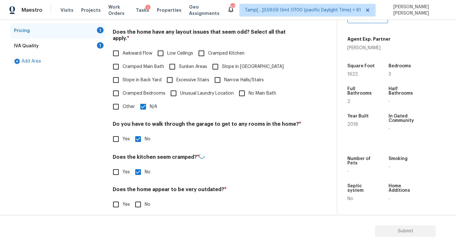
click at [138, 197] on input "No" at bounding box center [138, 203] width 13 height 13
checkbox input "true"
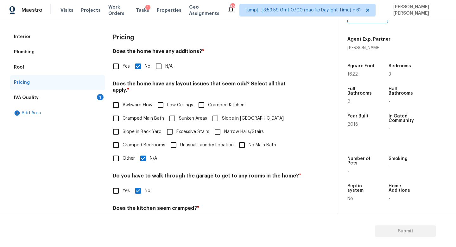
scroll to position [31, 0]
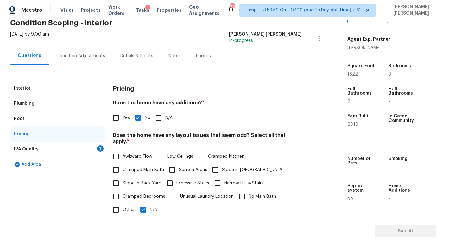
click at [91, 142] on div "IVA Quality 1" at bounding box center [57, 148] width 95 height 15
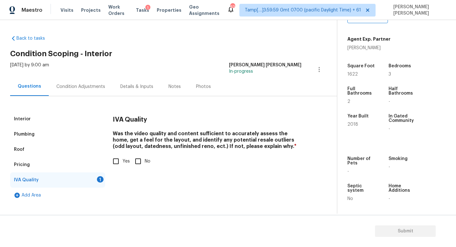
scroll to position [0, 0]
click at [113, 157] on input "Yes" at bounding box center [115, 160] width 13 height 13
checkbox input "true"
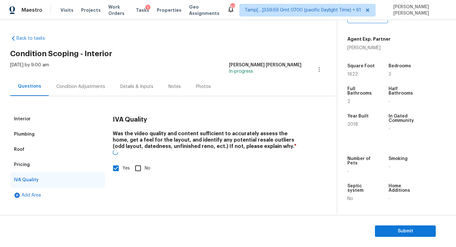
click at [72, 76] on div "Fri, Aug 22 2025 by 9:00 am Jishnu Manoj In-progress" at bounding box center [173, 69] width 327 height 15
click at [77, 86] on div "Condition Adjustments" at bounding box center [80, 86] width 49 height 6
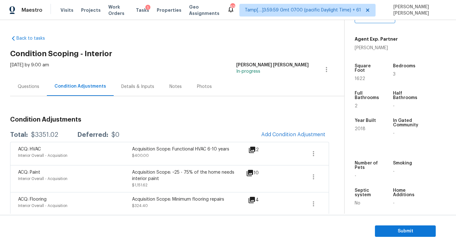
click at [46, 136] on div "$3351.02" at bounding box center [44, 135] width 27 height 6
copy div "$3351.02"
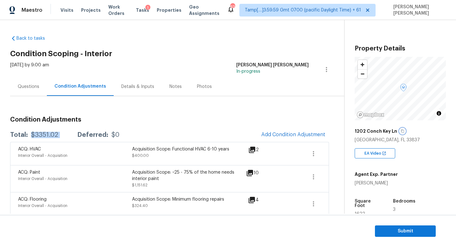
click at [401, 131] on icon "button" at bounding box center [403, 131] width 4 height 4
copy div "$3351.02"
click at [416, 235] on button "Submit" at bounding box center [405, 231] width 61 height 12
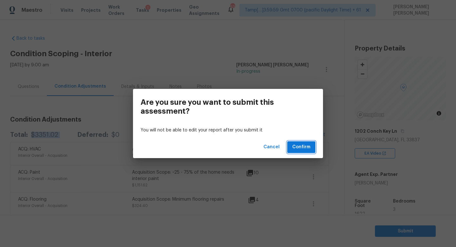
click at [304, 147] on span "Confirm" at bounding box center [301, 147] width 18 height 8
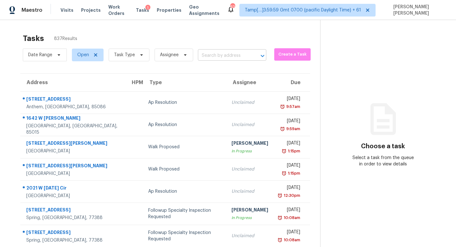
click at [224, 53] on input "text" at bounding box center [223, 56] width 51 height 10
paste input "4263 Rocky Ridge Pl, Sanford, FL 32773"
type input "4263 Rocky Ridge Pl, Sanford, FL 32773"
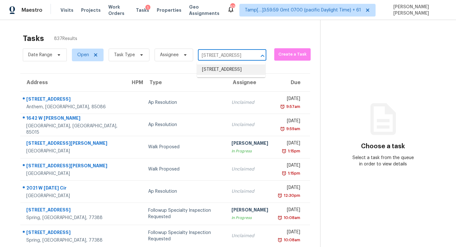
click at [225, 75] on li "4263 Rocky Ridge Pl, Sanford, FL 32773" at bounding box center [231, 69] width 68 height 10
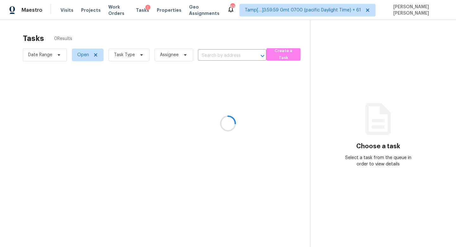
type input "4263 Rocky Ridge Pl, Sanford, FL 32773"
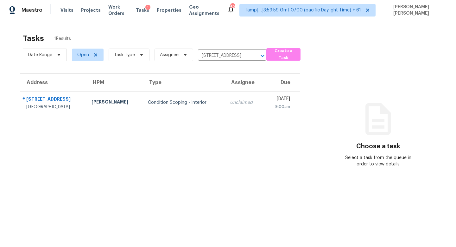
click at [234, 104] on div "Unclaimed" at bounding box center [244, 102] width 29 height 6
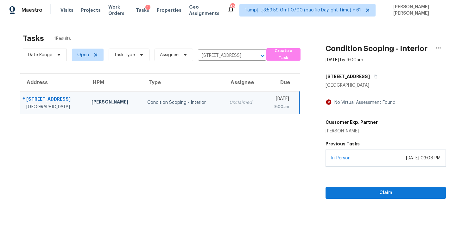
click at [356, 164] on div "In-Person August 21, 2025 at 03:08 PM" at bounding box center [386, 157] width 120 height 17
click at [354, 185] on div "Claim" at bounding box center [386, 182] width 120 height 32
click at [350, 194] on span "Claim" at bounding box center [386, 193] width 110 height 8
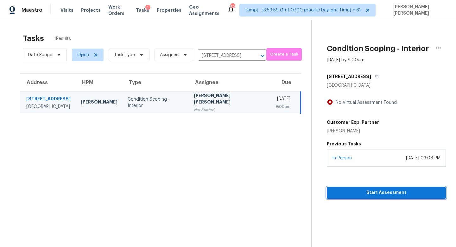
click at [371, 190] on span "Start Assessment" at bounding box center [386, 193] width 109 height 8
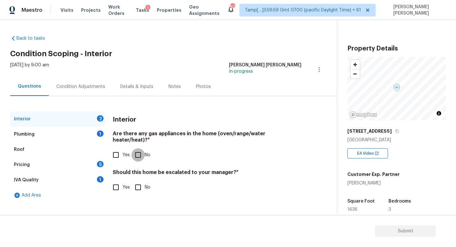
click at [134, 150] on input "No" at bounding box center [138, 154] width 13 height 13
checkbox input "true"
click at [121, 186] on input "Yes" at bounding box center [115, 187] width 13 height 13
checkbox input "true"
click at [166, 200] on input "text" at bounding box center [207, 203] width 189 height 15
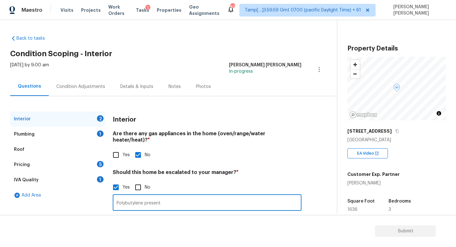
scroll to position [43, 0]
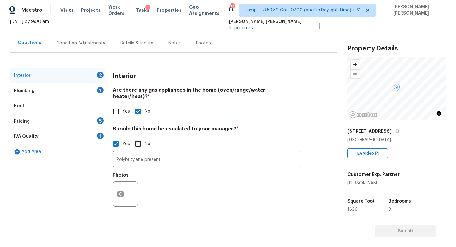
type input "Polybutylene present"
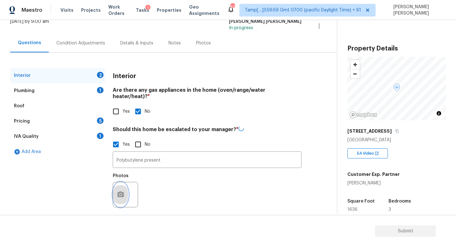
click at [125, 192] on button "button" at bounding box center [120, 194] width 15 height 25
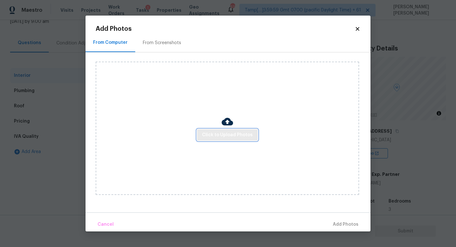
click at [222, 134] on span "Click to Upload Photos" at bounding box center [227, 135] width 51 height 8
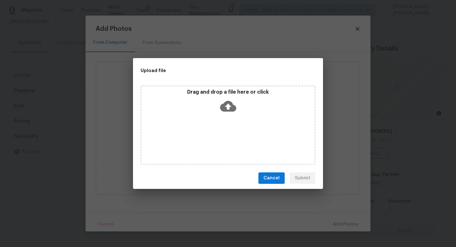
click at [226, 107] on icon at bounding box center [228, 106] width 16 height 11
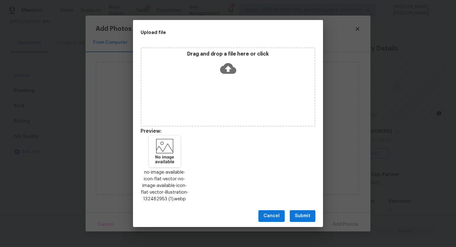
click at [303, 211] on button "Submit" at bounding box center [303, 216] width 26 height 12
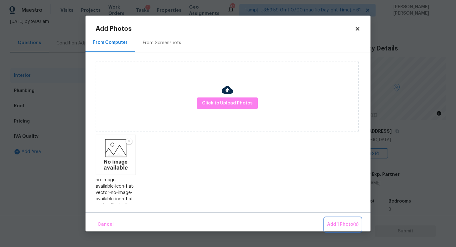
click at [333, 223] on span "Add 1 Photo(s)" at bounding box center [342, 224] width 31 height 8
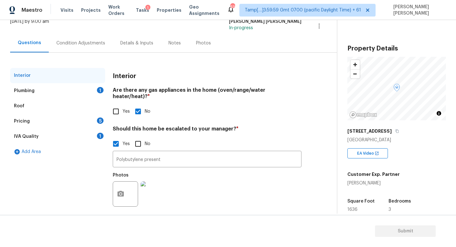
click at [85, 89] on div "Plumbing 1" at bounding box center [57, 90] width 95 height 15
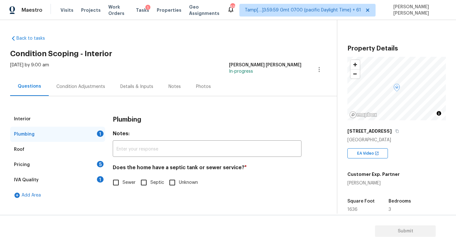
scroll to position [0, 0]
click at [118, 183] on input "Sewer" at bounding box center [115, 182] width 13 height 13
checkbox input "true"
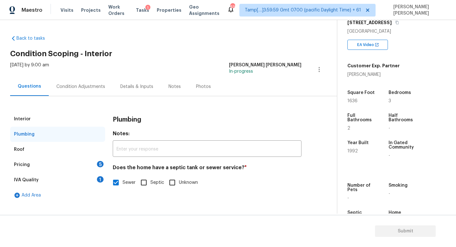
scroll to position [132, 0]
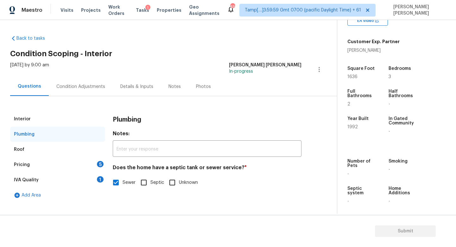
click at [79, 163] on div "Pricing 5" at bounding box center [57, 164] width 95 height 15
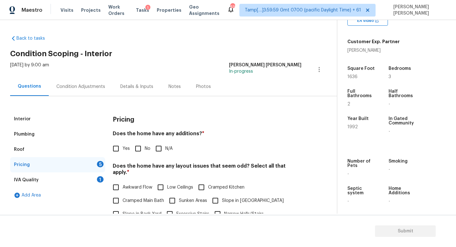
scroll to position [126, 0]
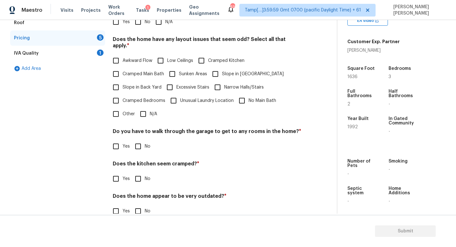
click at [135, 32] on div "Pricing Does the home have any additions? * Yes No N/A Does the home have any l…" at bounding box center [207, 105] width 189 height 240
click at [138, 19] on div "Maestro Visits Projects Work Orders Tasks 1 Properties Geo Assignments 619 Tamp…" at bounding box center [228, 10] width 456 height 20
click at [138, 23] on input "No" at bounding box center [138, 21] width 13 height 13
checkbox input "true"
click at [140, 107] on input "N/A" at bounding box center [143, 113] width 13 height 13
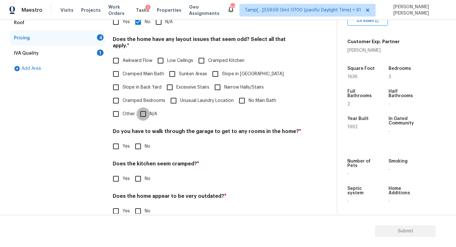
checkbox input "true"
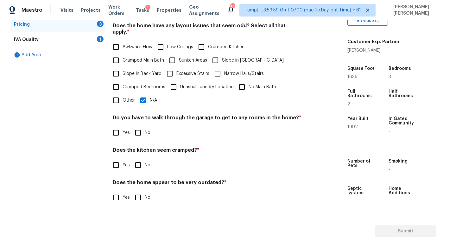
scroll to position [134, 0]
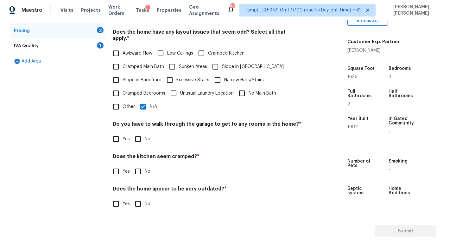
click at [136, 137] on input "No" at bounding box center [138, 138] width 13 height 13
checkbox input "true"
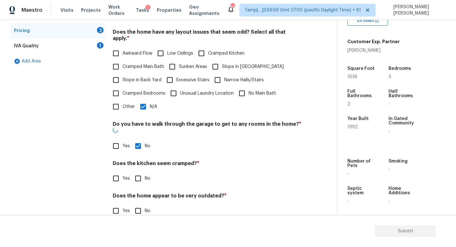
click at [138, 171] on input "No" at bounding box center [138, 177] width 13 height 13
checkbox input "true"
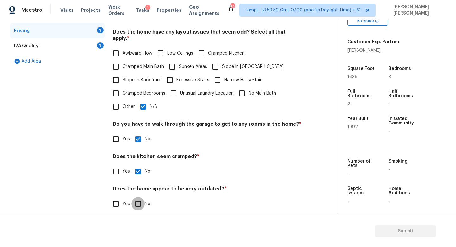
click at [137, 197] on input "No" at bounding box center [138, 203] width 13 height 13
checkbox input "true"
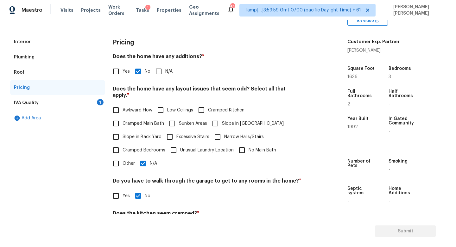
click at [96, 104] on div "IVA Quality 1" at bounding box center [57, 102] width 95 height 15
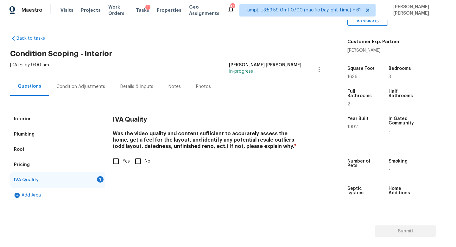
click at [122, 162] on input "Yes" at bounding box center [115, 160] width 13 height 13
checkbox input "true"
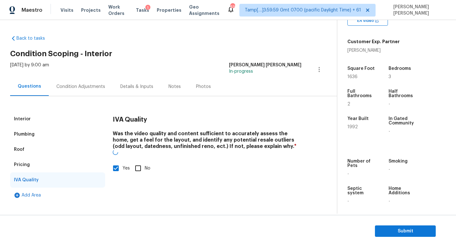
click at [87, 82] on div "Condition Adjustments" at bounding box center [81, 86] width 64 height 19
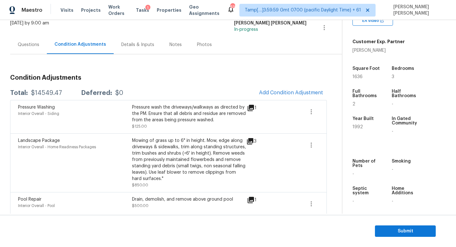
scroll to position [35, 0]
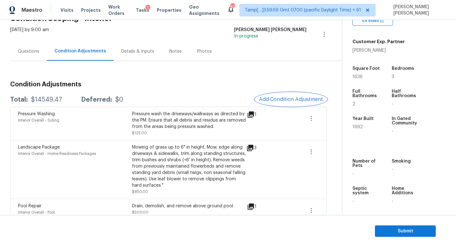
click at [287, 101] on span "Add Condition Adjustment" at bounding box center [291, 99] width 64 height 6
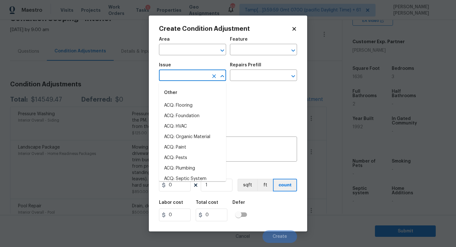
click at [200, 74] on input "text" at bounding box center [183, 76] width 49 height 10
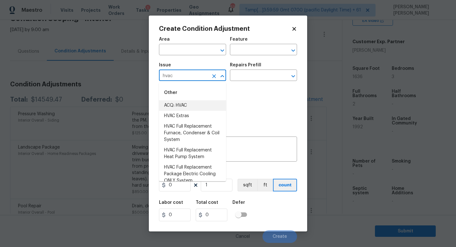
click at [204, 109] on li "ACQ: HVAC" at bounding box center [192, 105] width 67 height 10
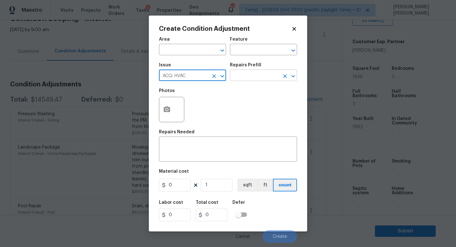
type input "ACQ: HVAC"
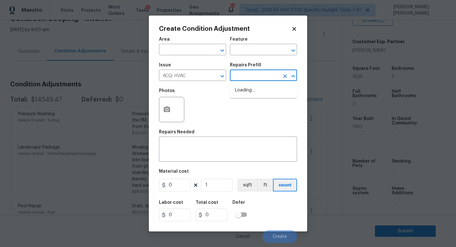
click at [265, 78] on input "text" at bounding box center [254, 76] width 49 height 10
click at [265, 91] on li "Non-Functional HVAC. Full System Replacement $5,550.00" at bounding box center [263, 97] width 67 height 24
type input "Acquisition"
type textarea "Acquisition Scope: Full System Replacement"
type input "5550"
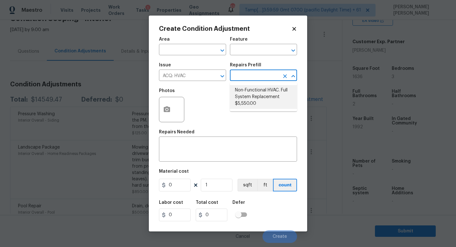
type input "5550"
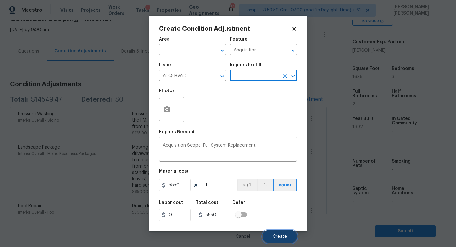
click at [279, 235] on span "Create" at bounding box center [280, 236] width 14 height 5
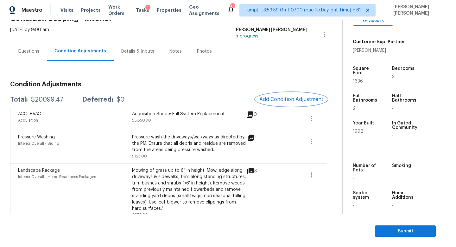
click at [298, 93] on button "Add Condition Adjustment" at bounding box center [292, 99] width 72 height 13
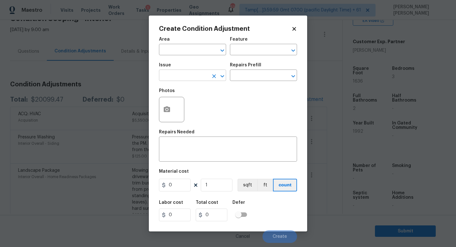
click at [194, 78] on input "text" at bounding box center [183, 76] width 49 height 10
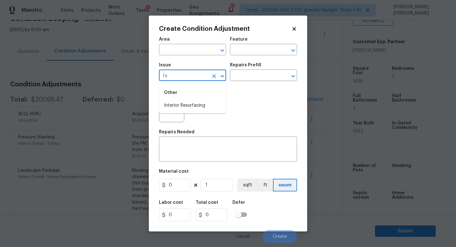
type input "fac"
click at [203, 127] on li "Bathroom Plumbing" at bounding box center [192, 126] width 67 height 10
type input "Bathroom Plumbing"
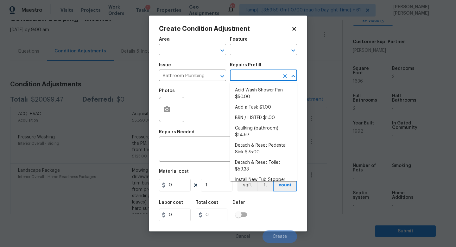
click at [253, 79] on input "text" at bounding box center [254, 76] width 49 height 10
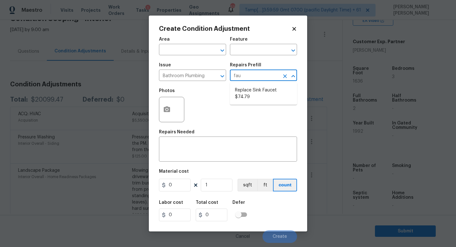
type input "fauc"
click at [260, 91] on li "Replace Sink Faucet $74.79" at bounding box center [263, 93] width 67 height 17
type input "Plumbing"
type textarea "Remove and replace the existing sink faucet with new (PM to approve finish). En…"
type input "74.79"
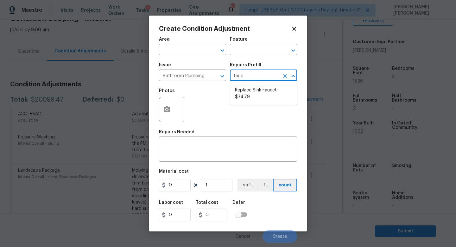
type input "74.79"
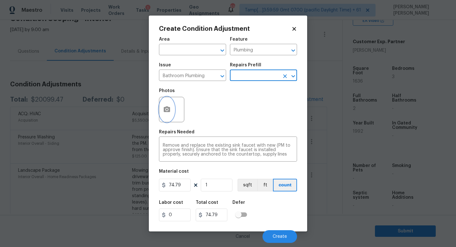
click at [168, 114] on button "button" at bounding box center [166, 109] width 15 height 25
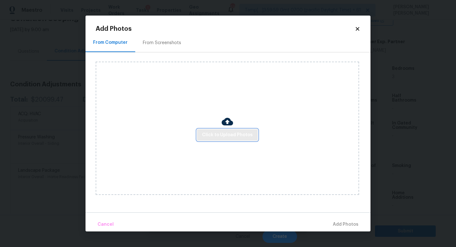
click at [203, 134] on button "Click to Upload Photos" at bounding box center [227, 135] width 61 height 12
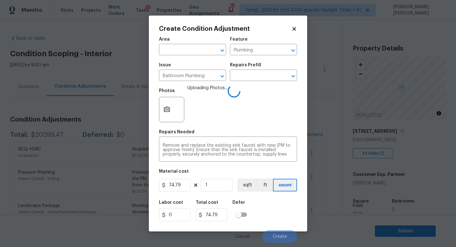
scroll to position [132, 0]
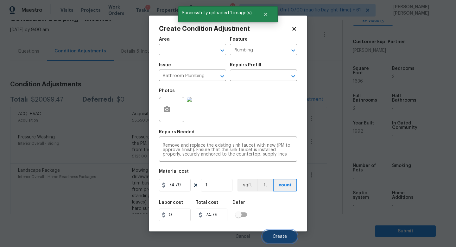
click at [285, 233] on button "Create" at bounding box center [280, 236] width 35 height 13
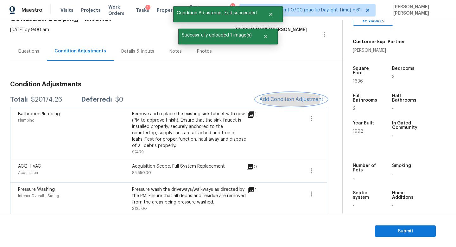
click at [274, 104] on button "Add Condition Adjustment" at bounding box center [292, 99] width 72 height 13
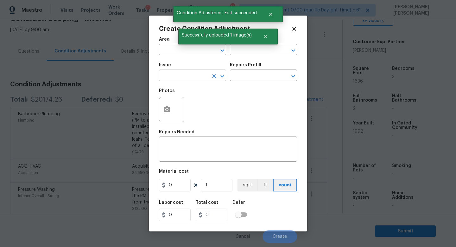
click at [177, 72] on input "text" at bounding box center [183, 76] width 49 height 10
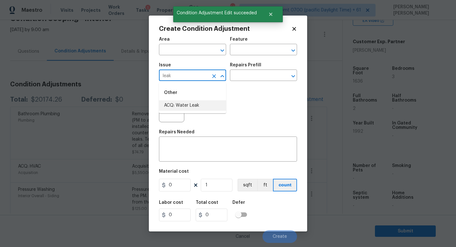
click at [186, 104] on li "ACQ: Water Leak" at bounding box center [192, 105] width 67 height 10
type input "ACQ: Water Leak"
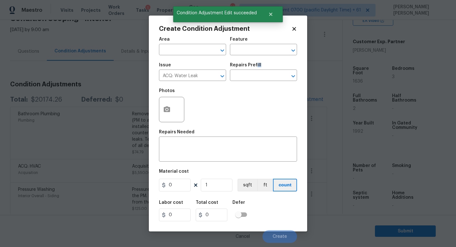
click at [255, 67] on div "Repairs Prefill" at bounding box center [263, 67] width 67 height 8
click at [249, 77] on input "text" at bounding box center [254, 76] width 49 height 10
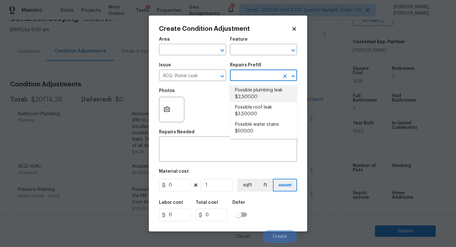
click at [252, 93] on li "Possible plumbing leak $2,500.00" at bounding box center [263, 93] width 67 height 17
type input "Acquisition"
type textarea "Acquisition Scope: Possible plumbing leak"
type input "2500"
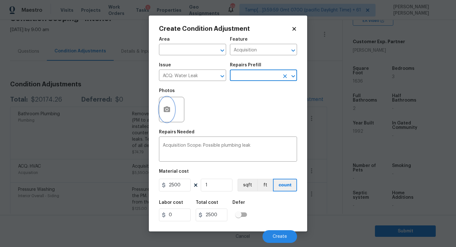
click at [170, 100] on button "button" at bounding box center [166, 109] width 15 height 25
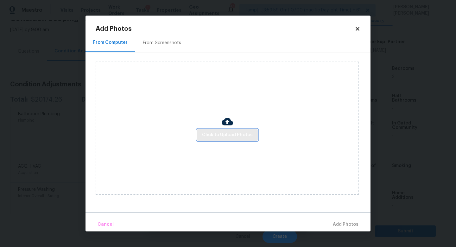
click at [212, 129] on button "Click to Upload Photos" at bounding box center [227, 135] width 61 height 12
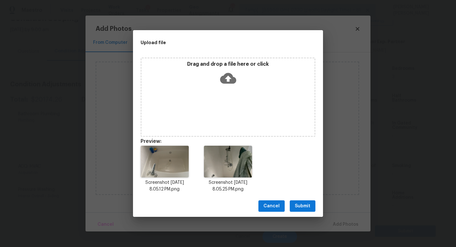
click at [301, 202] on span "Submit" at bounding box center [303, 206] width 16 height 8
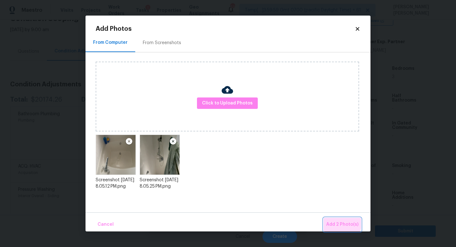
click at [339, 222] on span "Add 2 Photo(s)" at bounding box center [342, 224] width 32 height 8
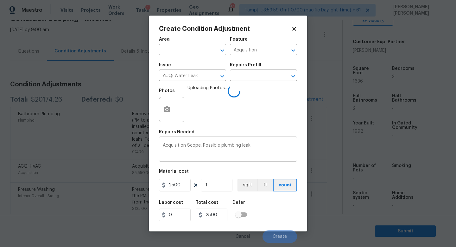
click at [270, 142] on div "Acquisition Scope: Possible plumbing leak x ​" at bounding box center [228, 149] width 138 height 23
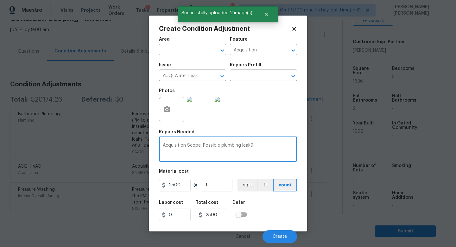
type textarea "Acquisition Scope: Possible plumbing leak"
click at [275, 235] on span "Create" at bounding box center [280, 236] width 14 height 5
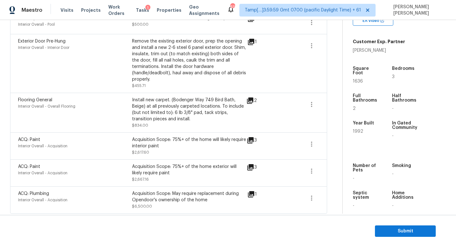
scroll to position [324, 0]
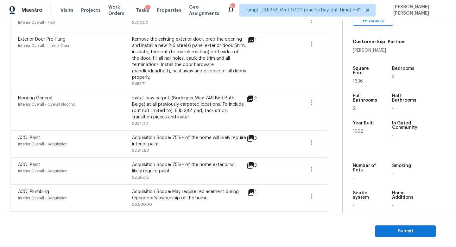
click at [253, 194] on icon at bounding box center [251, 192] width 8 height 8
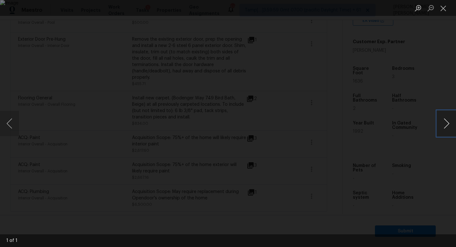
click at [441, 123] on button "Next image" at bounding box center [446, 123] width 19 height 25
click at [425, 79] on div "Lightbox" at bounding box center [228, 123] width 456 height 247
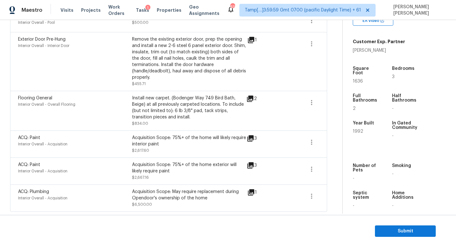
click at [415, 67] on div "Bedrooms" at bounding box center [405, 70] width 27 height 8
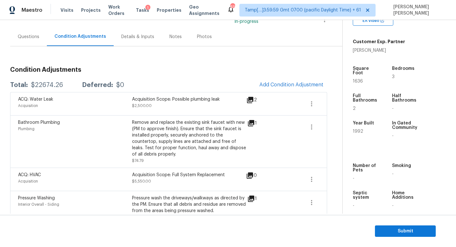
scroll to position [0, 0]
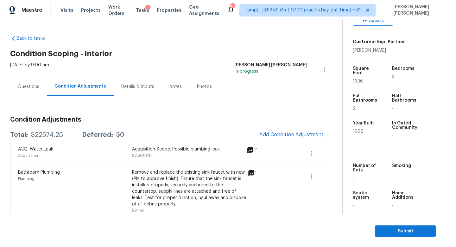
click at [283, 144] on div "ACQ: Water Leak Acquisition Acquisition Scope: Possible plumbing leak $2,500.00…" at bounding box center [168, 153] width 317 height 23
click at [289, 133] on span "Add Condition Adjustment" at bounding box center [292, 135] width 64 height 6
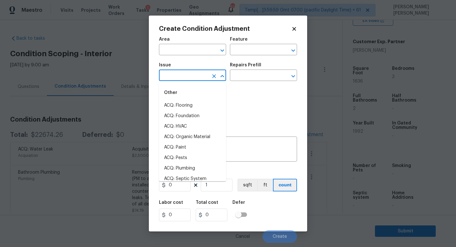
click at [189, 78] on input "text" at bounding box center [183, 76] width 49 height 10
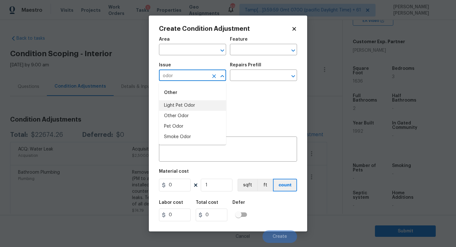
click at [193, 102] on li "Light Pet Odor" at bounding box center [192, 105] width 67 height 10
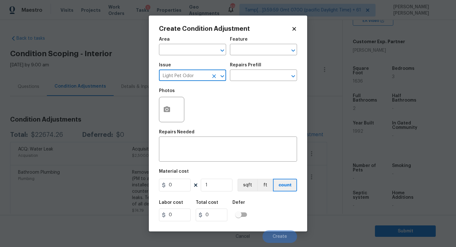
type input "Light Pet Odor"
click at [276, 56] on div "Area ​ Feature ​" at bounding box center [228, 46] width 138 height 26
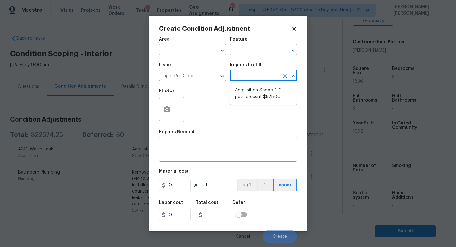
click at [247, 75] on input "text" at bounding box center [254, 76] width 49 height 10
click at [253, 87] on li "Acquisition Scope: 1-2 pets present $575.00" at bounding box center [263, 93] width 67 height 17
type textarea "Acquisition Scope: 1-2 pets present"
type input "575"
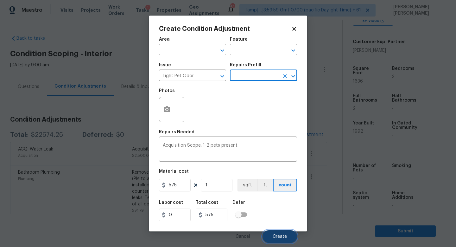
click at [278, 234] on button "Create" at bounding box center [280, 236] width 35 height 13
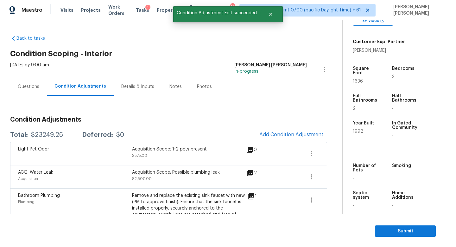
click at [41, 132] on div "$23249.26" at bounding box center [47, 135] width 32 height 6
copy div "$23249.26"
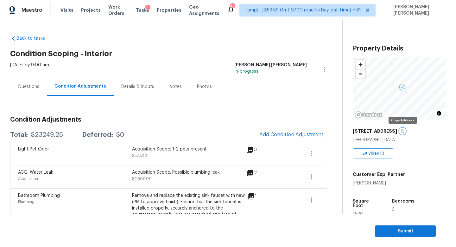
click at [402, 133] on button "button" at bounding box center [403, 131] width 6 height 6
click at [400, 231] on span "Submit" at bounding box center [405, 231] width 51 height 8
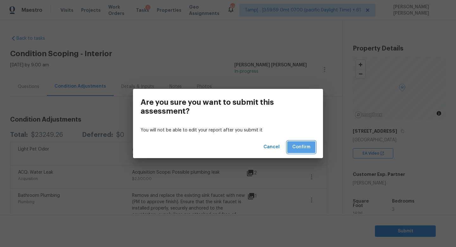
click at [310, 144] on span "Confirm" at bounding box center [301, 147] width 18 height 8
